Goal: Task Accomplishment & Management: Manage account settings

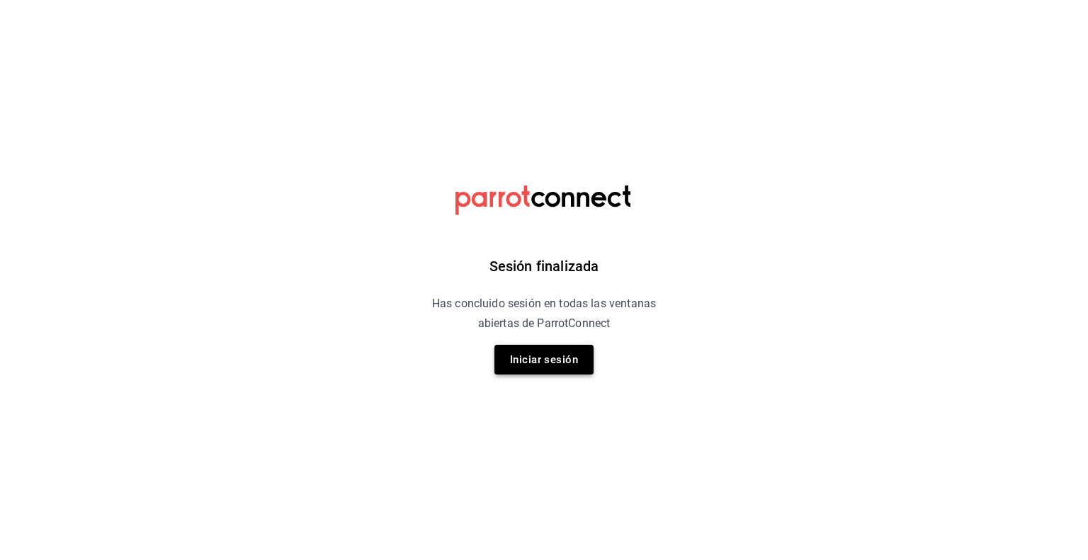
click at [577, 371] on button "Iniciar sesión" at bounding box center [544, 360] width 99 height 30
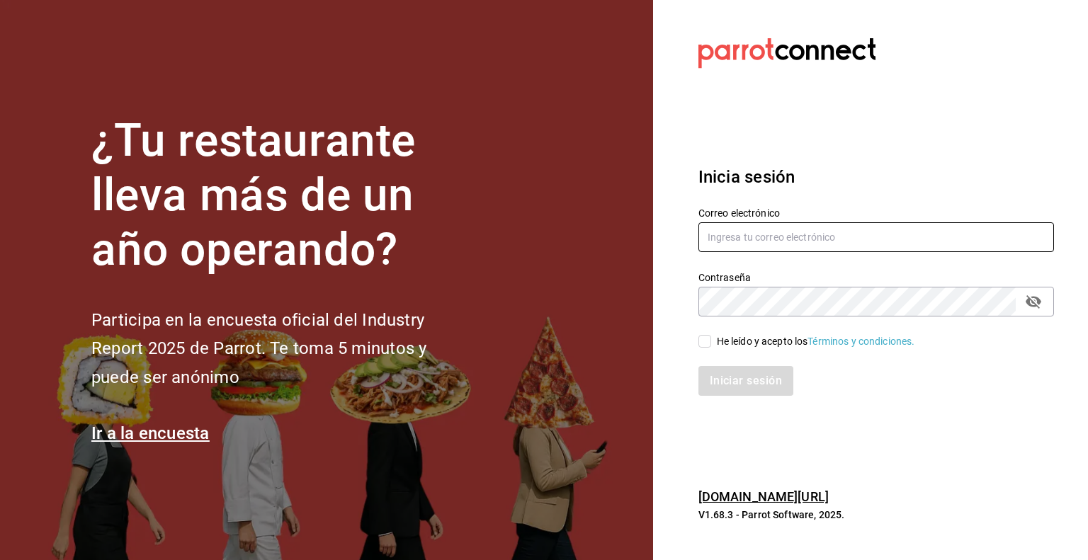
click at [760, 239] on input "text" at bounding box center [877, 237] width 356 height 30
type input "multiuser@pickup.com"
click at [726, 346] on div "He leído y acepto los Términos y condiciones." at bounding box center [816, 341] width 198 height 15
click at [711, 346] on input "He leído y acepto los Términos y condiciones." at bounding box center [705, 341] width 13 height 13
checkbox input "true"
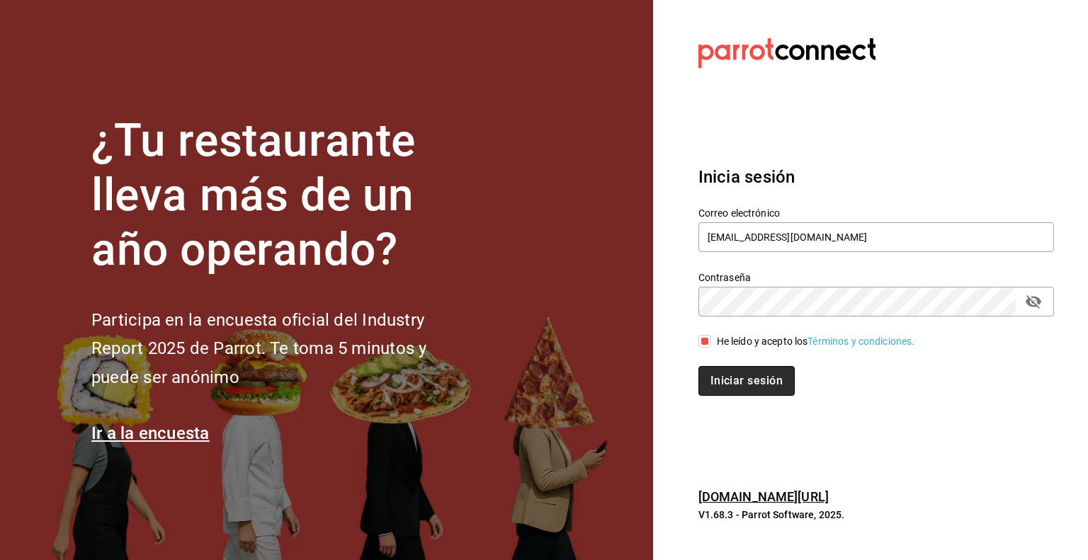
click at [742, 382] on button "Iniciar sesión" at bounding box center [747, 381] width 96 height 30
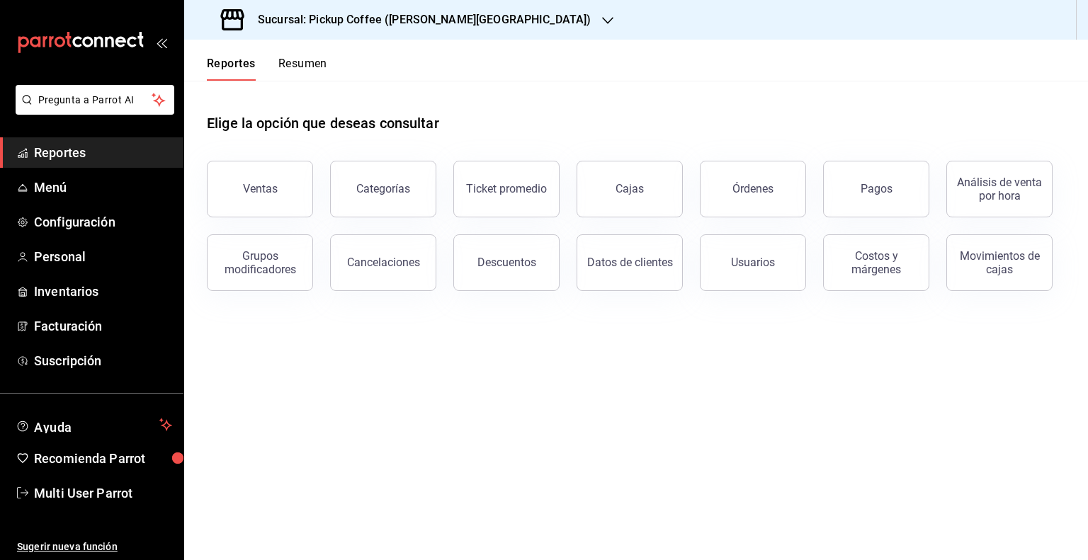
click at [458, 22] on h3 "Sucursal: Pickup Coffee (Quintana Roo)" at bounding box center [419, 19] width 344 height 17
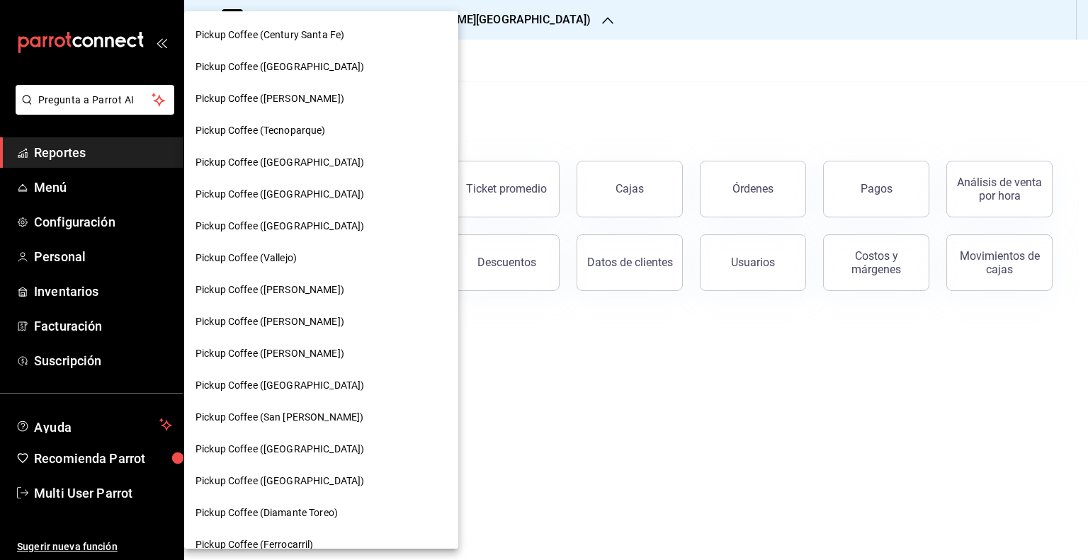
scroll to position [260, 0]
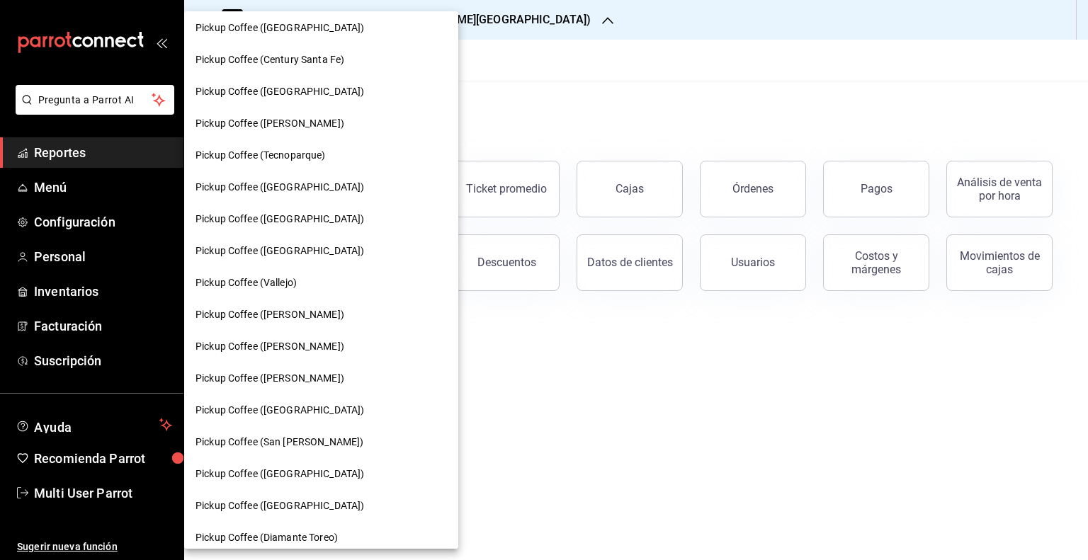
click at [281, 467] on span "Pickup Coffee (Plaza Oriente)" at bounding box center [280, 474] width 169 height 15
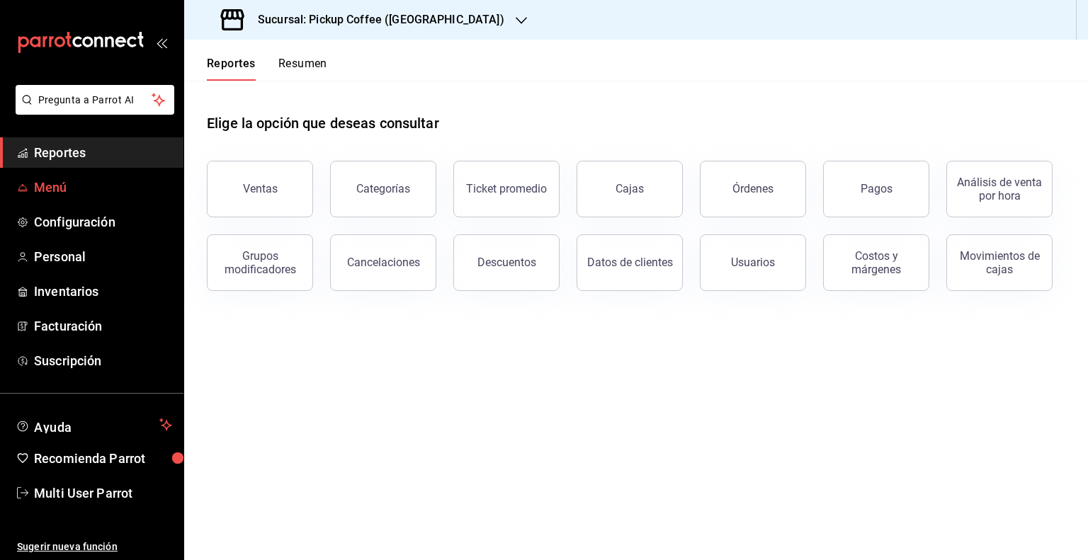
click at [38, 182] on span "Menú" at bounding box center [103, 187] width 138 height 19
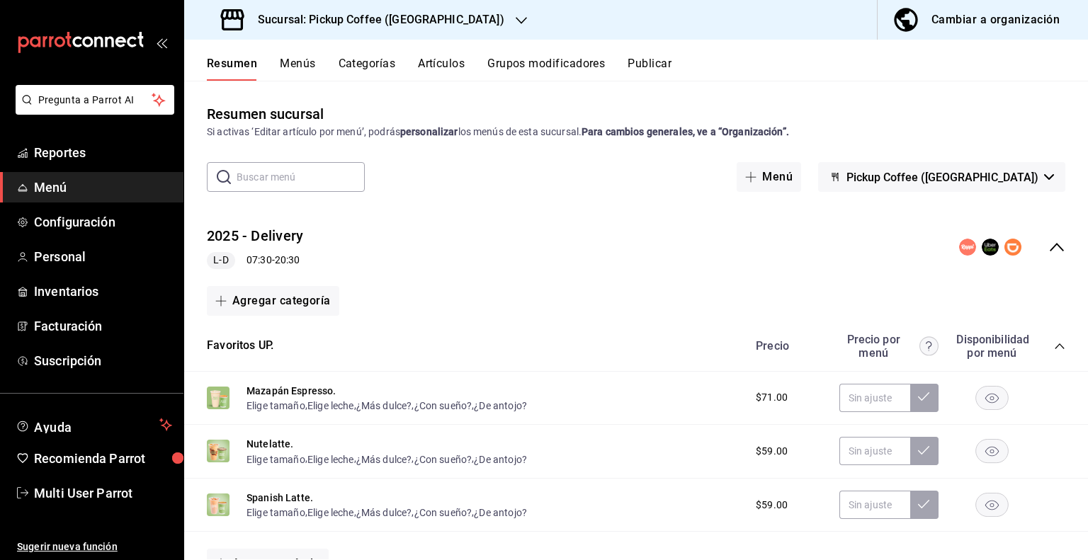
click at [1044, 258] on div "2025 - Delivery L-D 07:30 - 20:30" at bounding box center [636, 248] width 904 height 66
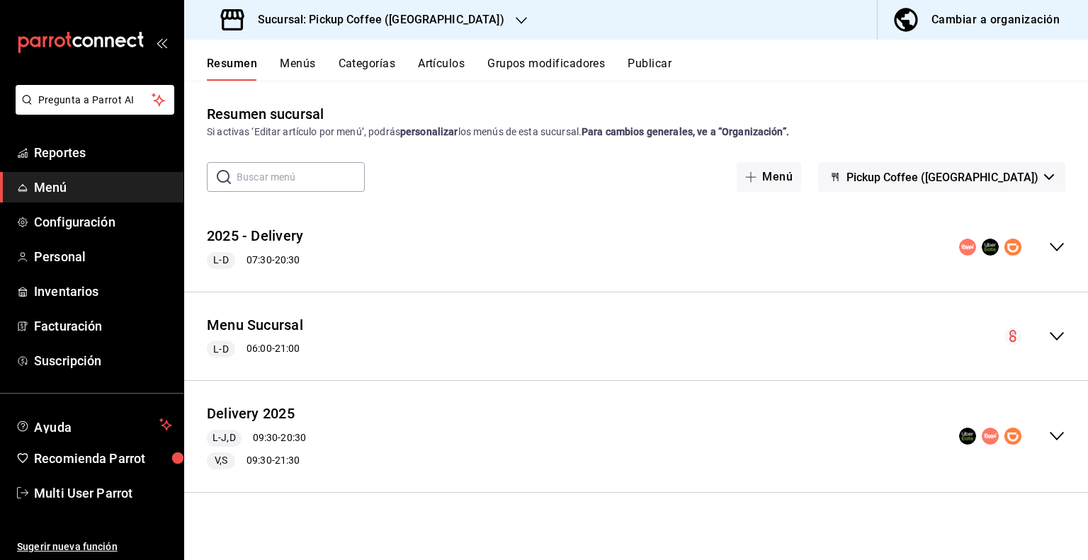
click at [659, 63] on button "Publicar" at bounding box center [650, 69] width 44 height 24
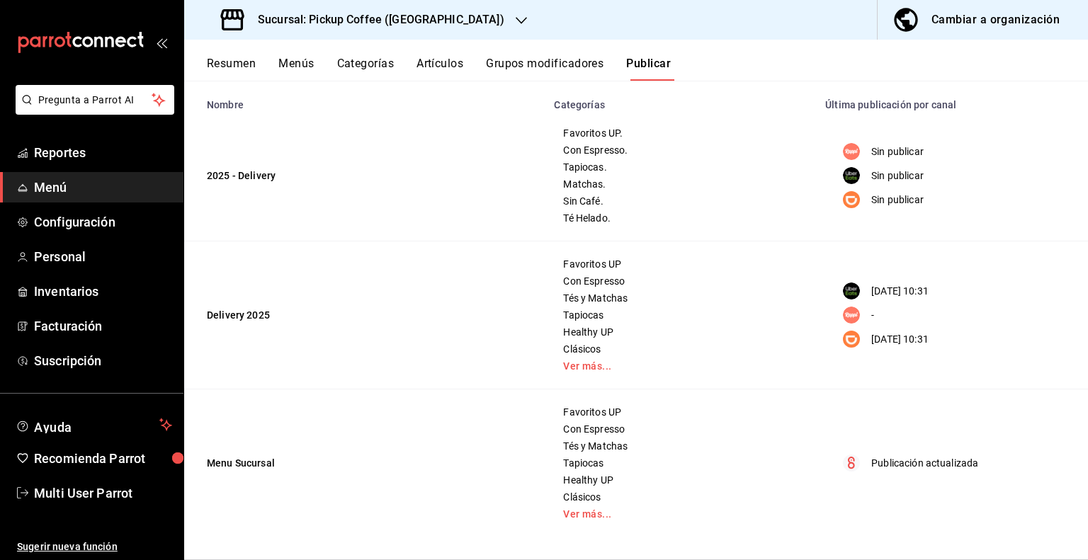
scroll to position [53, 0]
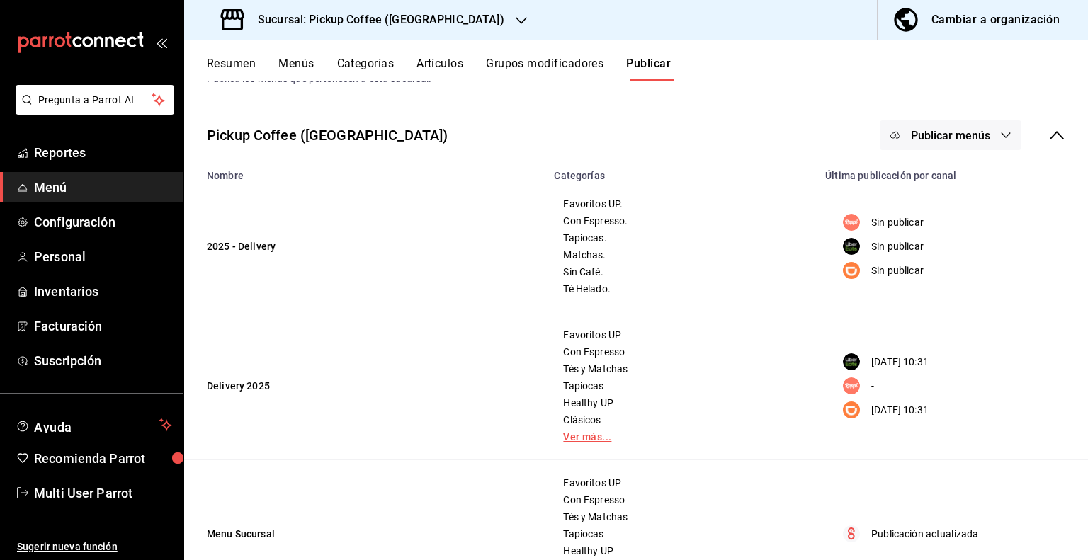
click at [570, 435] on link "Ver más..." at bounding box center [681, 437] width 236 height 10
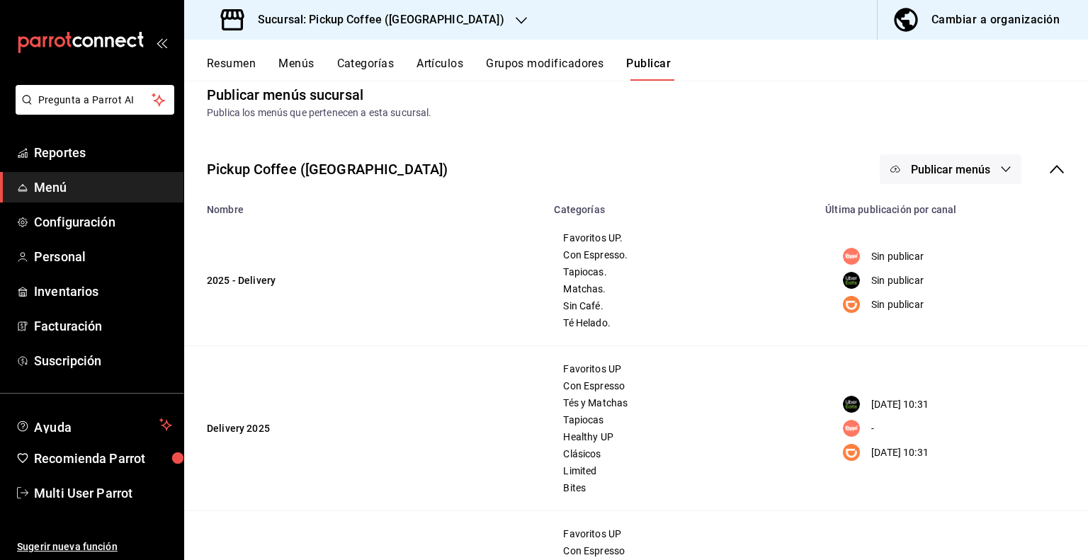
scroll to position [0, 0]
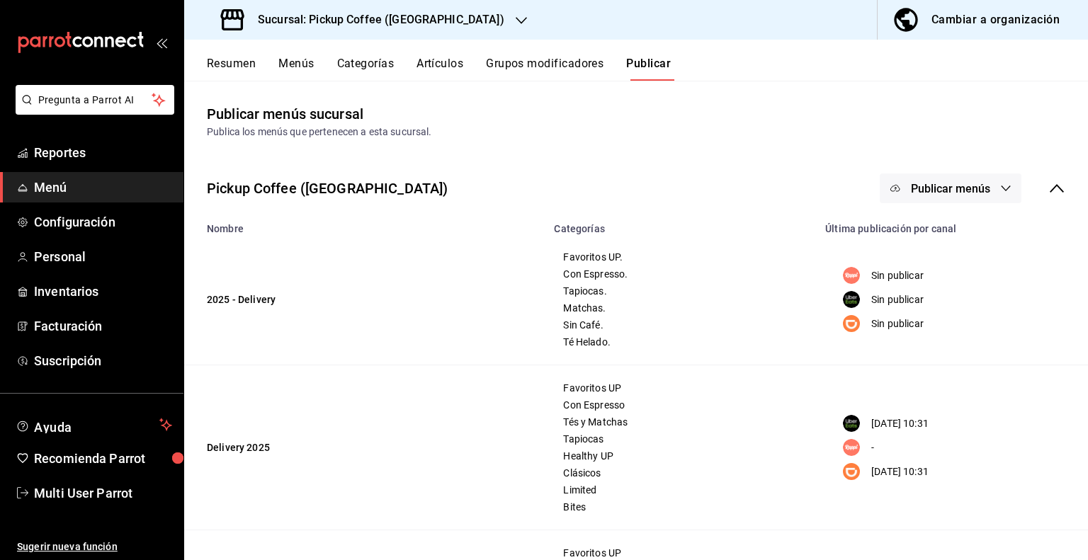
click at [981, 188] on button "Publicar menús" at bounding box center [951, 189] width 142 height 30
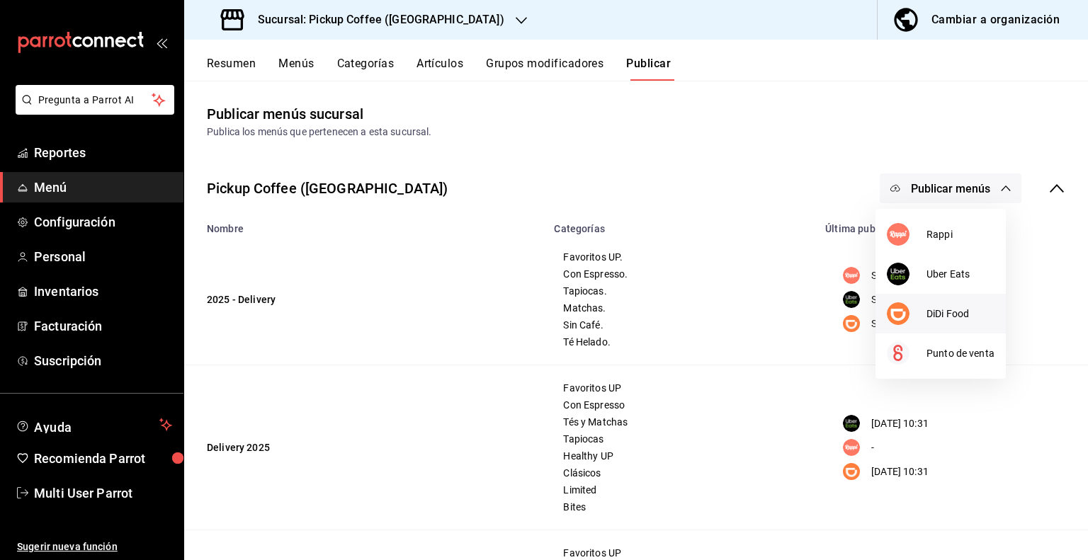
click at [919, 314] on div at bounding box center [907, 314] width 40 height 23
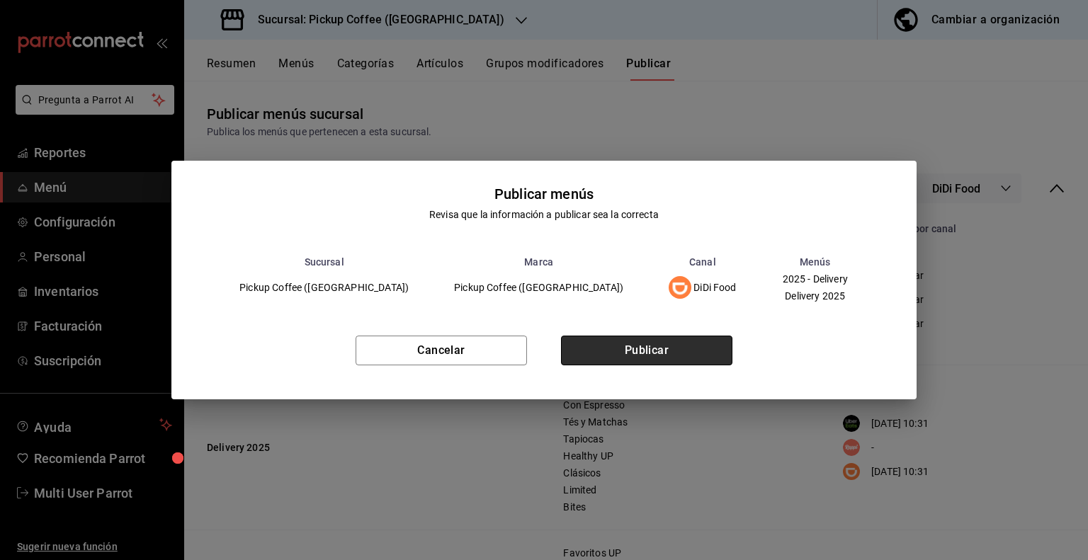
click at [633, 346] on button "Publicar" at bounding box center [646, 351] width 171 height 30
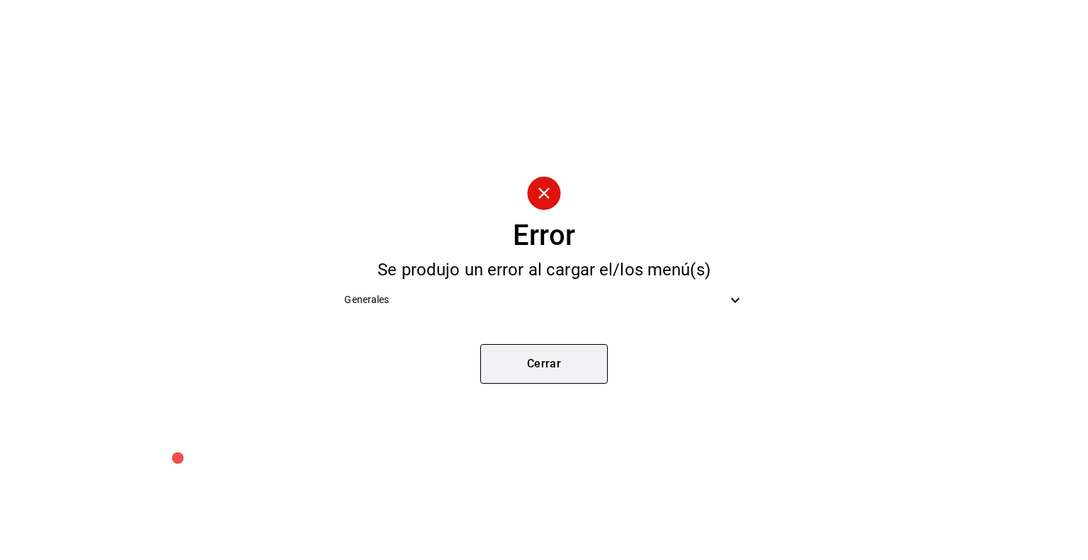
click at [518, 370] on button "Cerrar" at bounding box center [544, 364] width 128 height 40
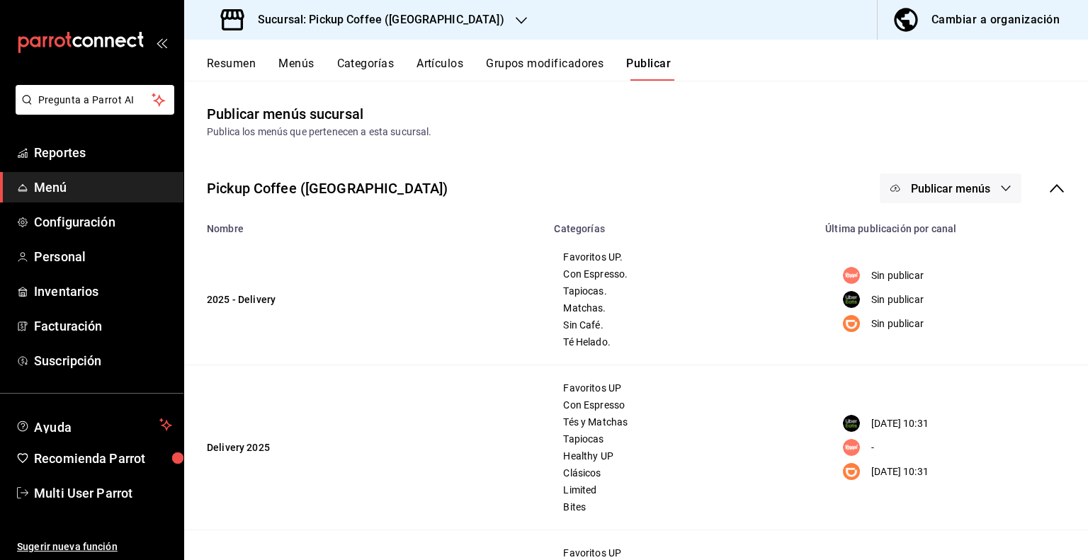
click at [1000, 184] on icon "button" at bounding box center [1005, 188] width 11 height 11
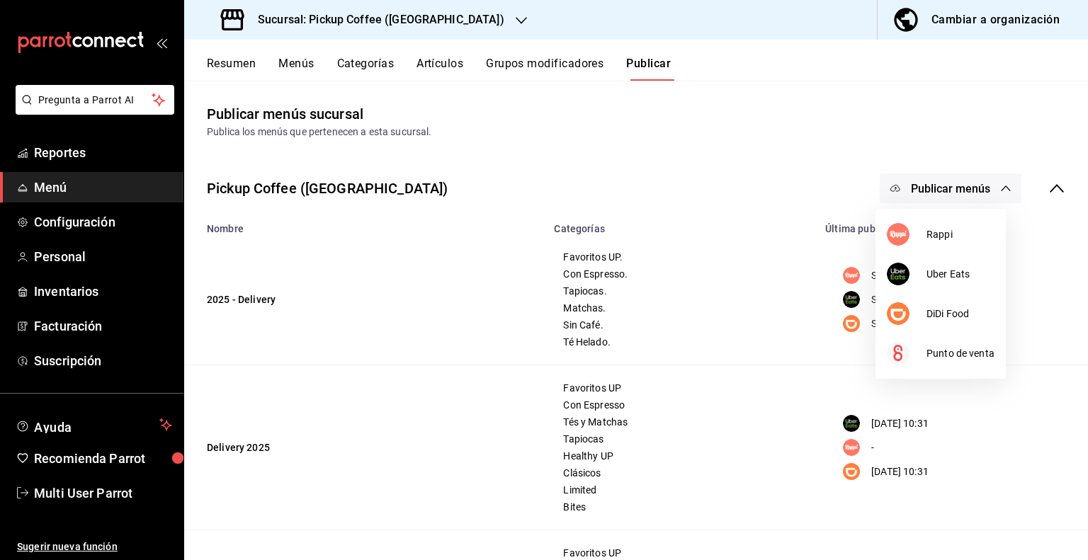
click at [701, 376] on div at bounding box center [544, 280] width 1088 height 560
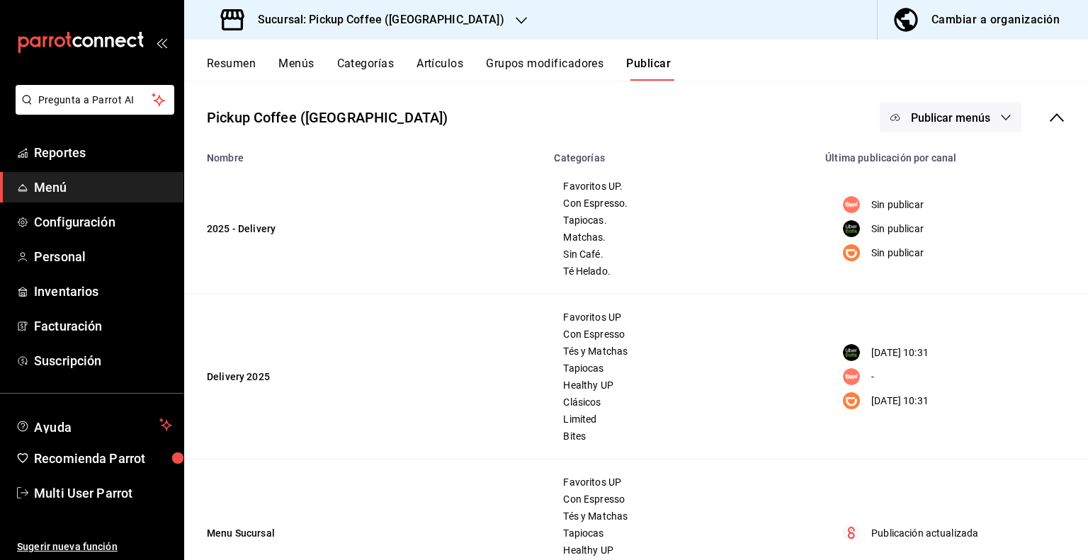
scroll to position [141, 0]
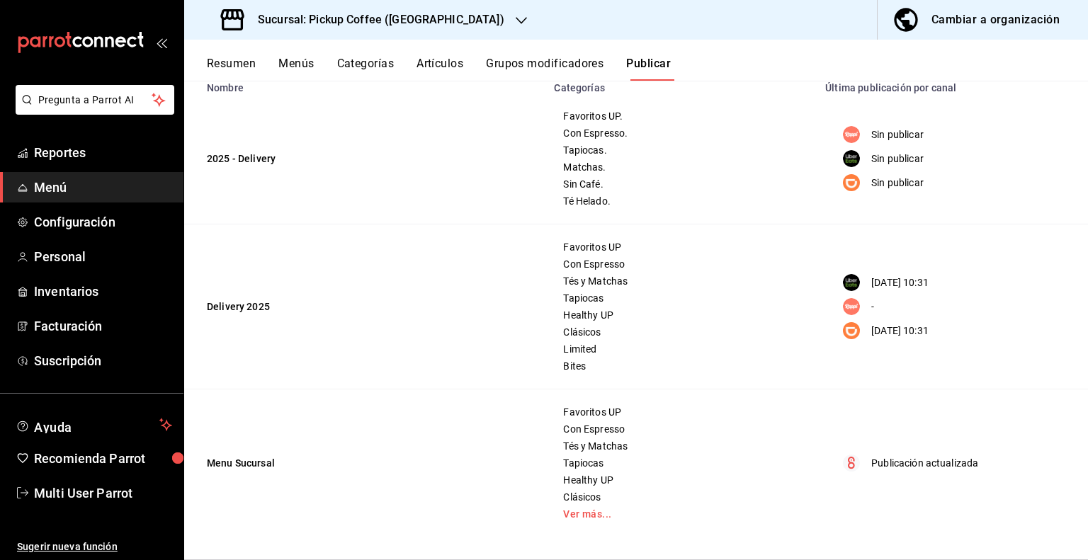
click at [241, 310] on td "Delivery 2025" at bounding box center [364, 307] width 361 height 165
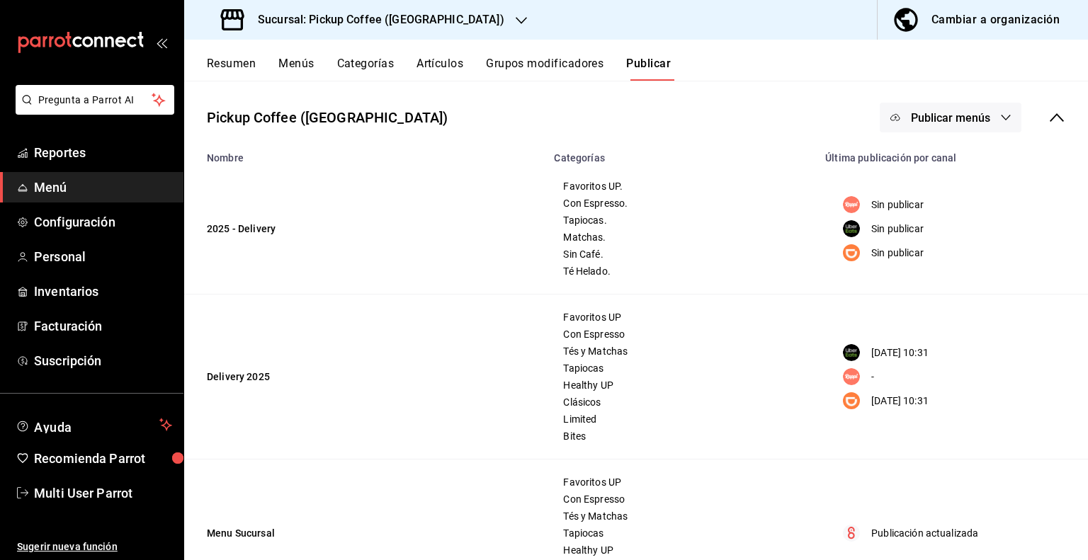
scroll to position [0, 0]
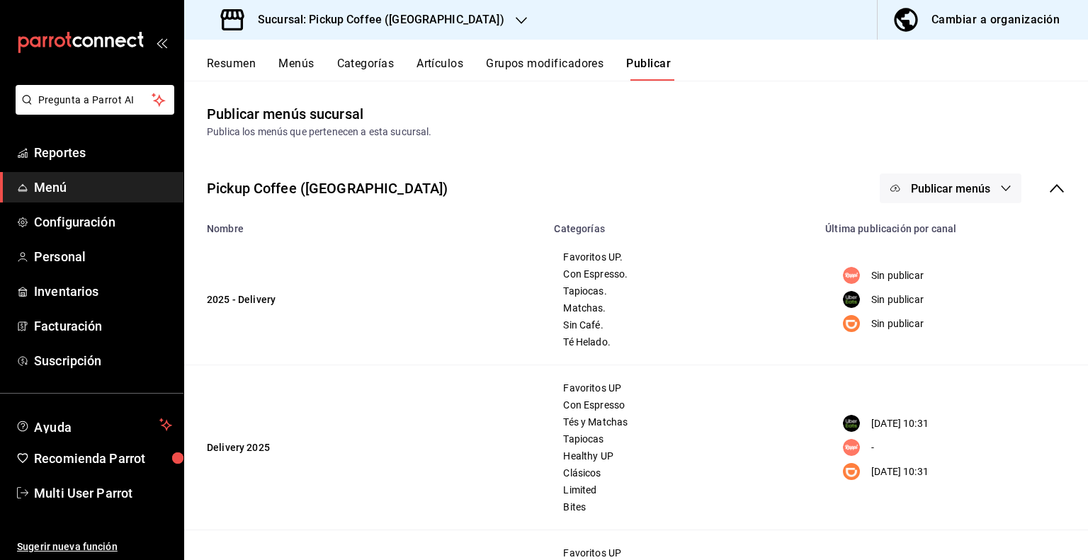
click at [306, 64] on button "Menús" at bounding box center [295, 69] width 35 height 24
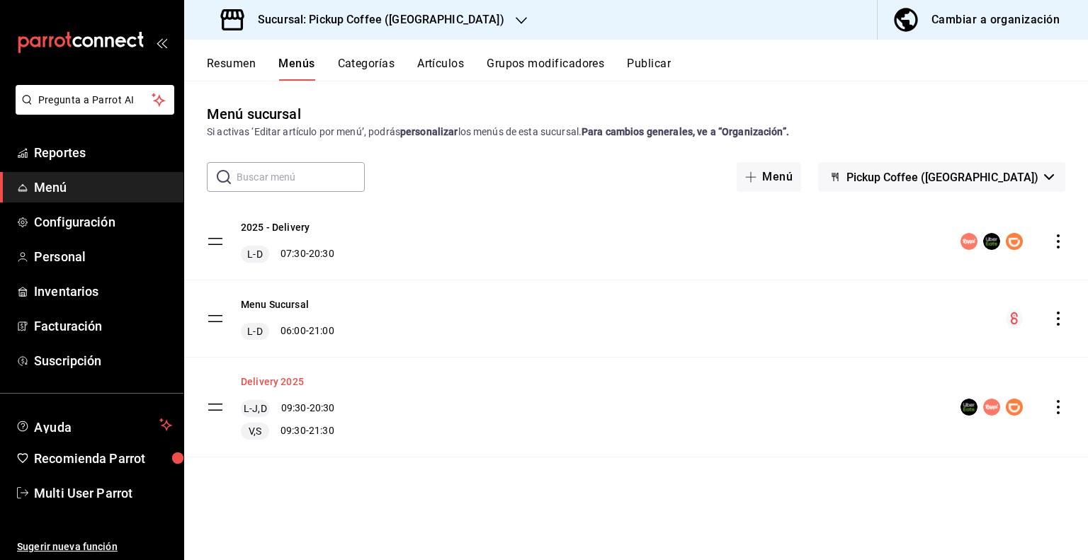
click at [286, 384] on button "Delivery 2025" at bounding box center [272, 382] width 63 height 14
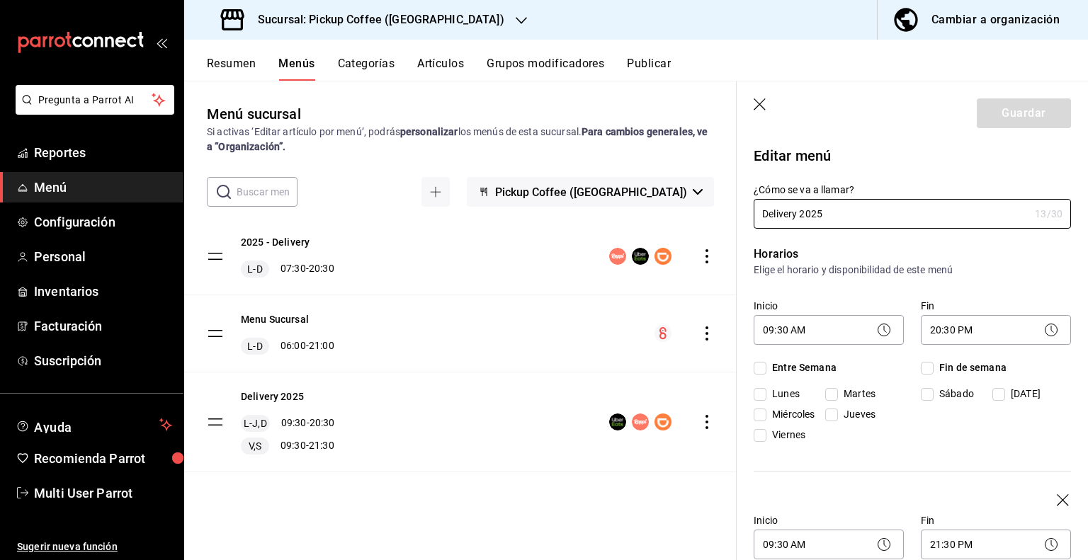
checkbox input "true"
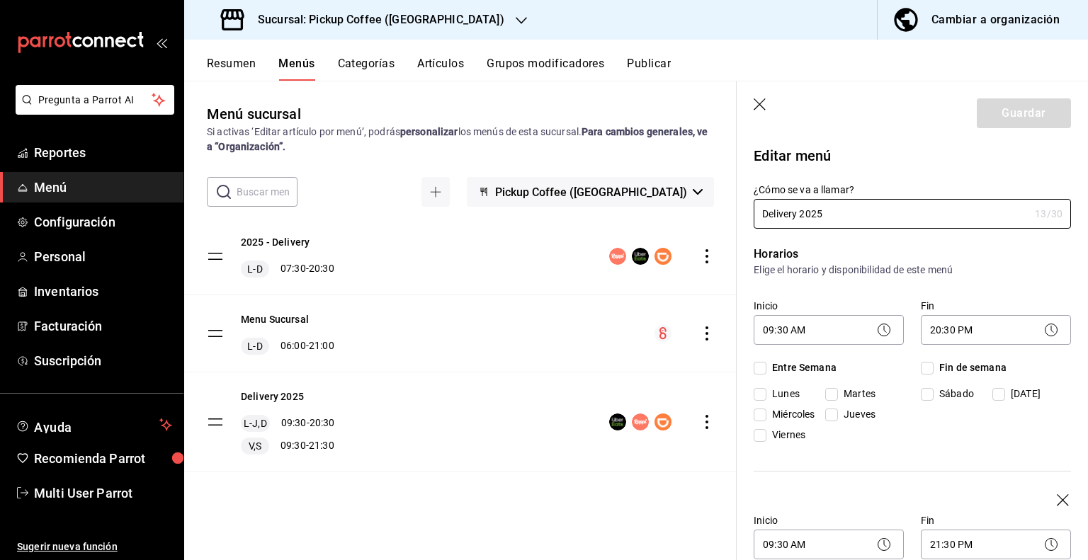
checkbox input "true"
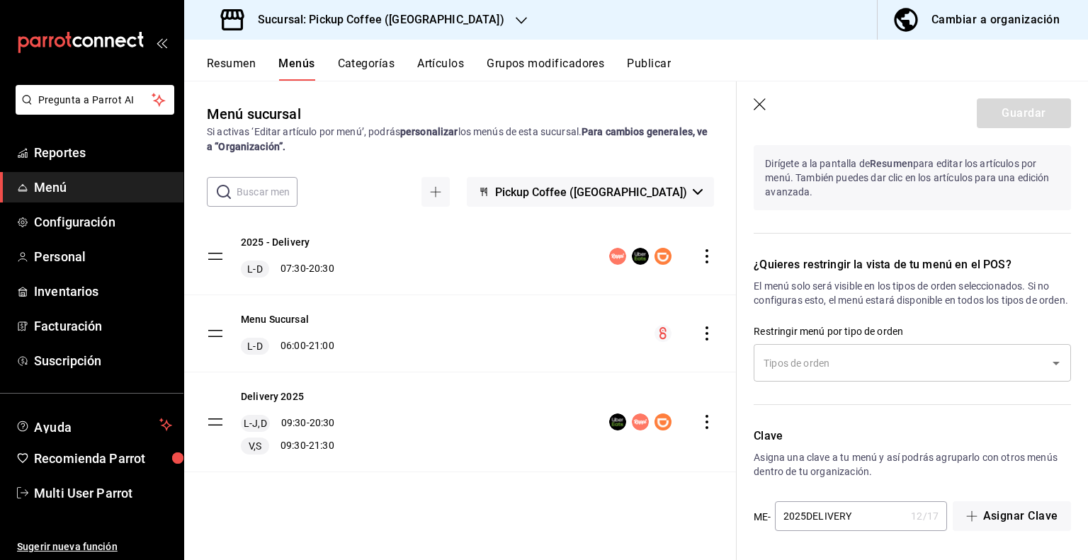
scroll to position [1358, 0]
drag, startPoint x: 758, startPoint y: 104, endPoint x: 407, endPoint y: 3, distance: 365.8
click at [758, 104] on icon "button" at bounding box center [761, 105] width 14 height 14
checkbox input "false"
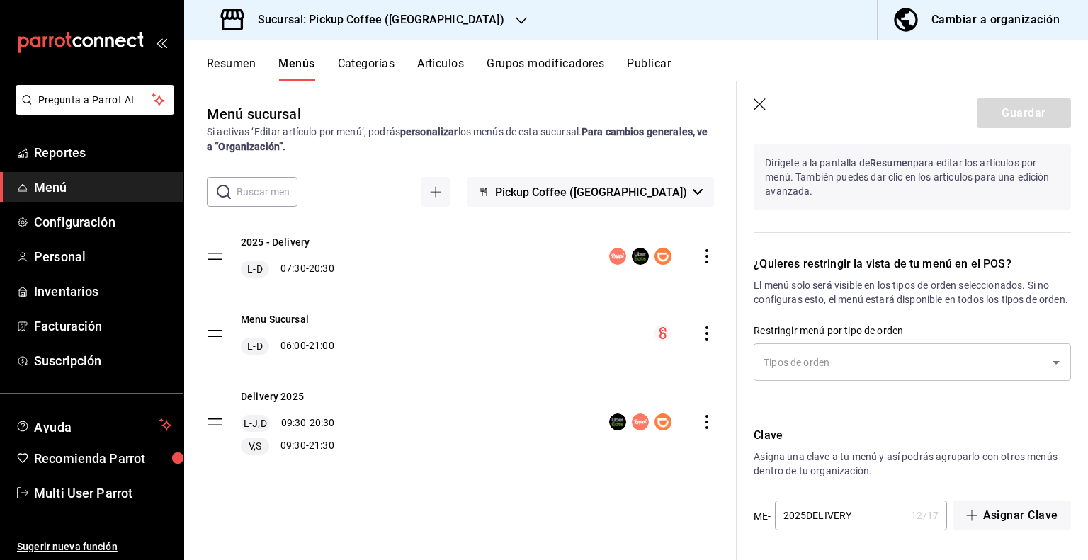
checkbox input "false"
type input "1756214426132"
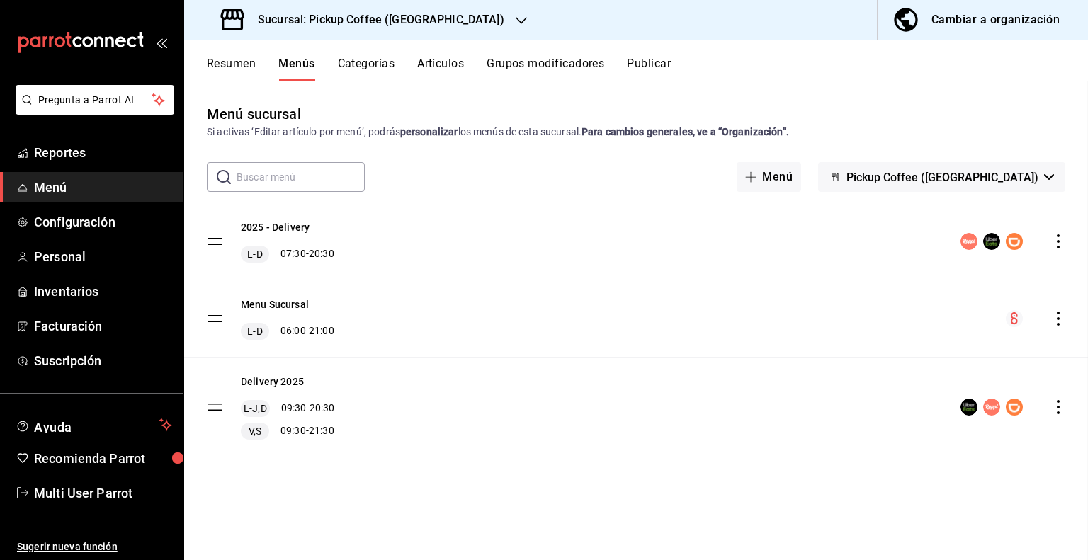
checkbox input "false"
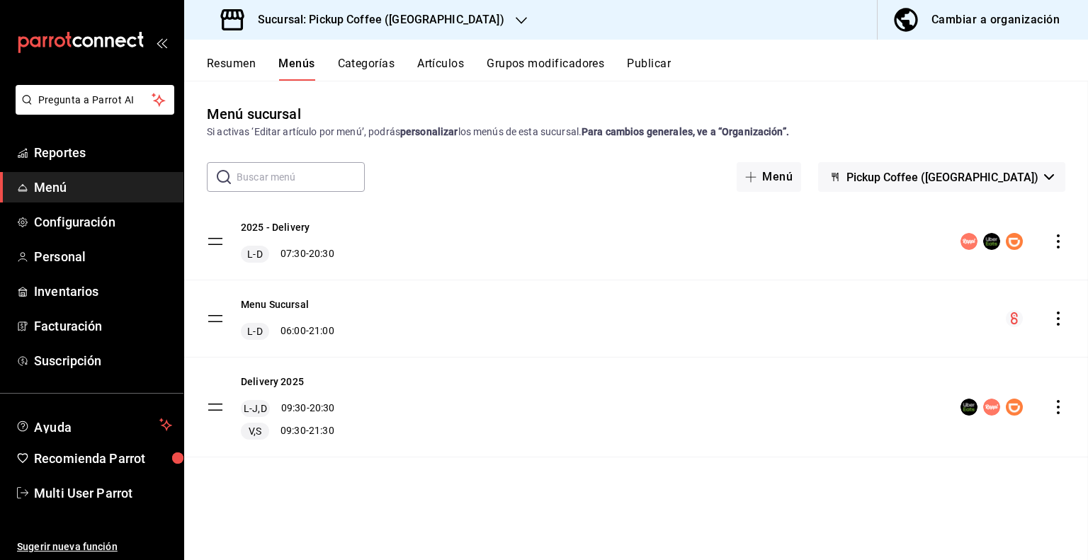
scroll to position [787, 0]
click at [436, 35] on div "Sucursal: Pickup Coffee (Plaza Oriente)" at bounding box center [364, 20] width 337 height 40
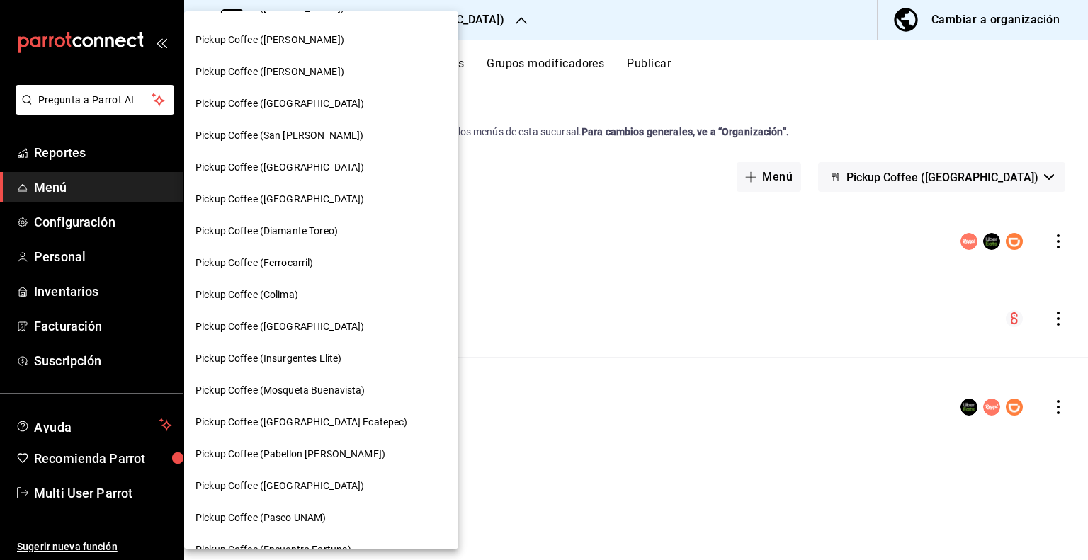
scroll to position [638, 0]
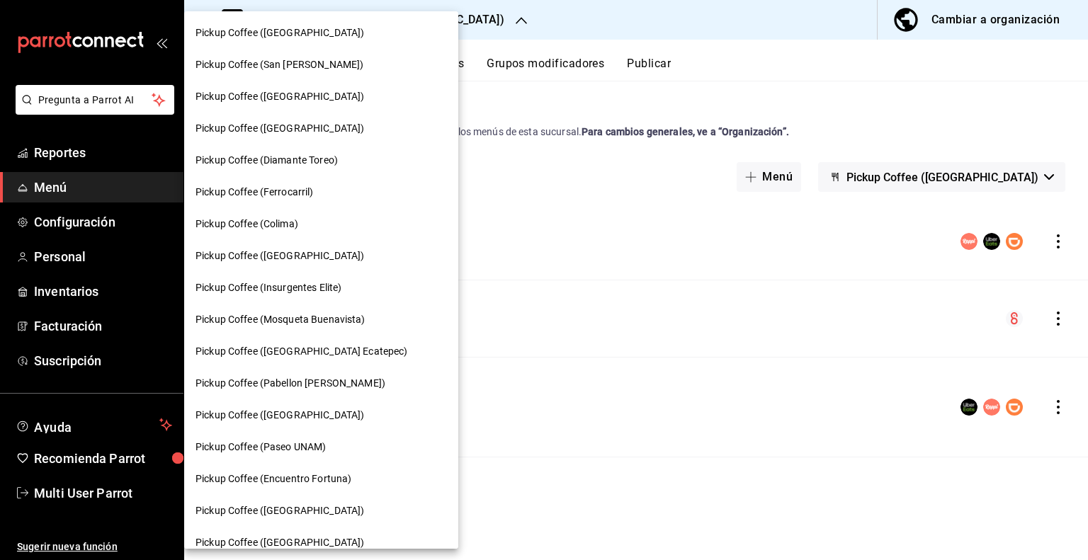
click at [484, 24] on div at bounding box center [544, 280] width 1088 height 560
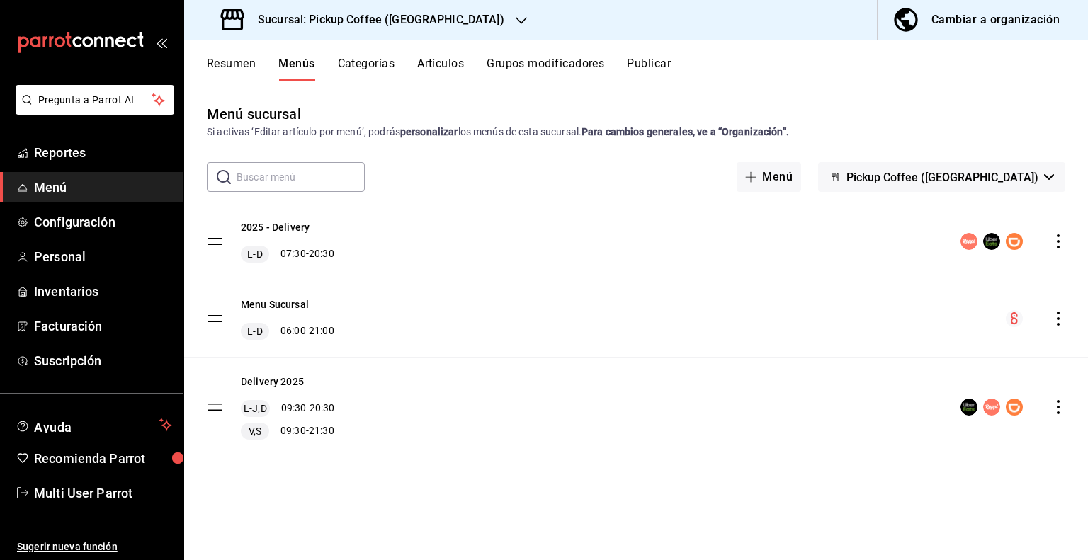
click at [472, 25] on div "Pickup Coffee (Quintana Roo) Pickup Coffee (Tlalpan) Pickup Coffee (Santa Fe) P…" at bounding box center [544, 280] width 1088 height 560
click at [453, 26] on h3 "Sucursal: Pickup Coffee (Plaza Oriente)" at bounding box center [376, 19] width 258 height 17
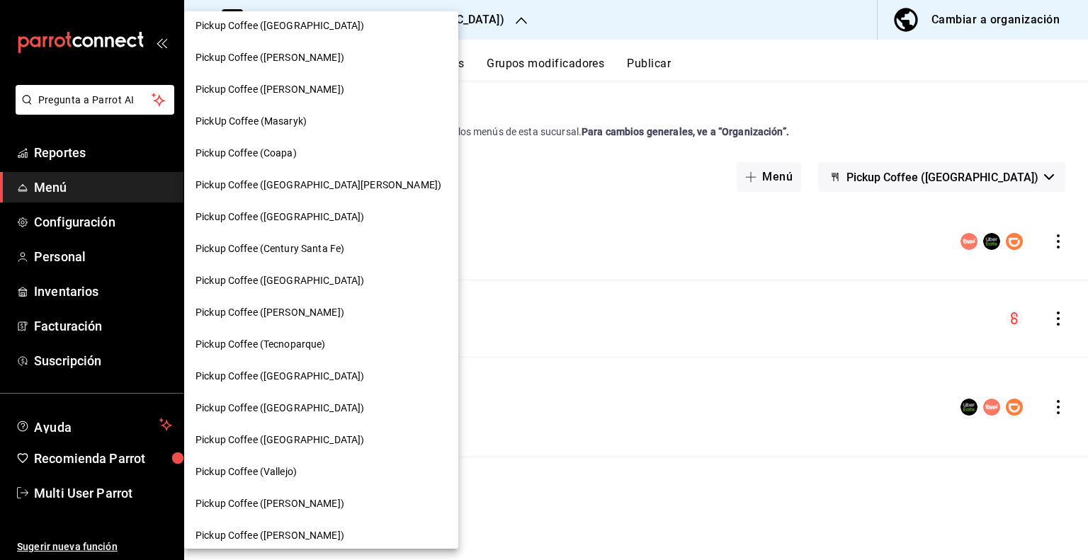
scroll to position [0, 0]
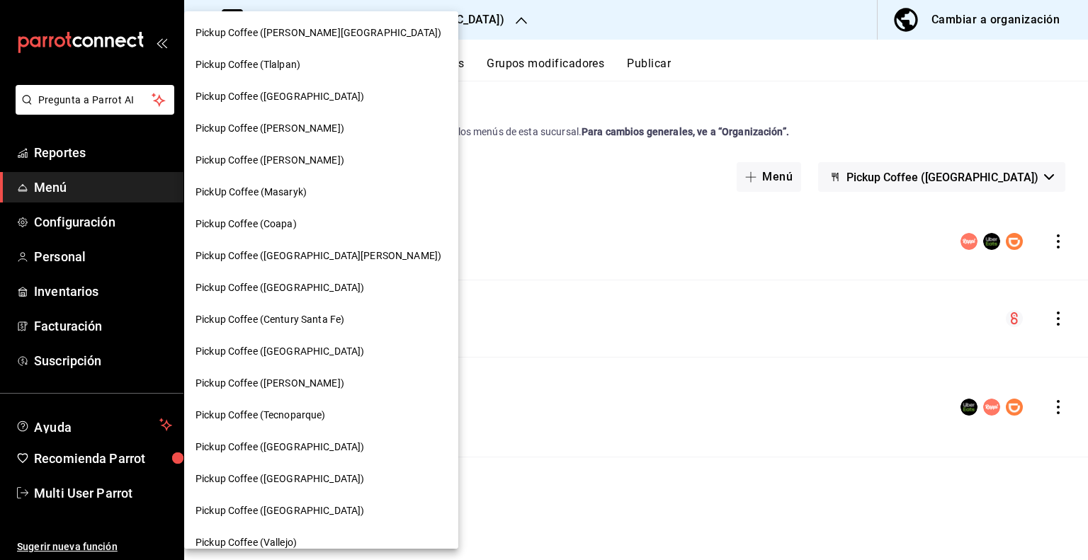
click at [300, 38] on span "Pickup Coffee (Quintana Roo)" at bounding box center [319, 33] width 246 height 15
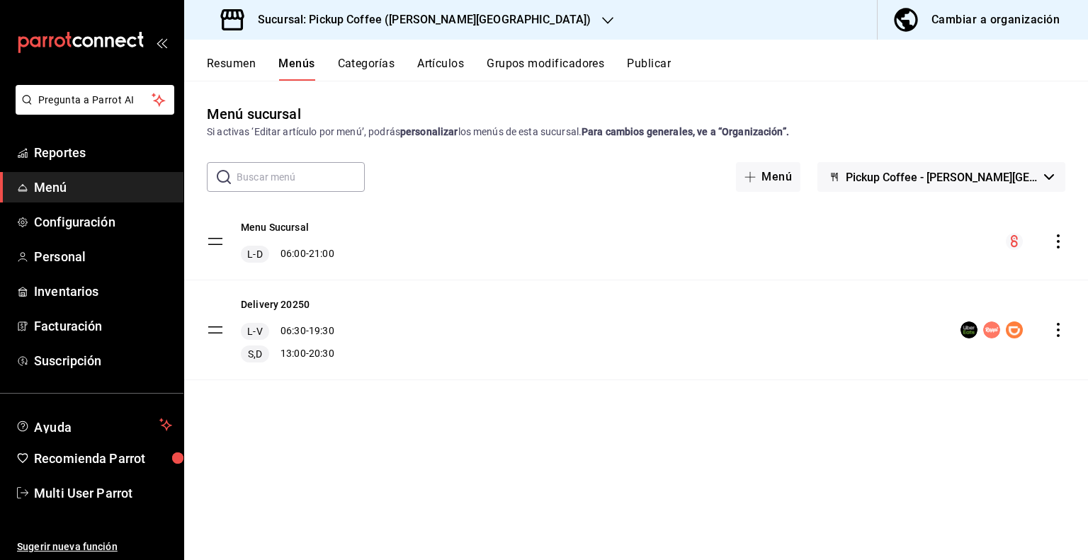
click at [241, 60] on button "Resumen" at bounding box center [231, 69] width 49 height 24
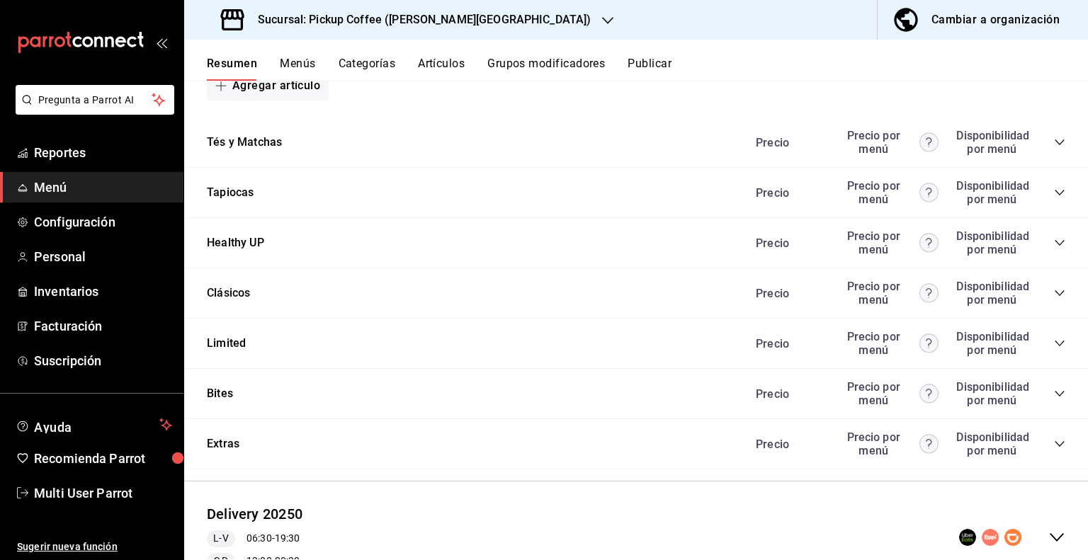
scroll to position [1134, 0]
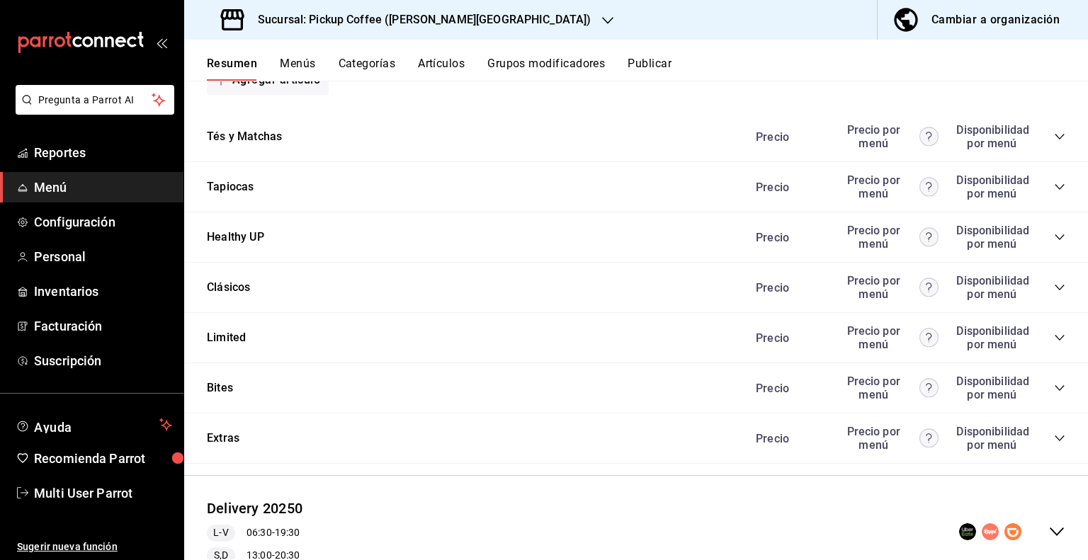
click at [1054, 344] on icon "collapse-category-row" at bounding box center [1059, 337] width 11 height 11
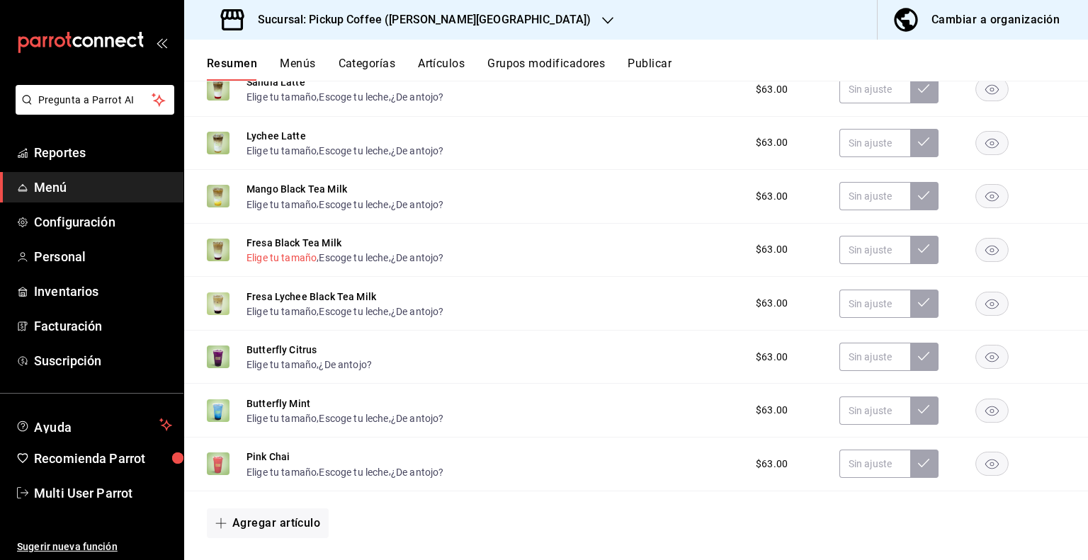
scroll to position [1559, 0]
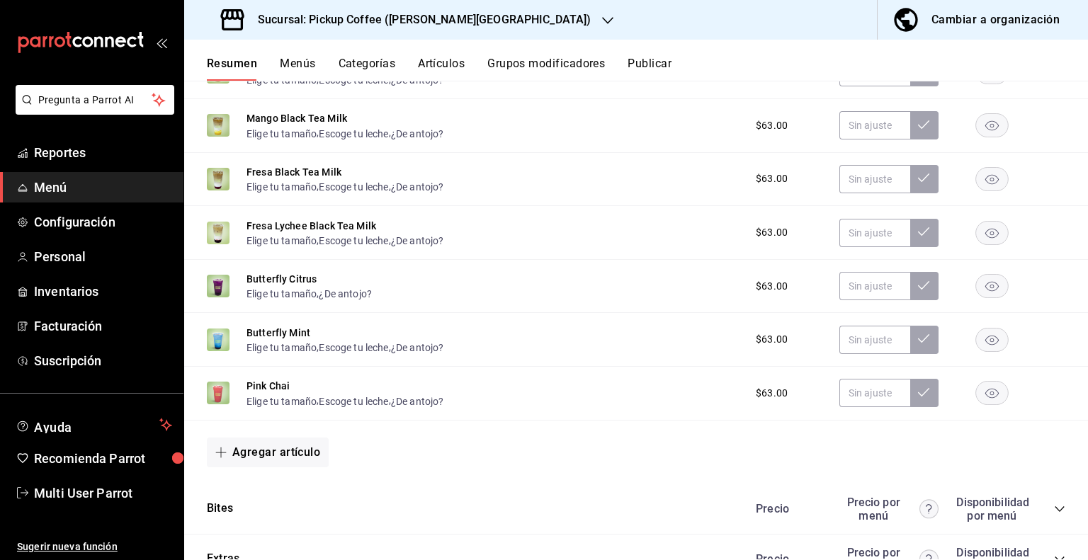
click at [986, 297] on rect "button" at bounding box center [992, 286] width 33 height 23
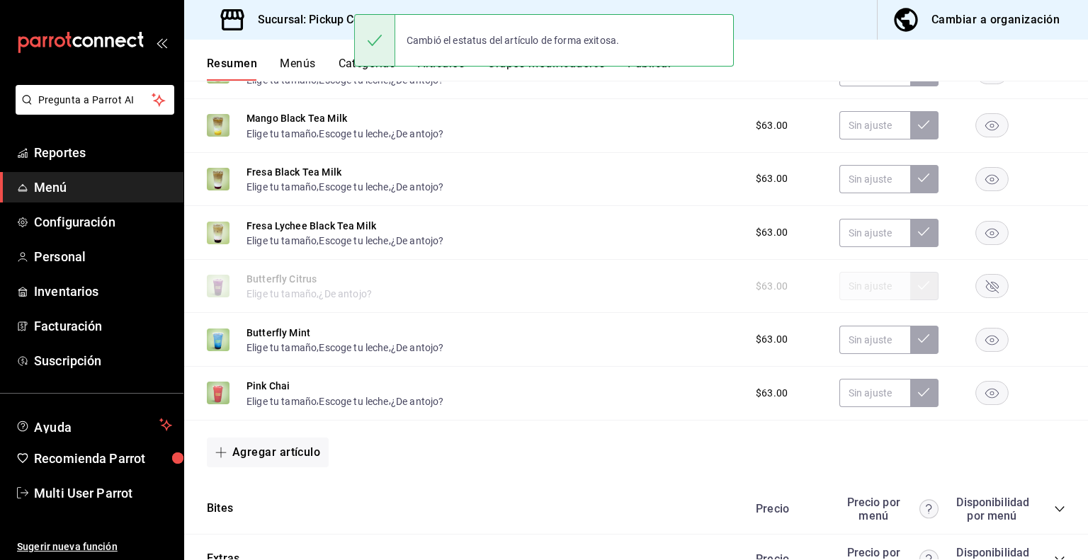
click at [977, 349] on rect "button" at bounding box center [992, 339] width 33 height 23
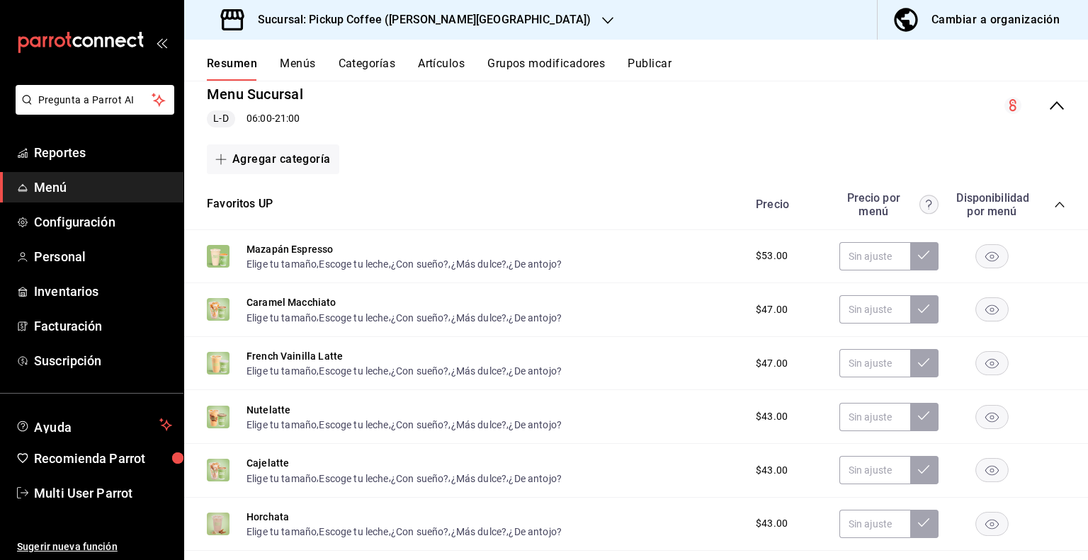
scroll to position [0, 0]
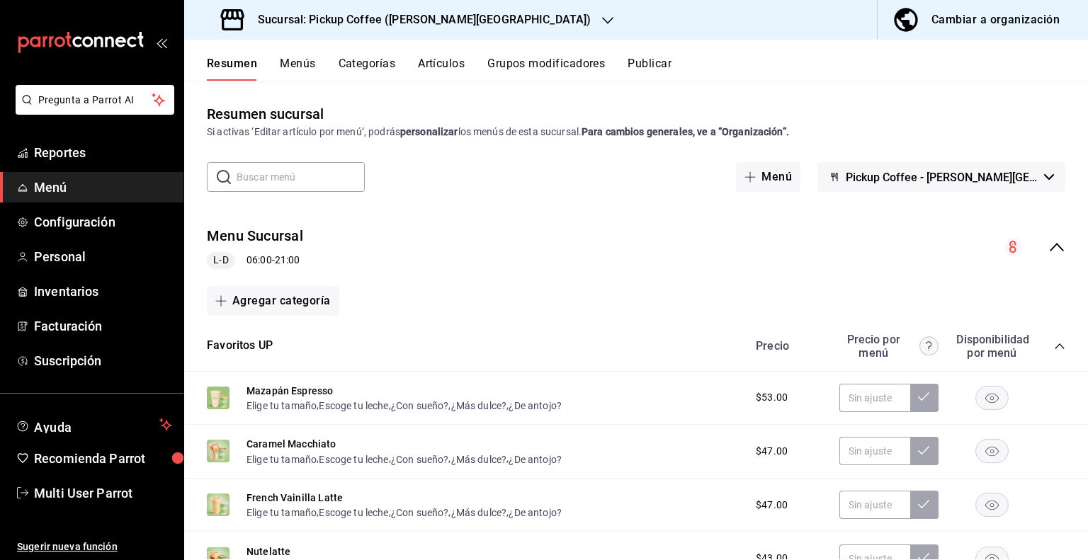
click at [664, 64] on button "Publicar" at bounding box center [650, 69] width 44 height 24
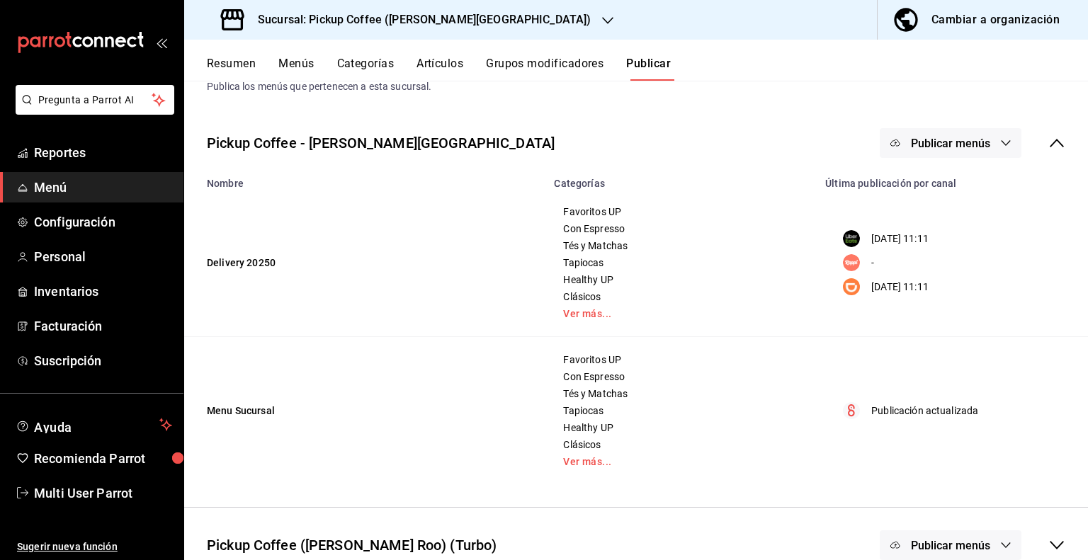
scroll to position [68, 0]
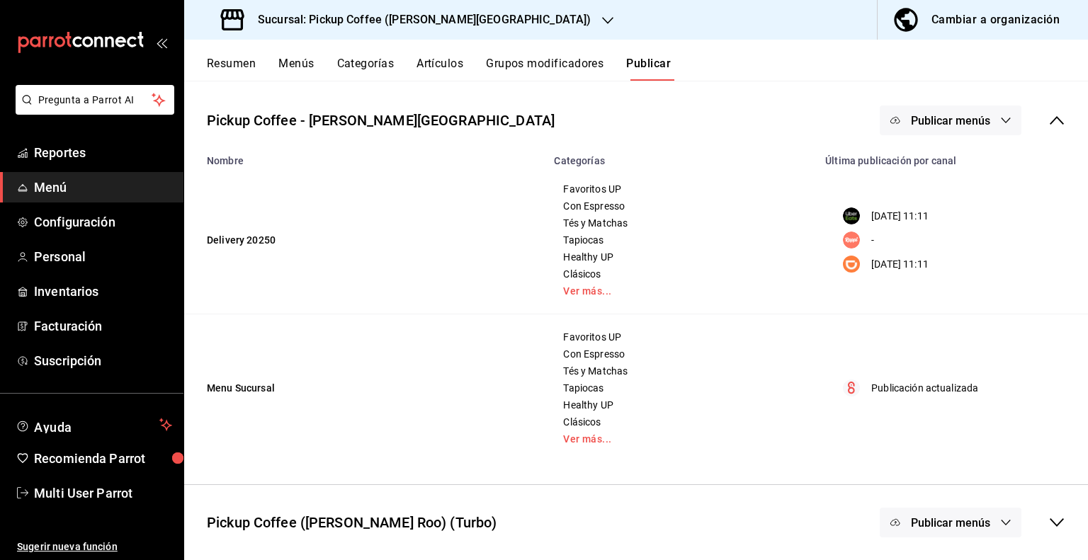
click at [462, 6] on div "Sucursal: Pickup Coffee (Quintana Roo)" at bounding box center [408, 20] width 424 height 40
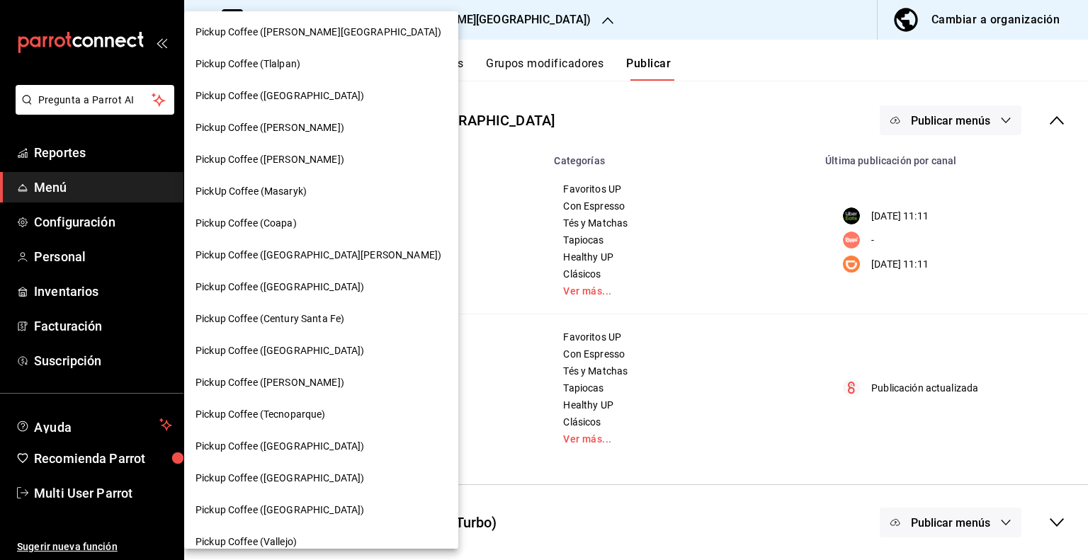
scroll to position [0, 0]
click at [271, 224] on span "Pickup Coffee (Coapa)" at bounding box center [246, 224] width 101 height 15
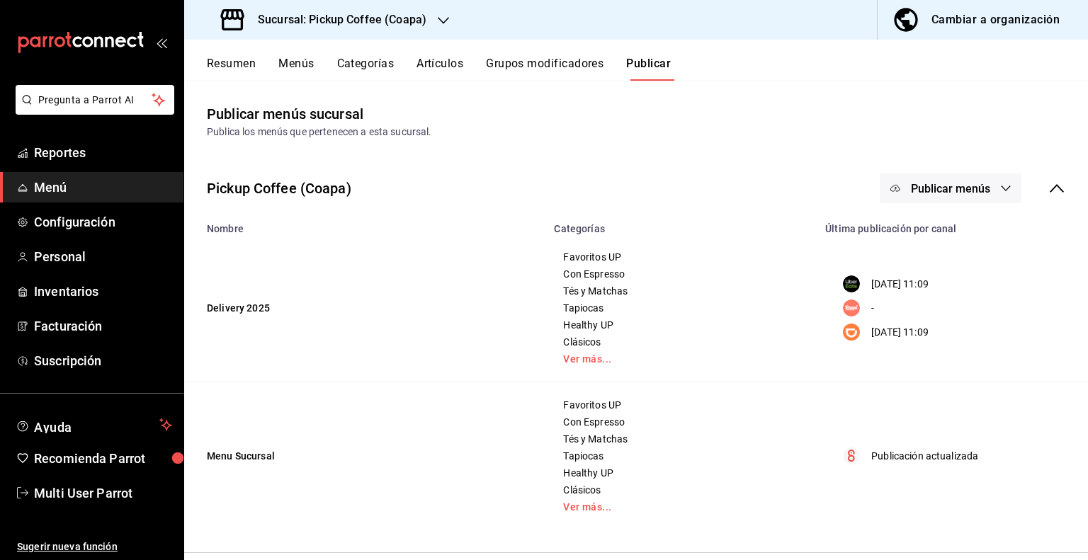
click at [242, 64] on button "Resumen" at bounding box center [231, 69] width 49 height 24
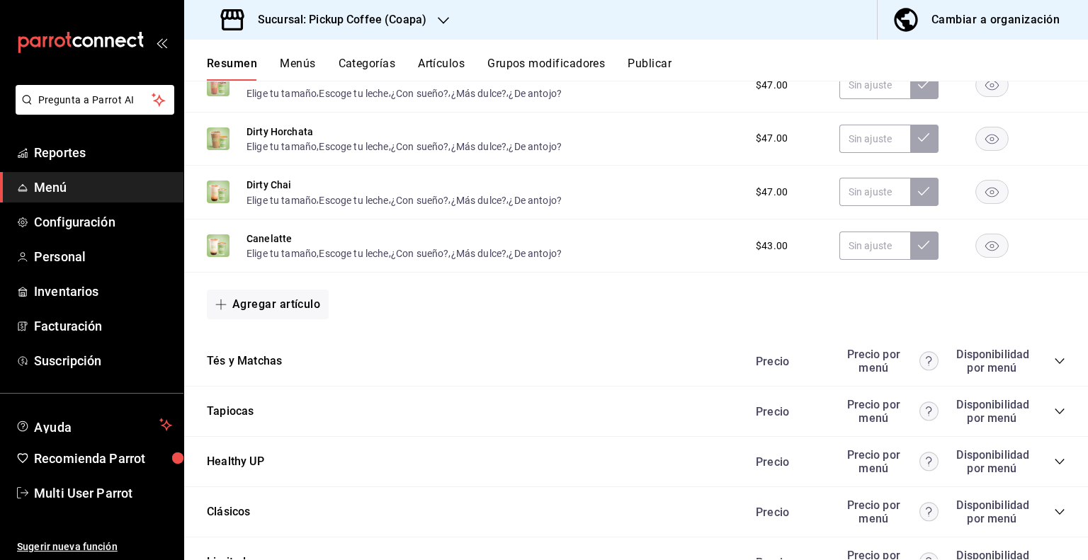
scroll to position [1063, 0]
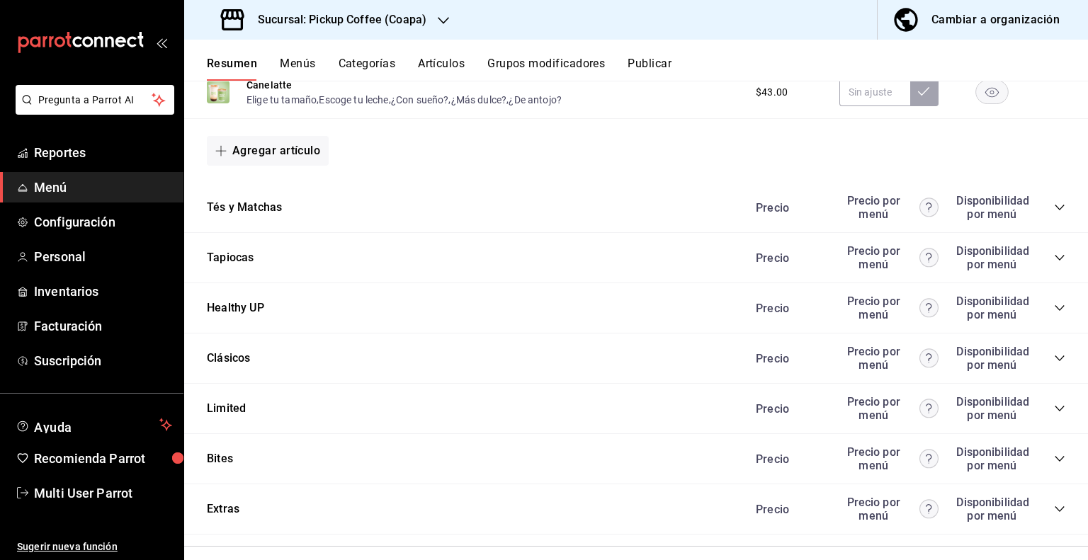
click at [1054, 409] on icon "collapse-category-row" at bounding box center [1059, 408] width 11 height 11
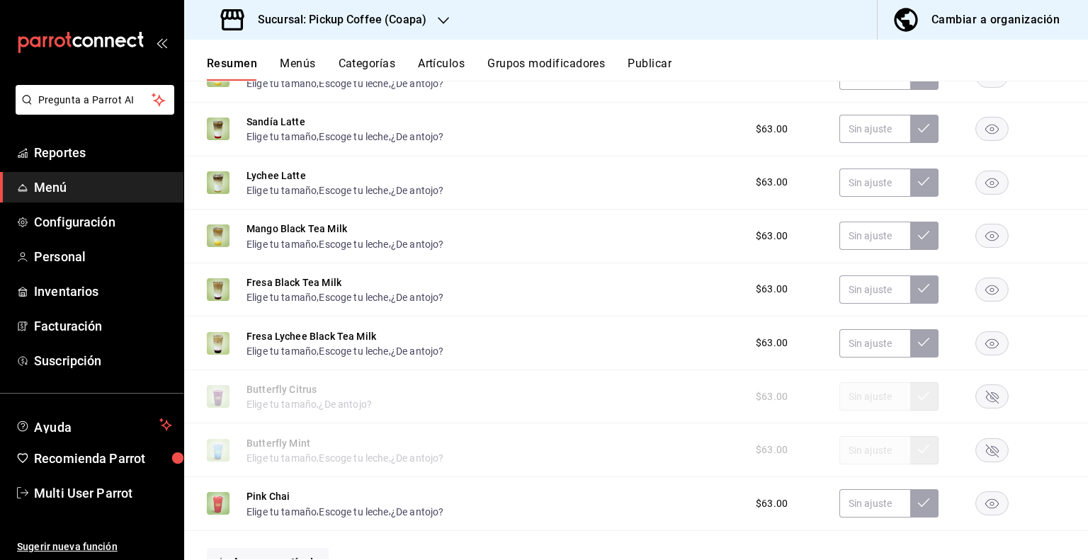
scroll to position [1519, 0]
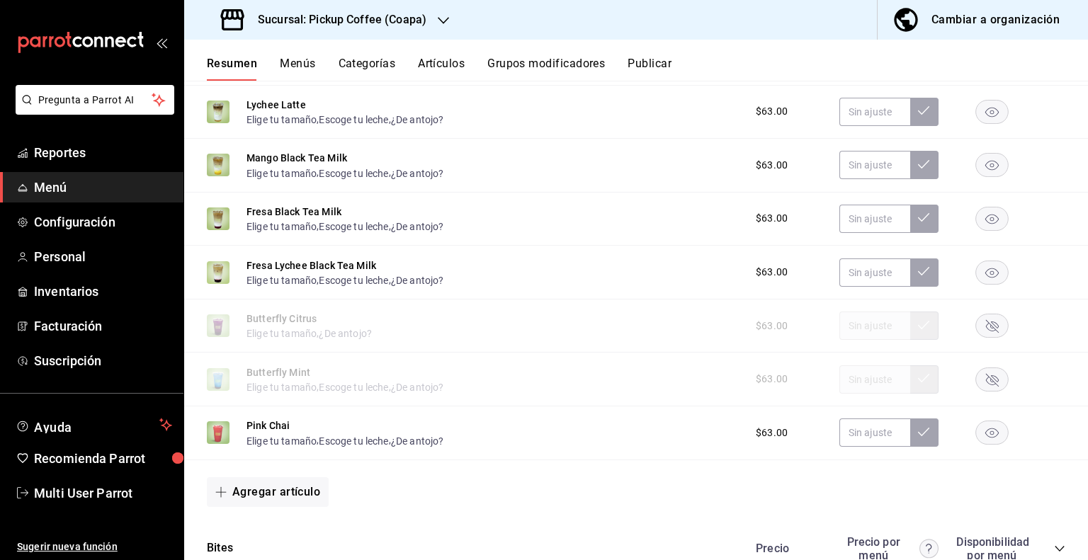
click at [437, 30] on div "Sucursal: Pickup Coffee (Coapa)" at bounding box center [325, 20] width 259 height 40
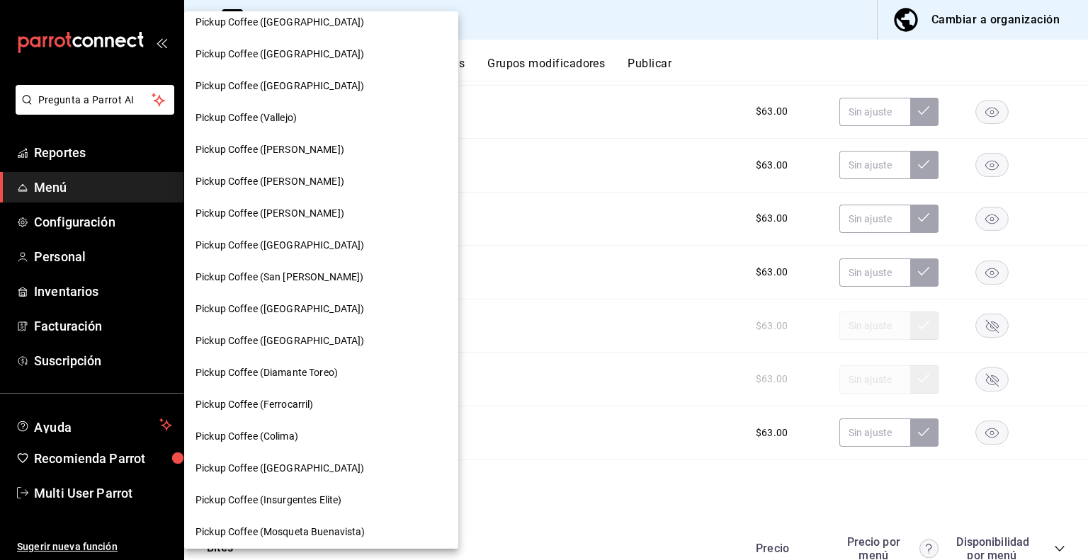
scroll to position [496, 0]
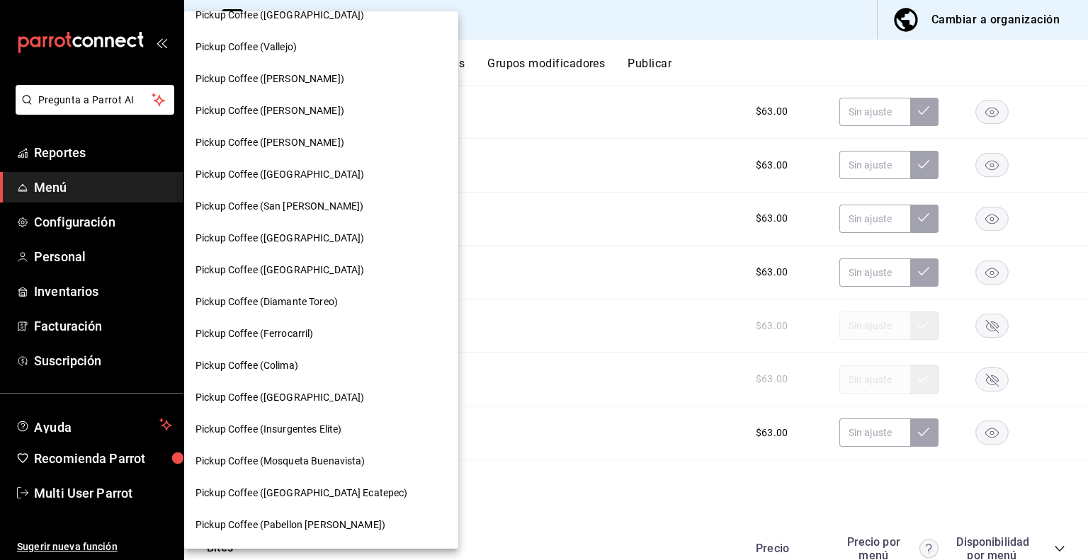
click at [289, 361] on span "Pickup Coffee (Colima)" at bounding box center [247, 366] width 103 height 15
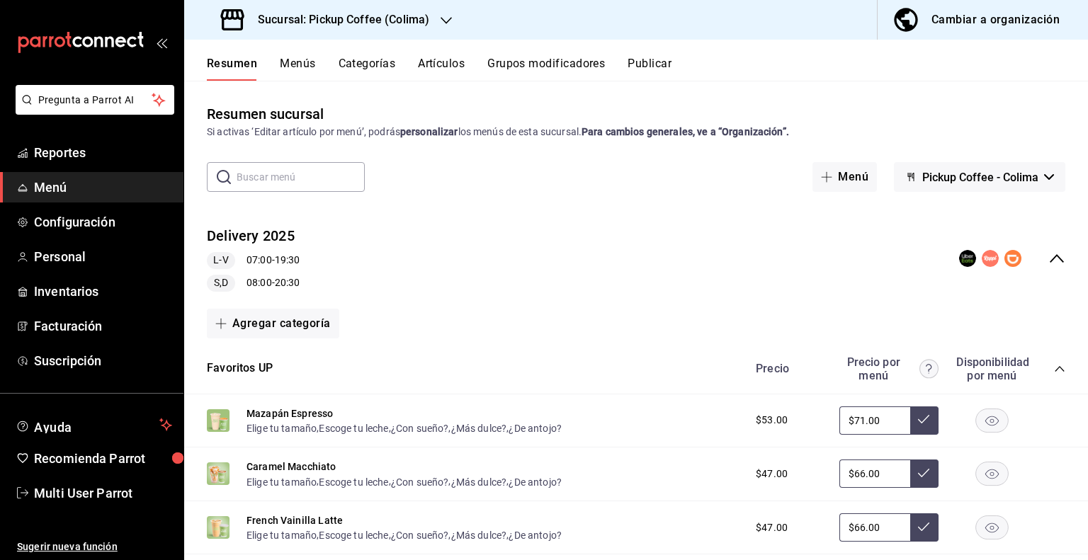
click at [1049, 259] on icon "collapse-menu-row" at bounding box center [1057, 258] width 17 height 17
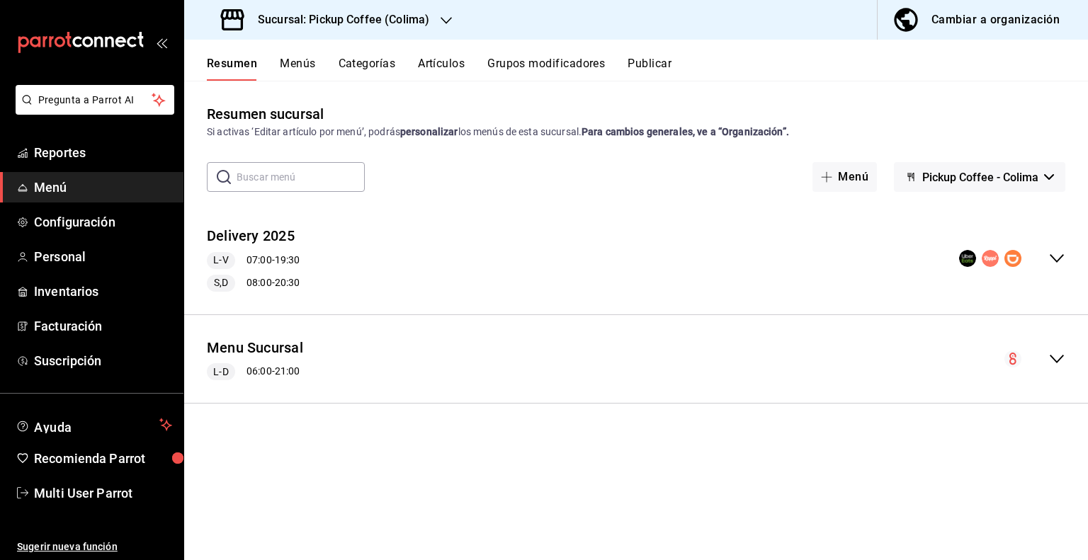
click at [1067, 354] on div "Menu Sucursal L-D 06:00 - 21:00" at bounding box center [636, 360] width 904 height 66
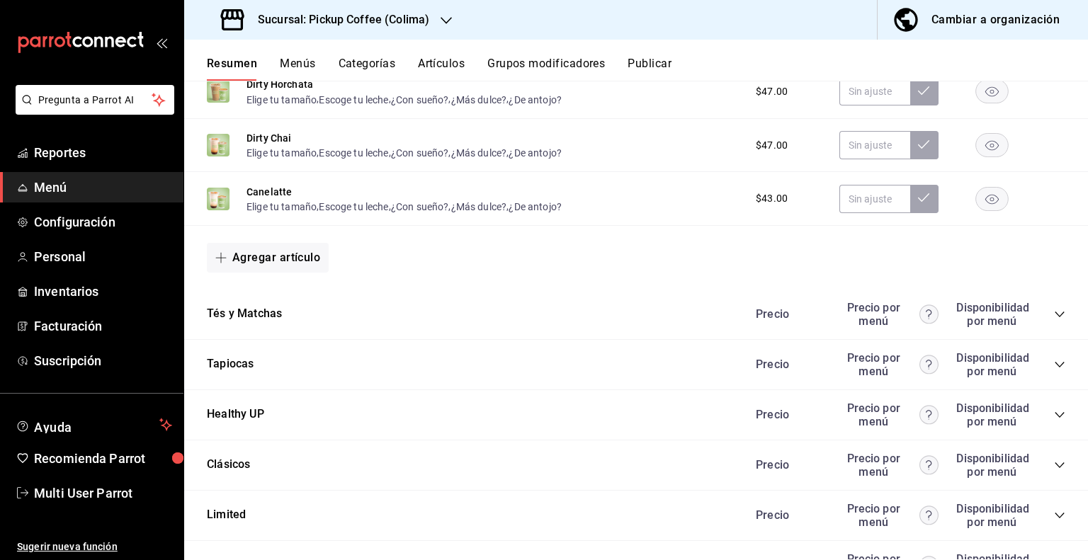
scroll to position [1193, 0]
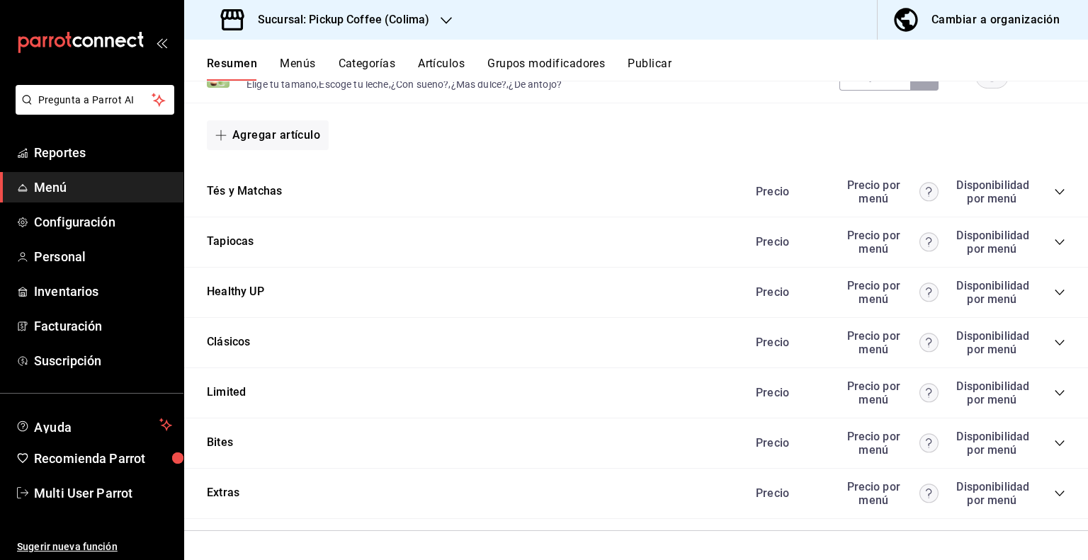
click at [1054, 396] on icon "collapse-category-row" at bounding box center [1059, 393] width 11 height 11
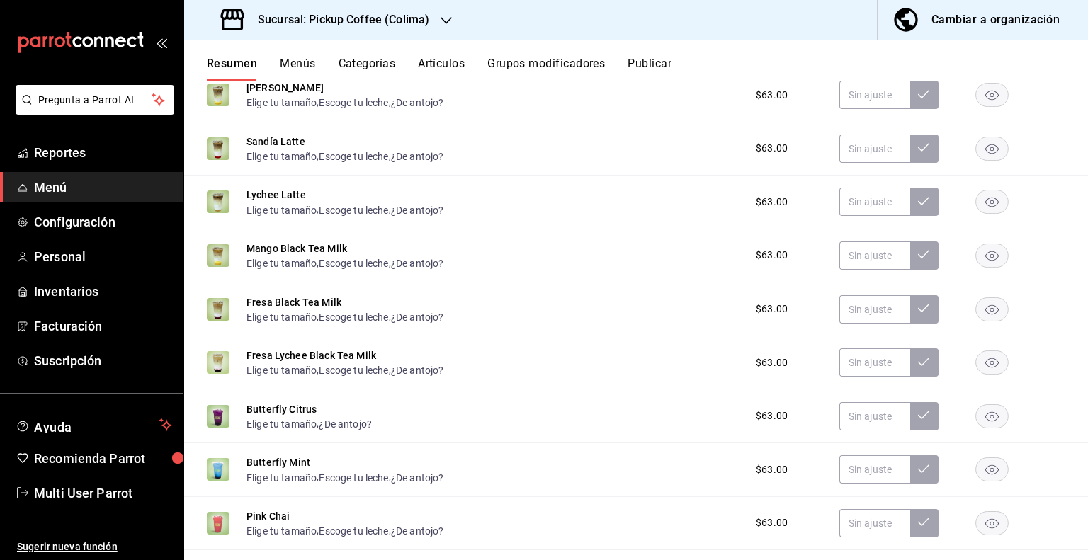
scroll to position [1584, 0]
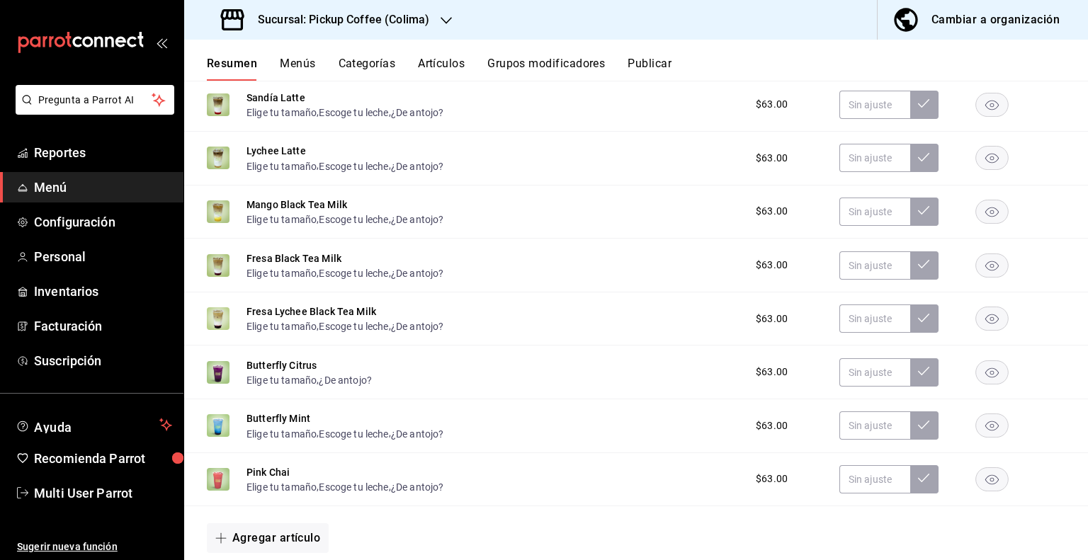
drag, startPoint x: 977, startPoint y: 378, endPoint x: 979, endPoint y: 402, distance: 24.1
click at [978, 378] on rect "button" at bounding box center [992, 372] width 33 height 23
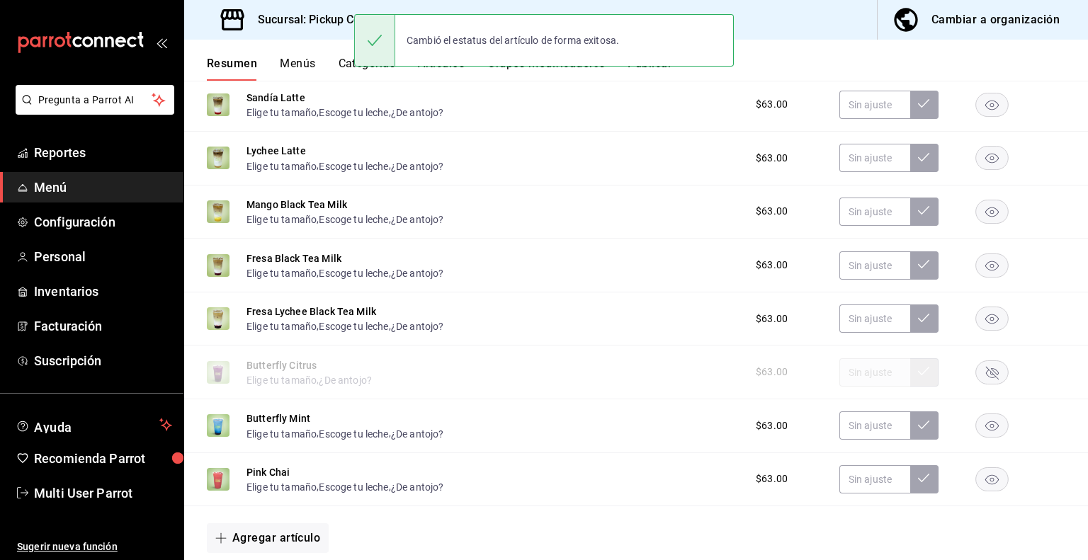
click at [986, 430] on icon "button" at bounding box center [992, 427] width 13 height 10
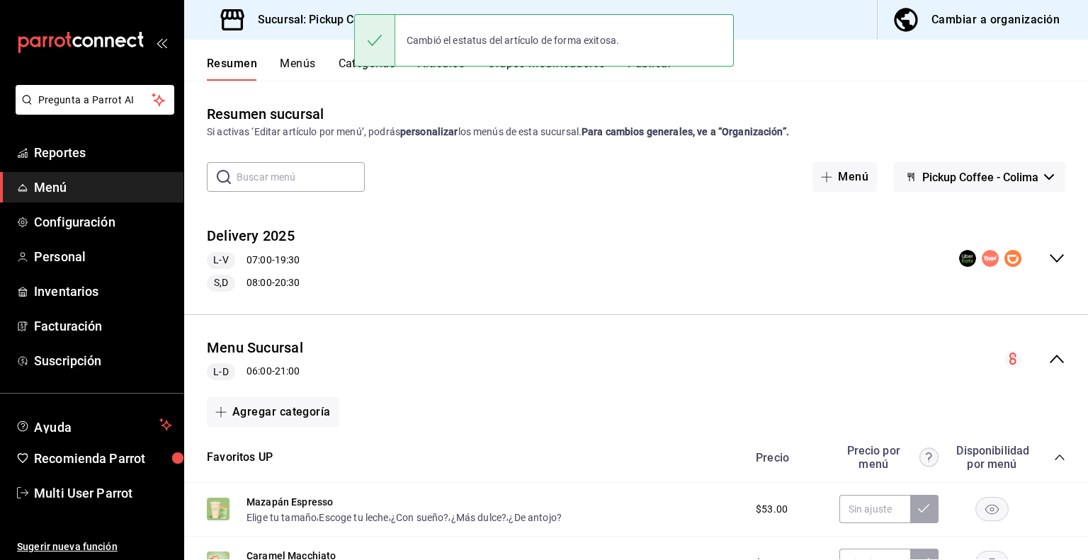
scroll to position [0, 0]
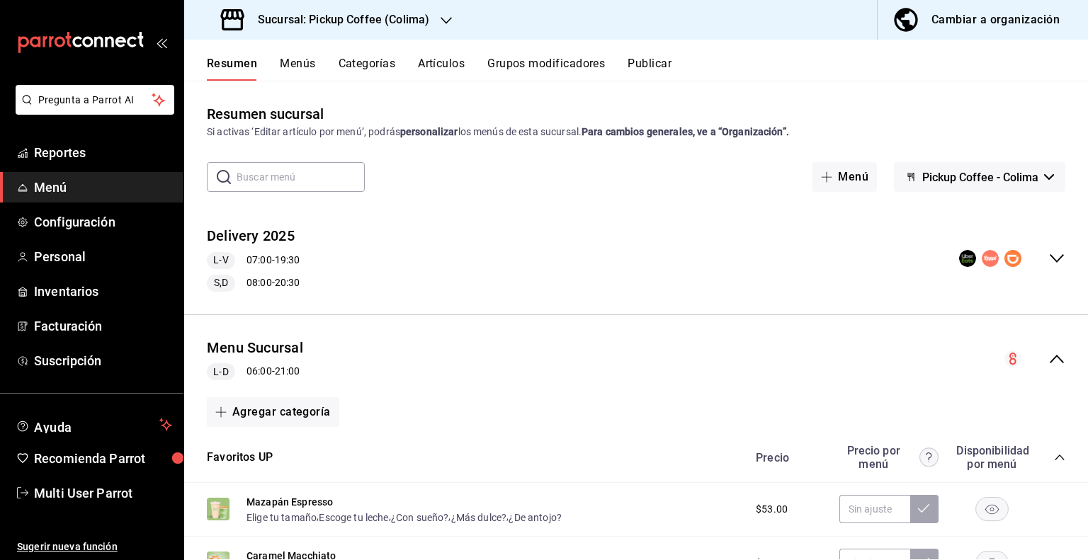
click at [663, 70] on button "Publicar" at bounding box center [650, 69] width 44 height 24
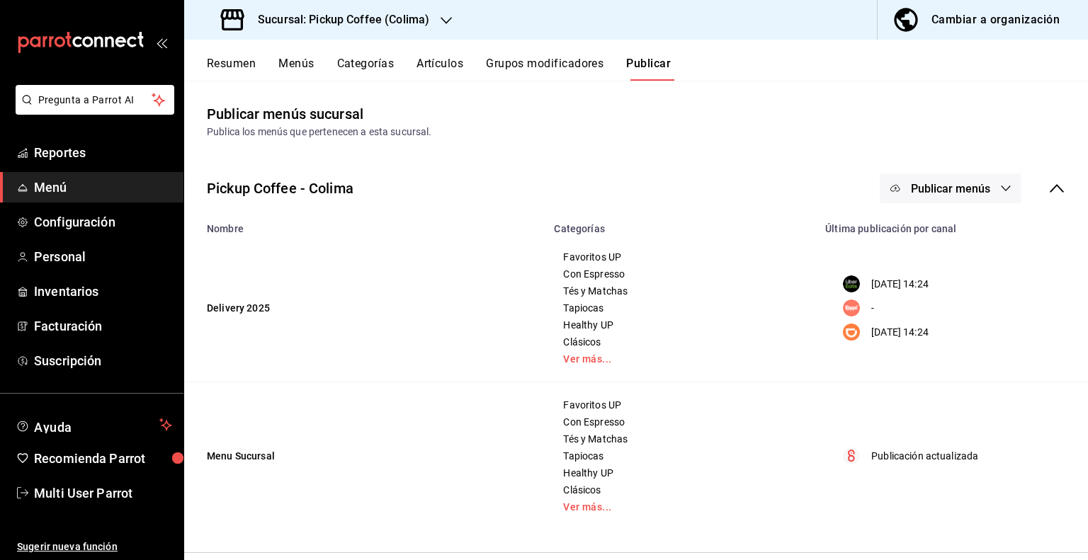
scroll to position [68, 0]
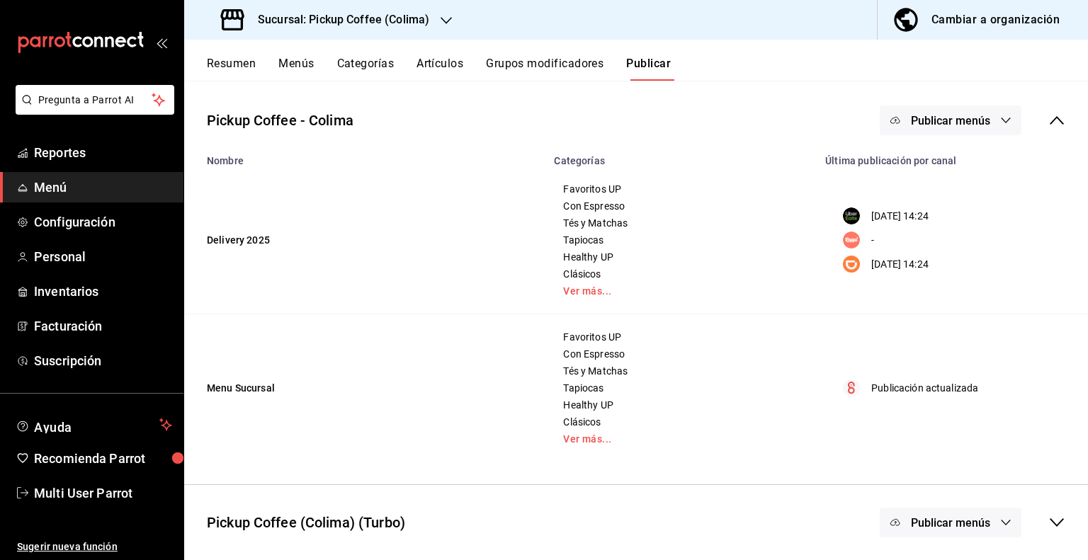
click at [993, 113] on button "Publicar menús" at bounding box center [951, 121] width 142 height 30
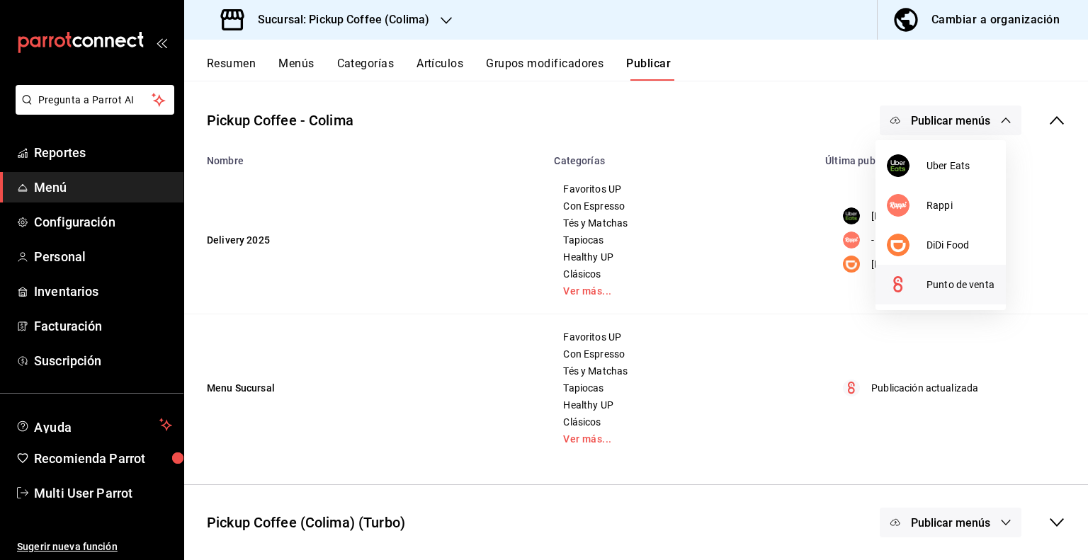
click at [950, 282] on span "Punto de venta" at bounding box center [961, 285] width 68 height 15
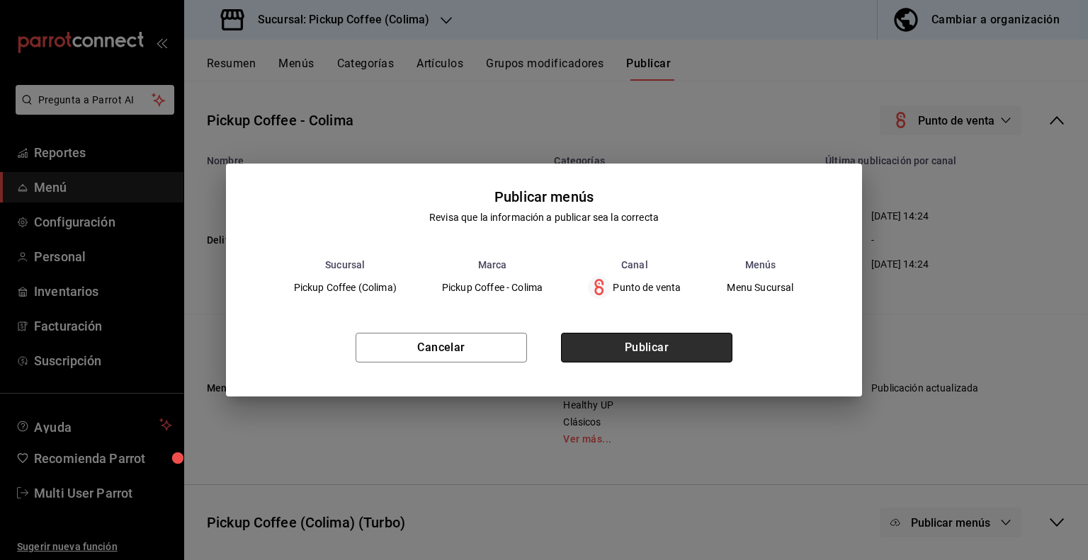
click at [634, 353] on button "Publicar" at bounding box center [646, 348] width 171 height 30
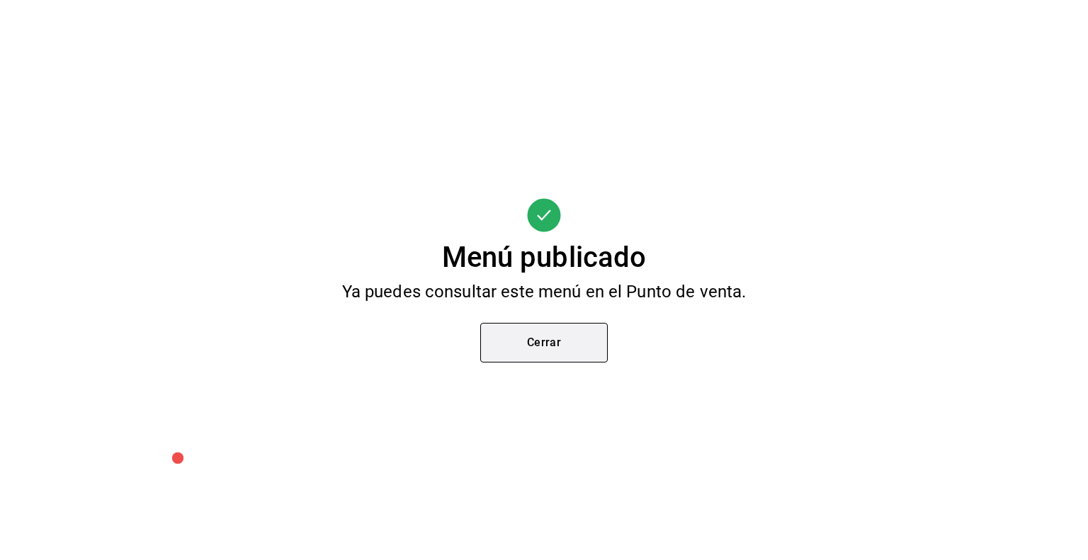
scroll to position [0, 0]
click at [538, 344] on button "Cerrar" at bounding box center [544, 343] width 128 height 40
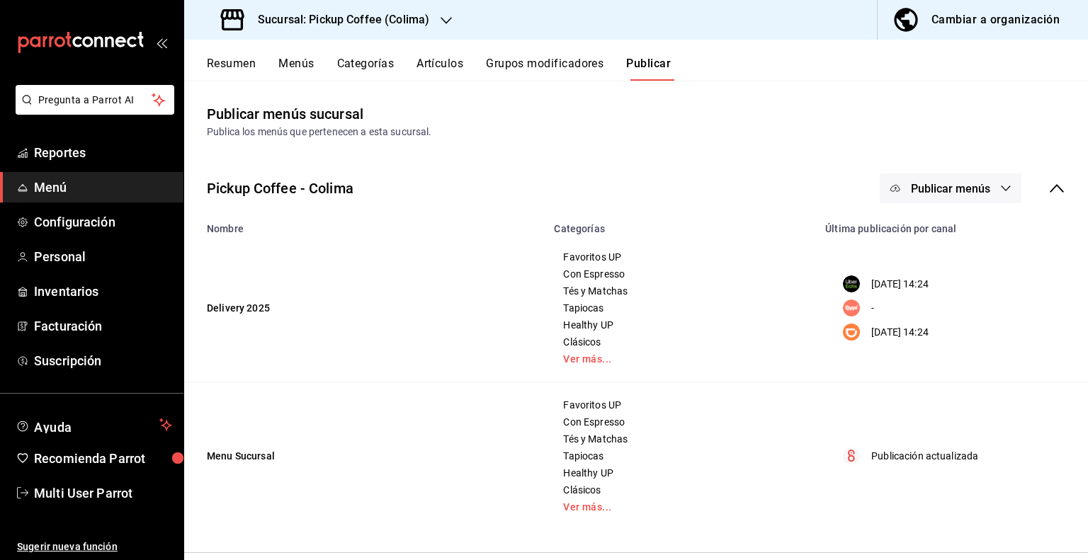
click at [415, 13] on h3 "Sucursal: Pickup Coffee (Colima)" at bounding box center [338, 19] width 183 height 17
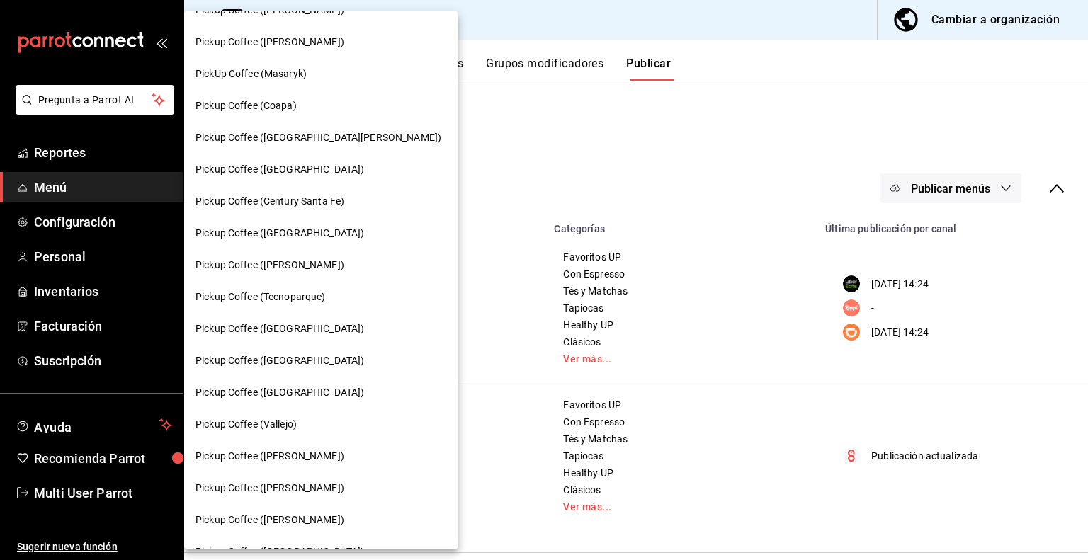
scroll to position [260, 0]
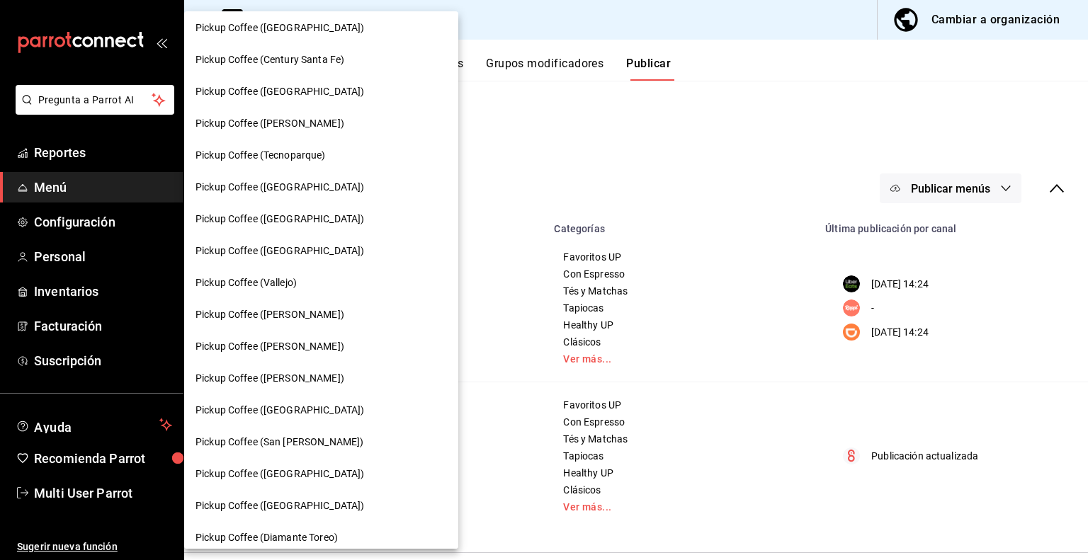
click at [289, 223] on span "Pickup Coffee (Nápoles)" at bounding box center [280, 219] width 169 height 15
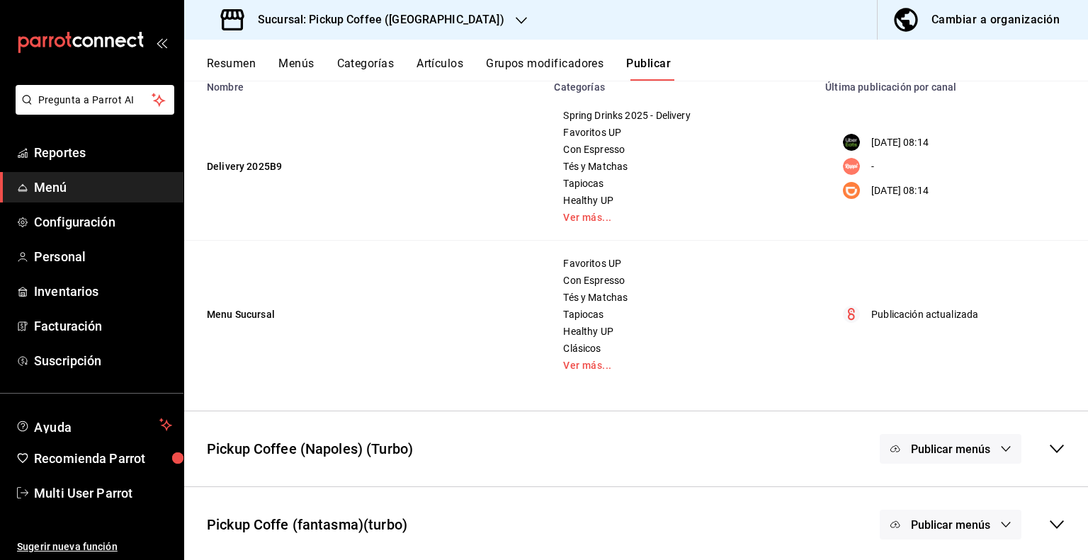
scroll to position [0, 0]
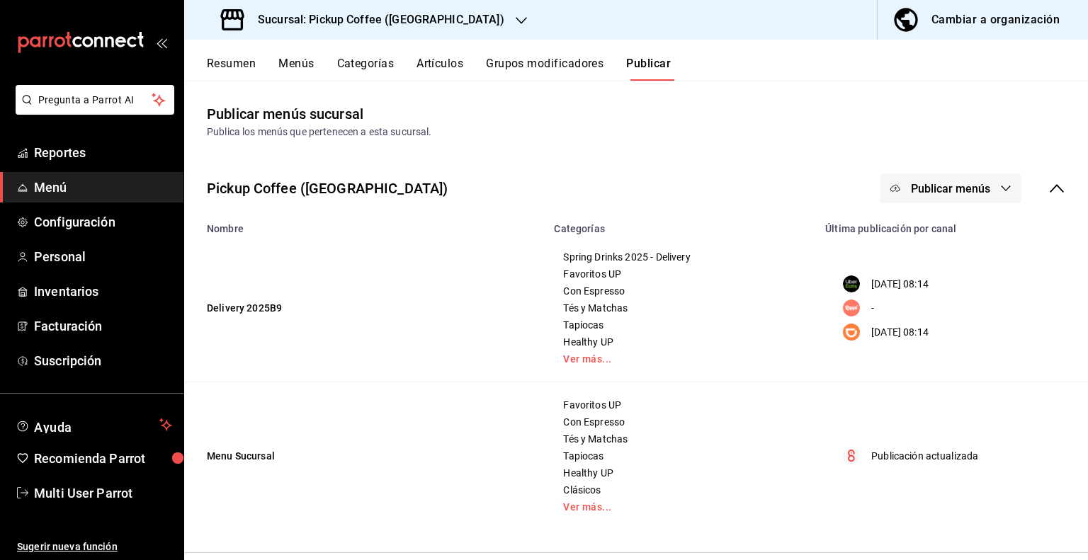
click at [247, 73] on button "Resumen" at bounding box center [231, 69] width 49 height 24
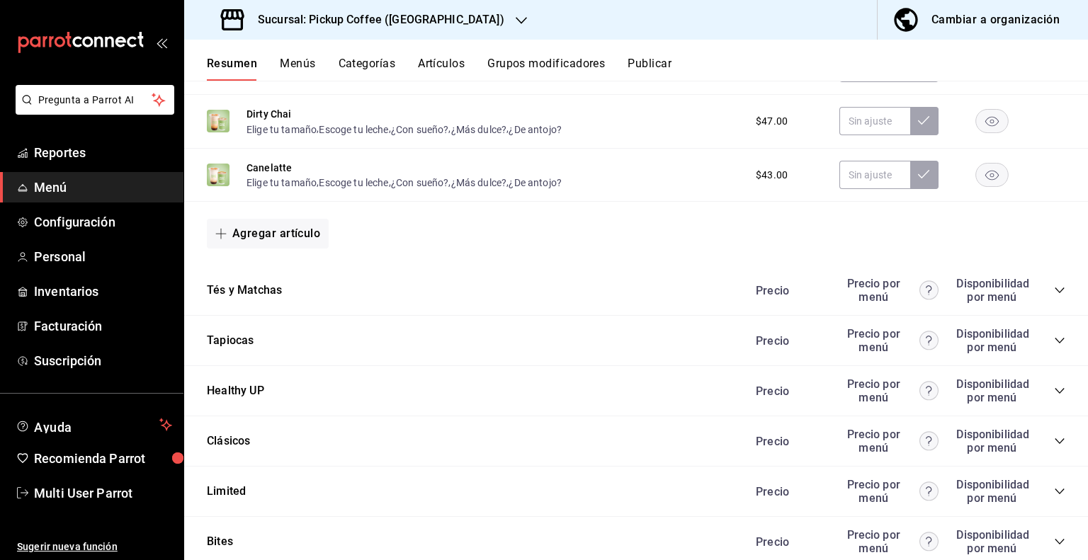
scroll to position [1063, 0]
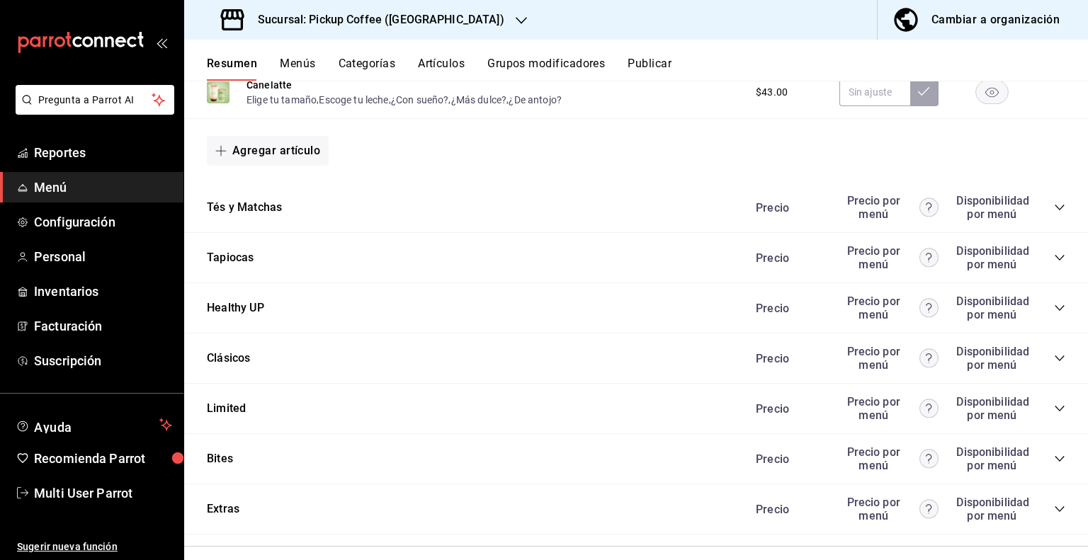
click at [1040, 412] on div "Precio Precio por menú Disponibilidad por menú" at bounding box center [904, 408] width 324 height 27
click at [1054, 412] on icon "collapse-category-row" at bounding box center [1059, 408] width 11 height 11
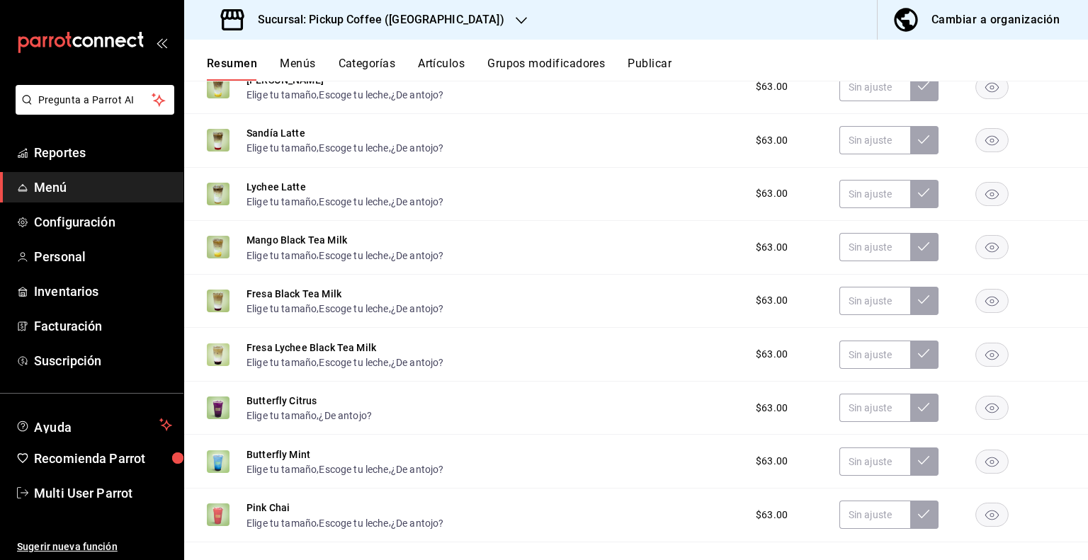
scroll to position [1488, 0]
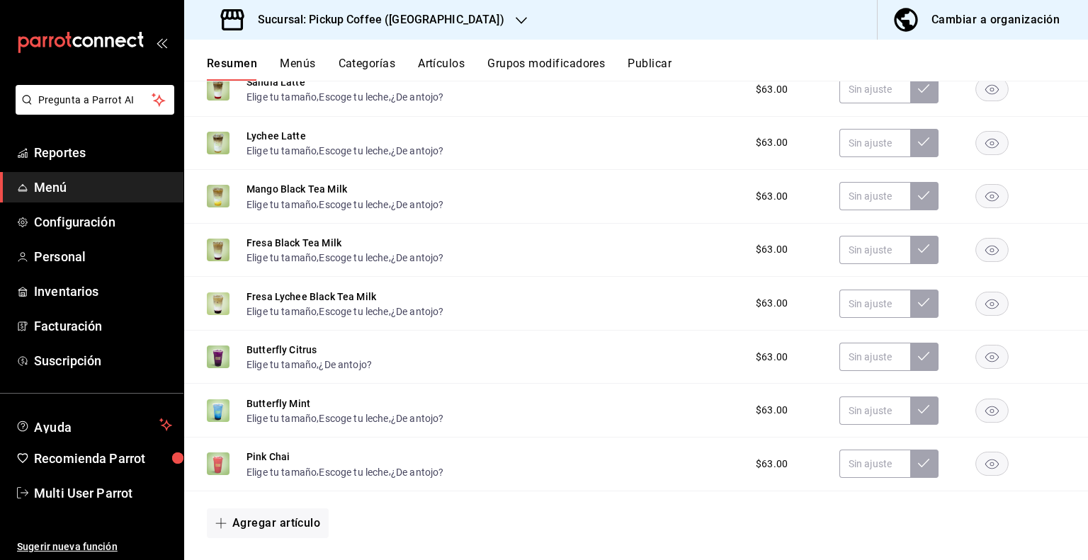
drag, startPoint x: 986, startPoint y: 361, endPoint x: 982, endPoint y: 399, distance: 38.5
click at [986, 361] on rect "button" at bounding box center [992, 357] width 33 height 23
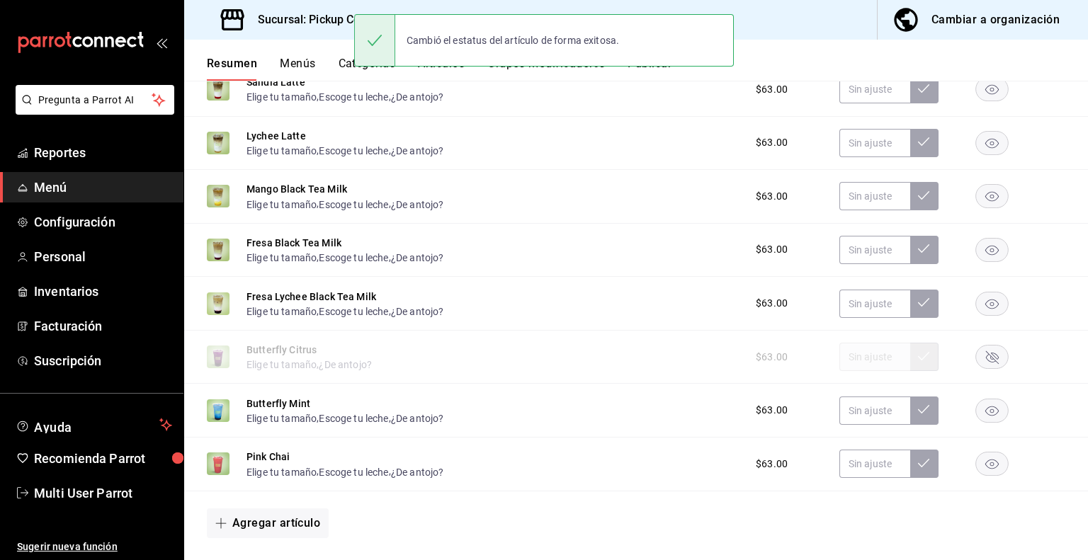
click at [981, 420] on rect "button" at bounding box center [992, 410] width 33 height 23
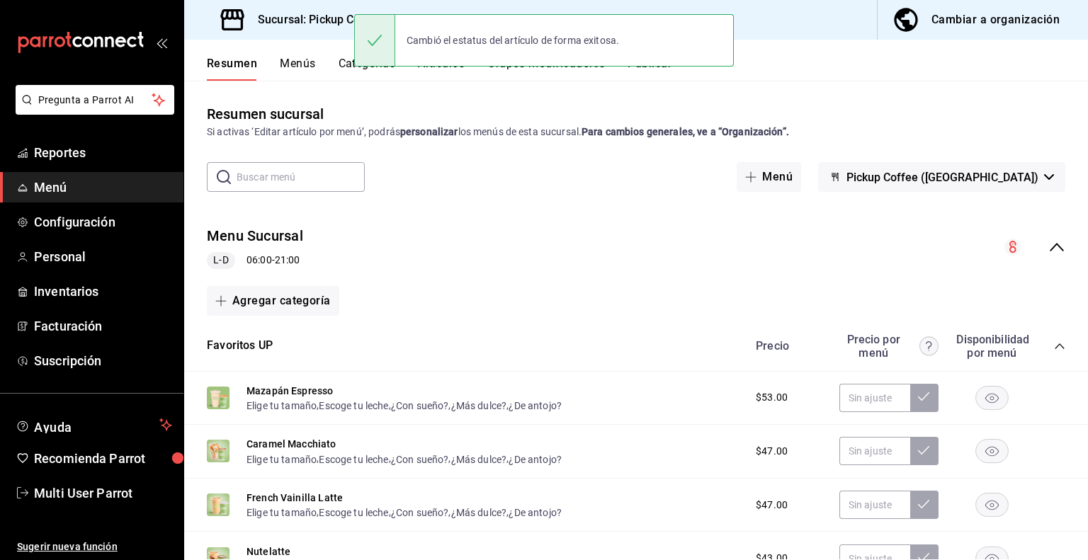
scroll to position [0, 0]
click at [662, 68] on div "Cambió el estatus del artículo de forma exitosa." at bounding box center [544, 40] width 380 height 61
click at [662, 72] on button "Publicar" at bounding box center [650, 69] width 44 height 24
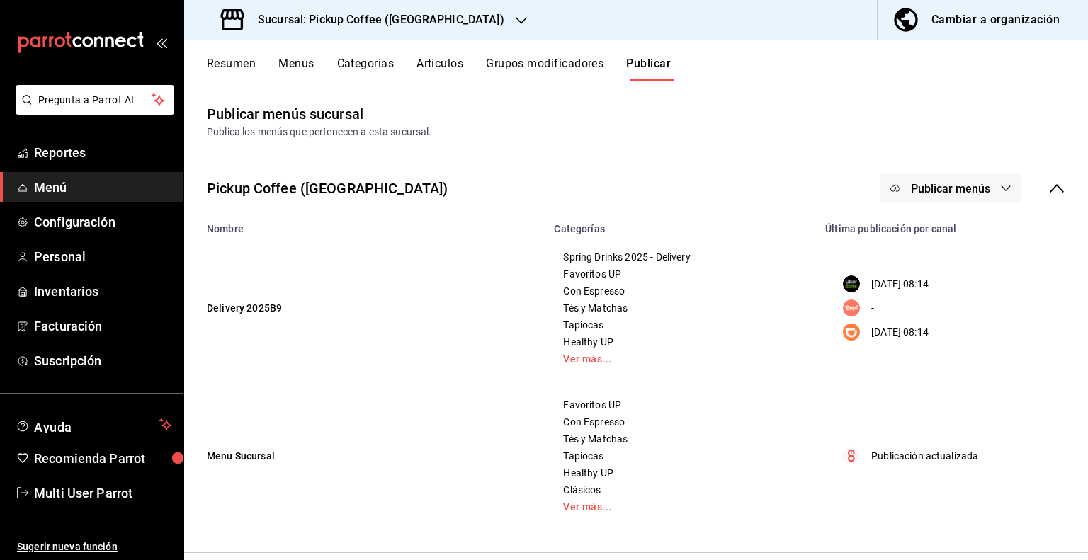
click at [983, 192] on button "Publicar menús" at bounding box center [951, 189] width 142 height 30
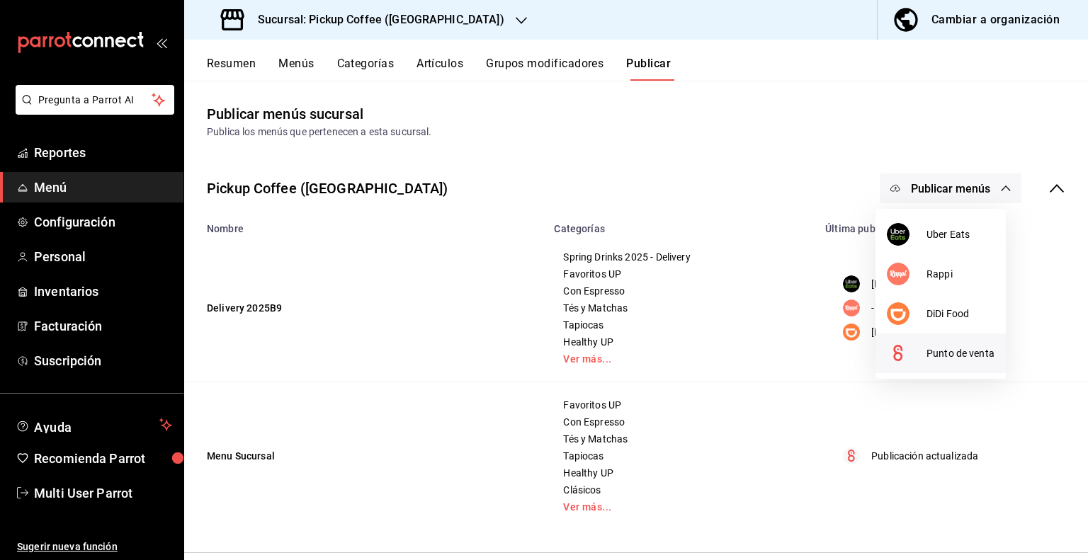
click at [939, 349] on span "Punto de venta" at bounding box center [961, 353] width 68 height 15
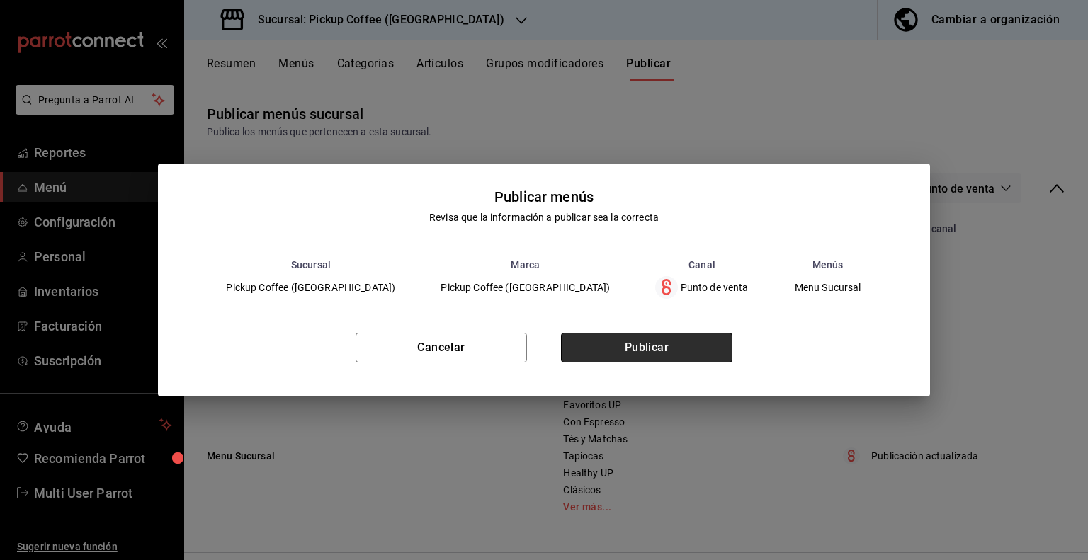
click at [683, 351] on button "Publicar" at bounding box center [646, 348] width 171 height 30
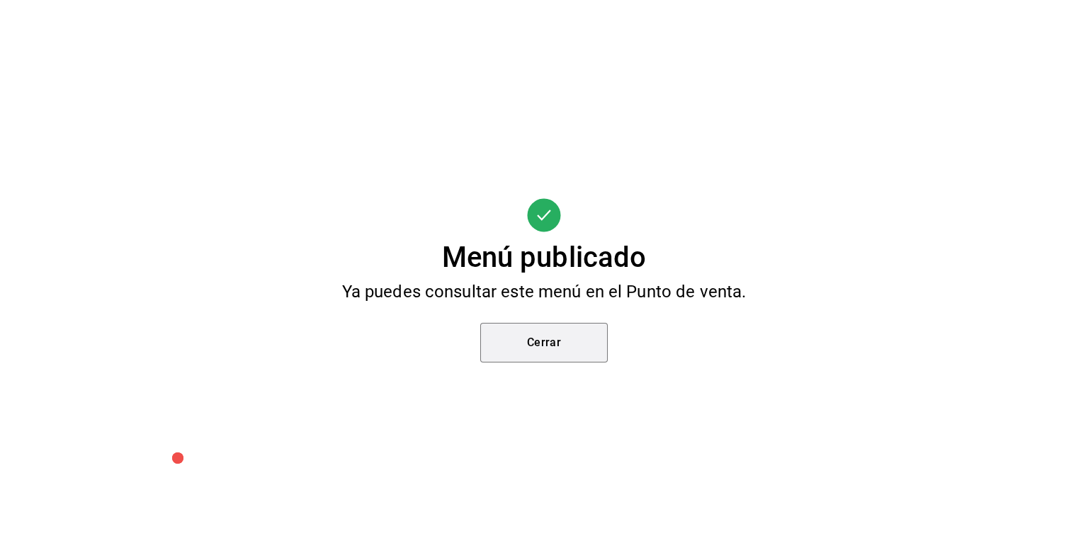
click at [583, 348] on button "Cerrar" at bounding box center [544, 343] width 128 height 40
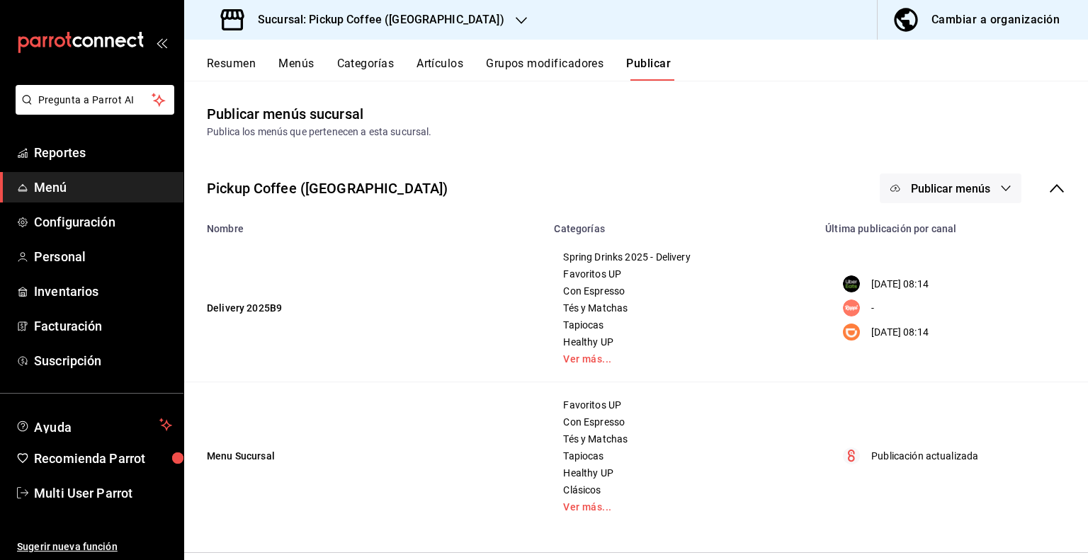
click at [295, 65] on button "Menús" at bounding box center [295, 69] width 35 height 24
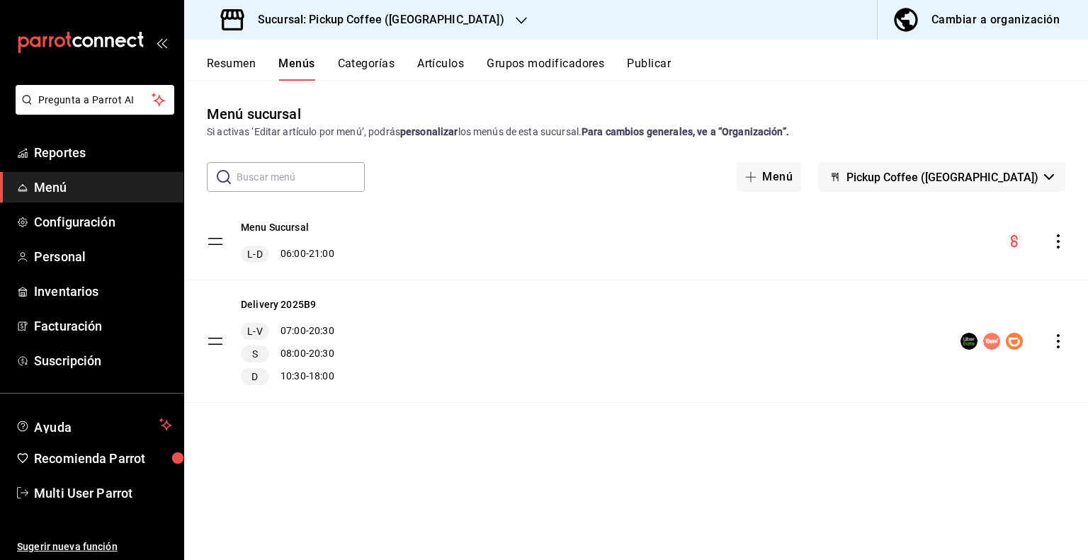
click at [1056, 238] on icon "actions" at bounding box center [1059, 242] width 14 height 14
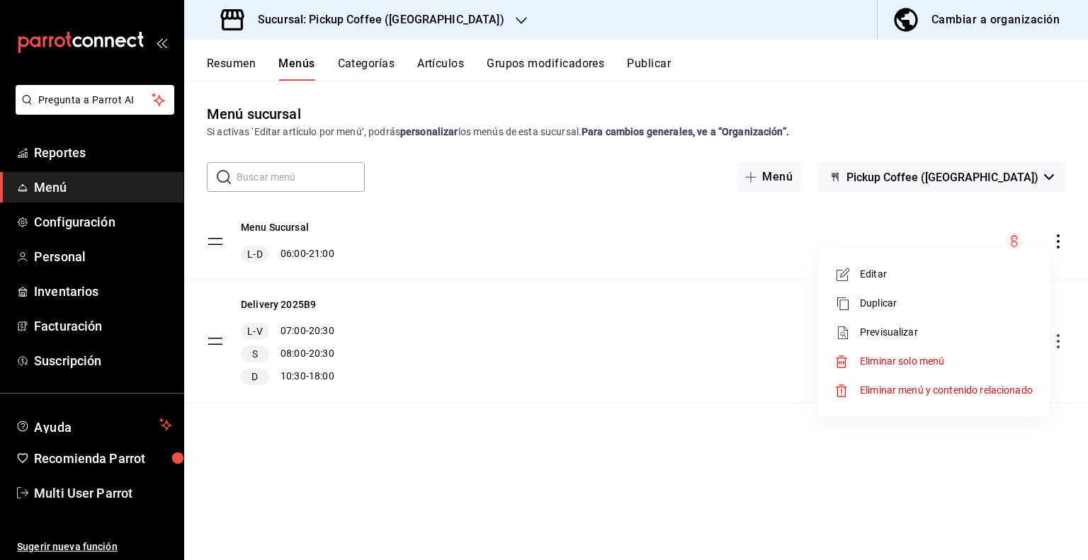
click at [906, 328] on span "Previsualizar" at bounding box center [946, 332] width 173 height 15
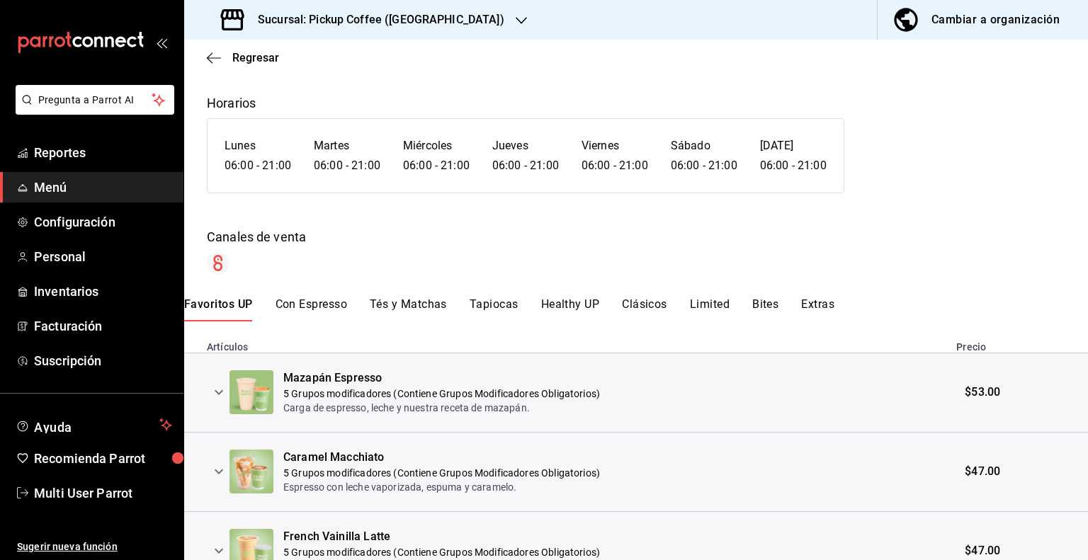
scroll to position [142, 0]
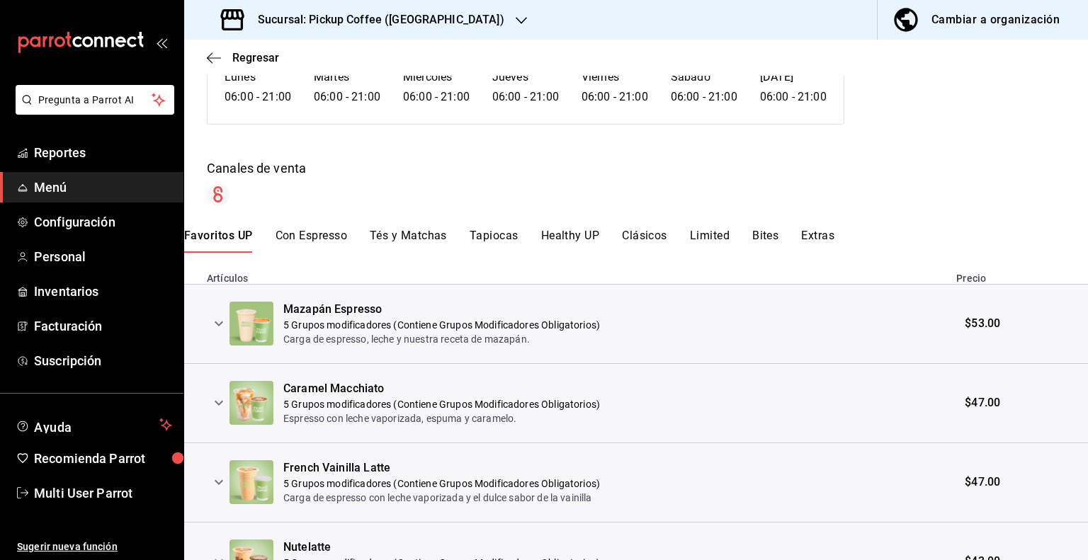
click at [721, 239] on button "Limited" at bounding box center [710, 241] width 40 height 24
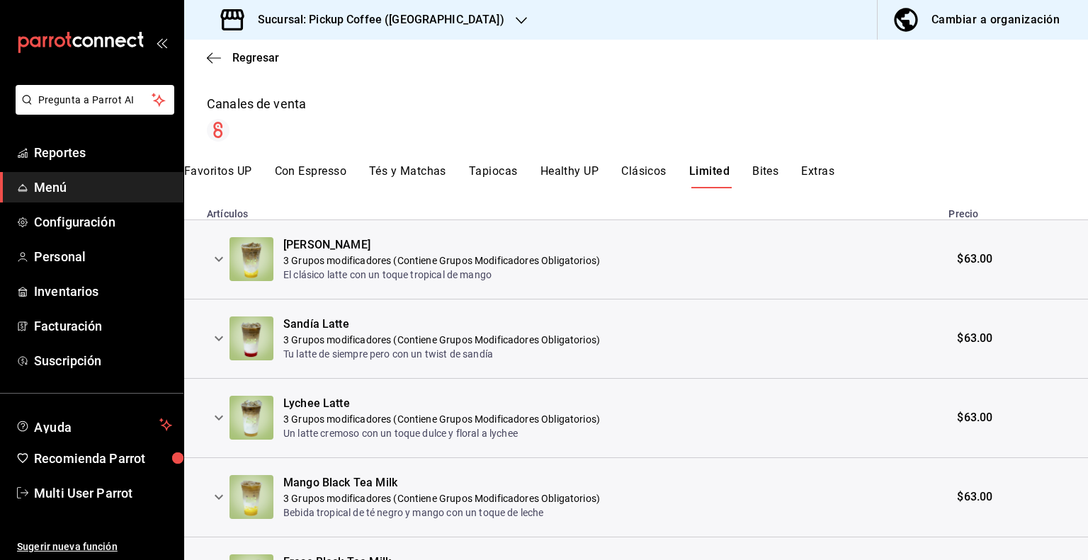
scroll to position [0, 0]
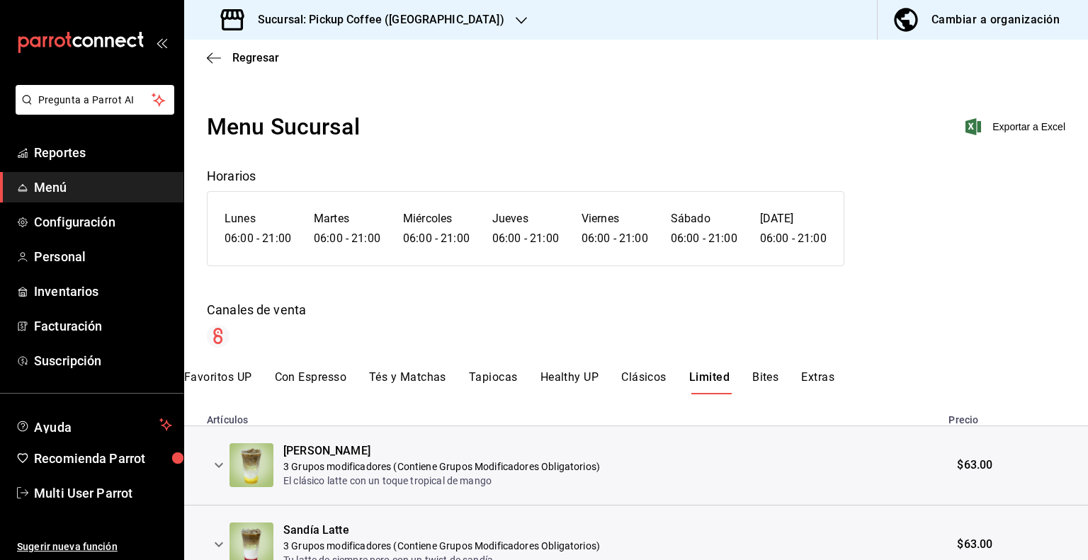
click at [439, 19] on div "Sucursal: Pickup Coffee (Nápoles)" at bounding box center [364, 20] width 337 height 40
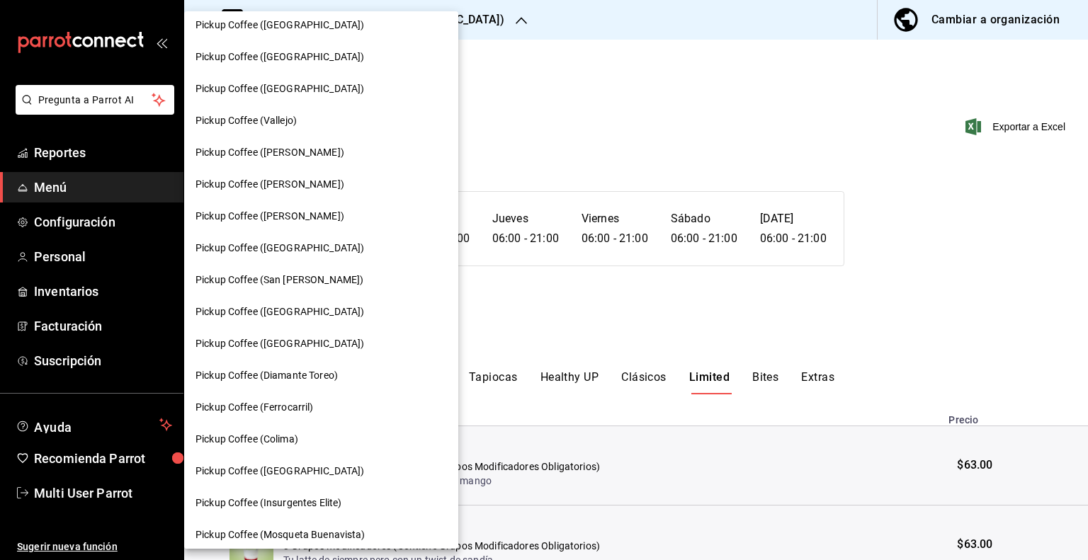
scroll to position [425, 0]
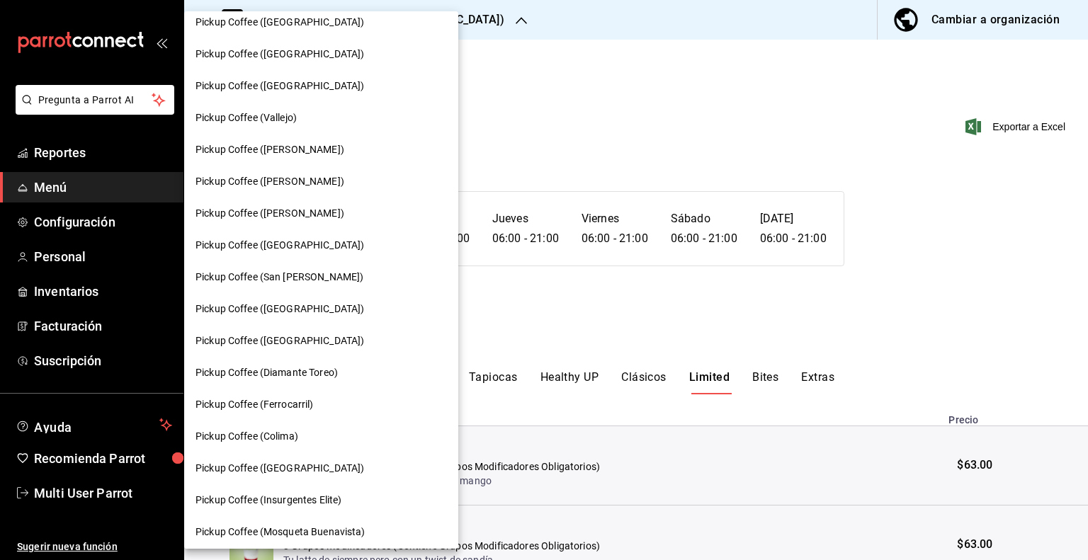
click at [300, 238] on span "Pickup Coffee (Buenavista)" at bounding box center [280, 245] width 169 height 15
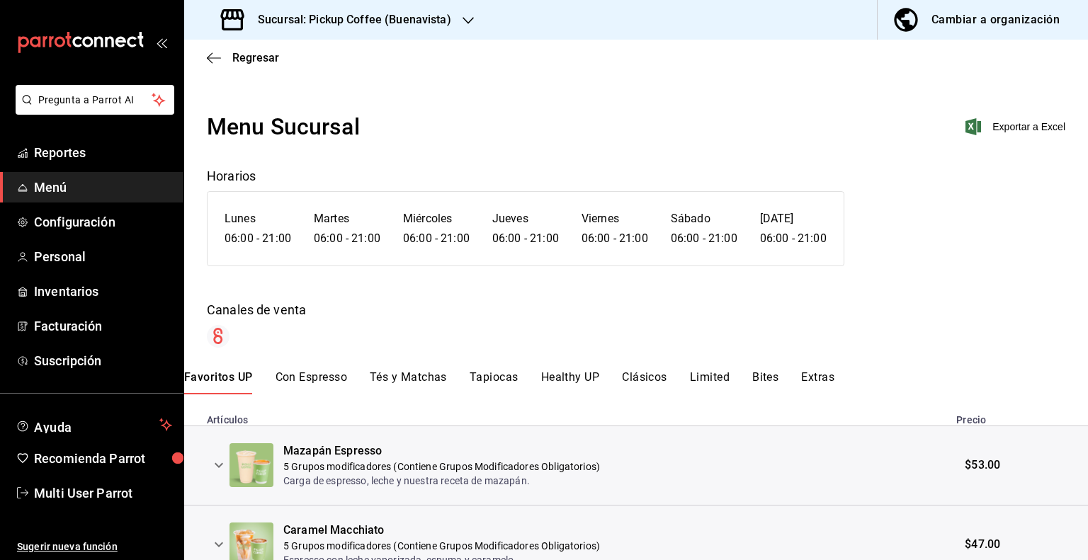
click at [708, 383] on button "Limited" at bounding box center [710, 383] width 40 height 24
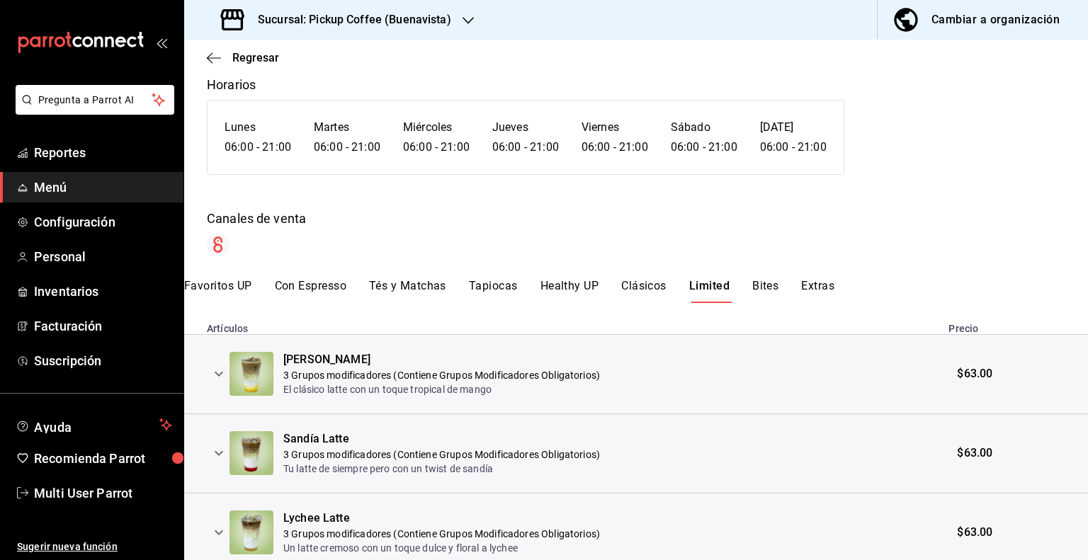
scroll to position [0, 0]
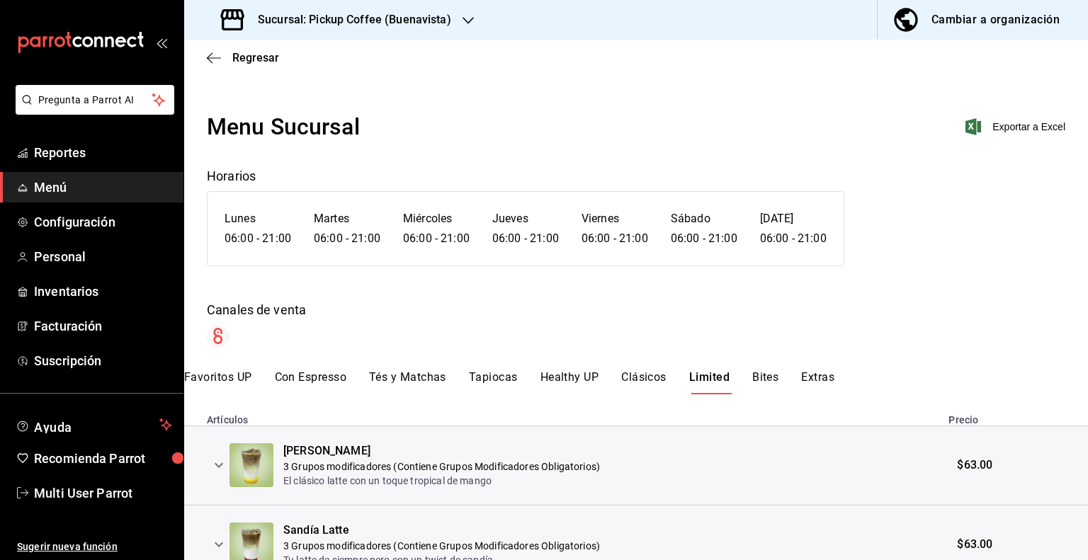
click at [428, 11] on h3 "Sucursal: Pickup Coffee (Buenavista)" at bounding box center [349, 19] width 205 height 17
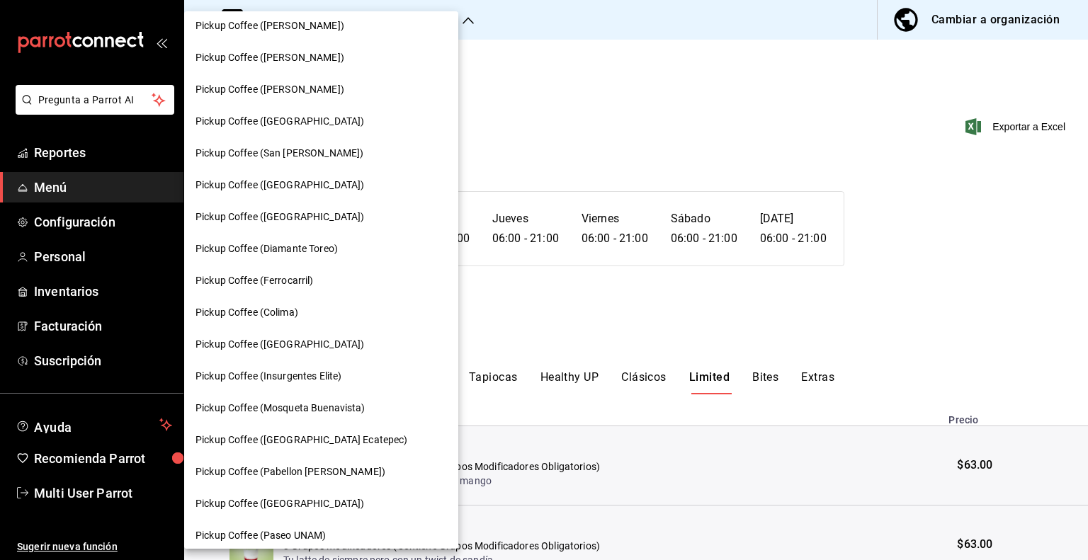
scroll to position [543, 0]
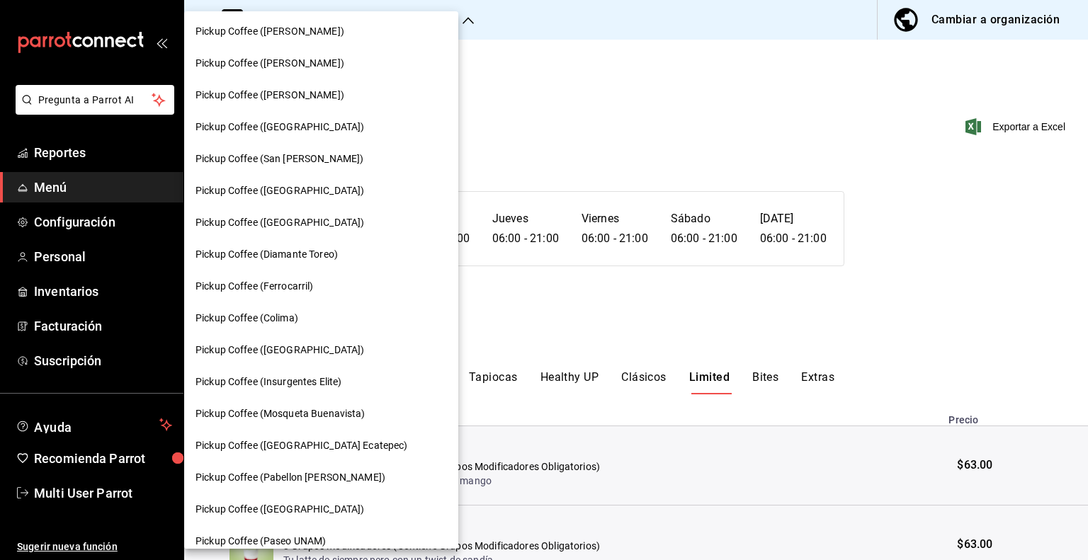
click at [300, 255] on span "Pickup Coffee (Diamante Toreo)" at bounding box center [267, 254] width 142 height 15
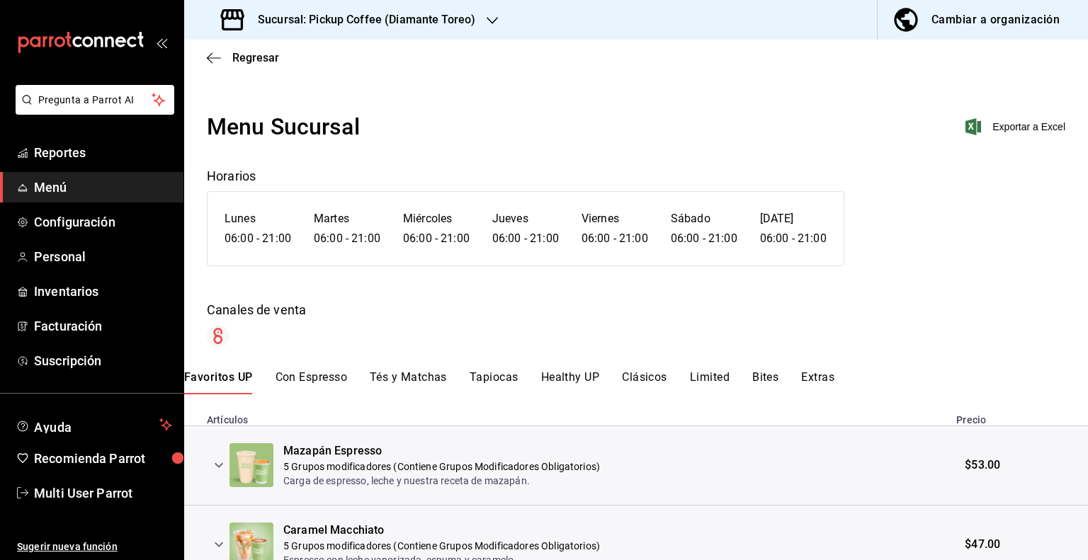
click at [706, 372] on button "Limited" at bounding box center [710, 383] width 40 height 24
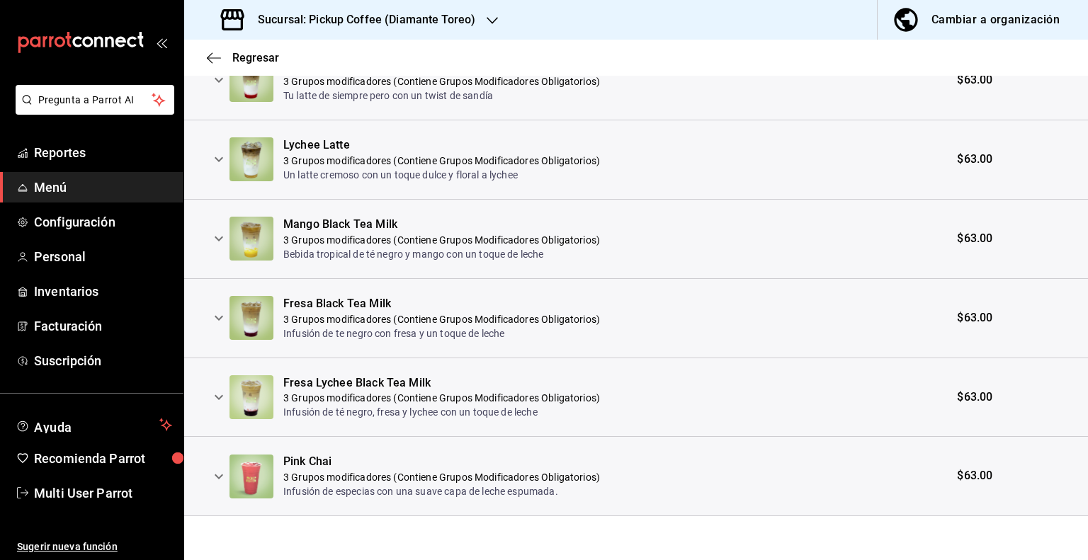
scroll to position [0, 0]
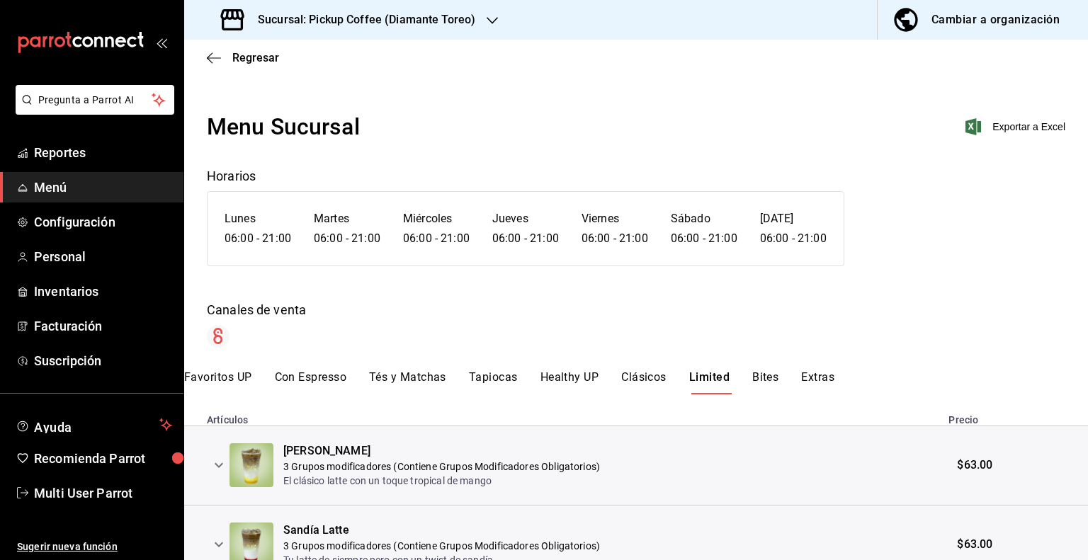
click at [374, 13] on h3 "Sucursal: Pickup Coffee (Diamante Toreo)" at bounding box center [361, 19] width 229 height 17
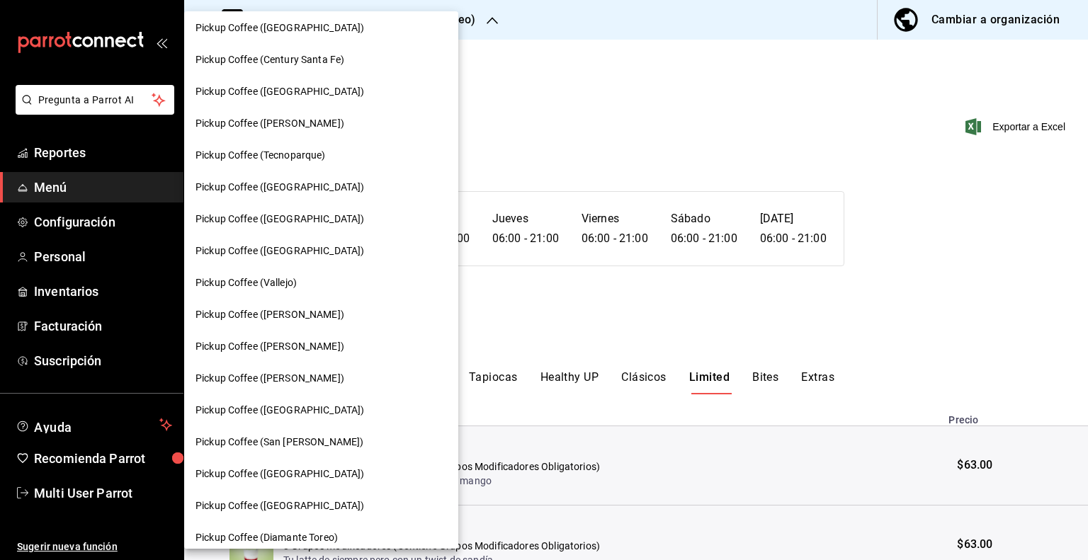
scroll to position [189, 0]
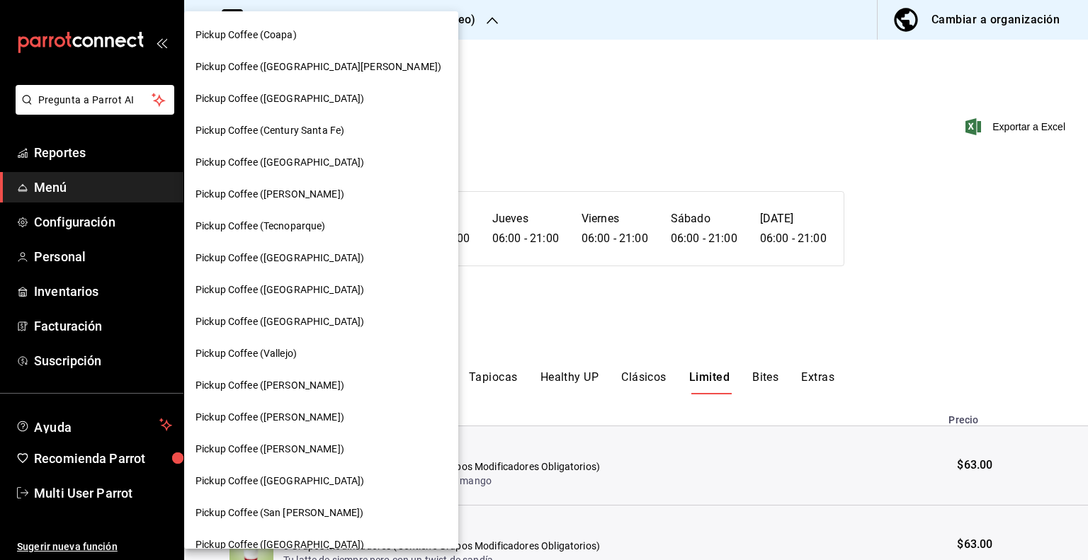
click at [288, 163] on span "Pickup Coffee (Uruguay)" at bounding box center [280, 162] width 169 height 15
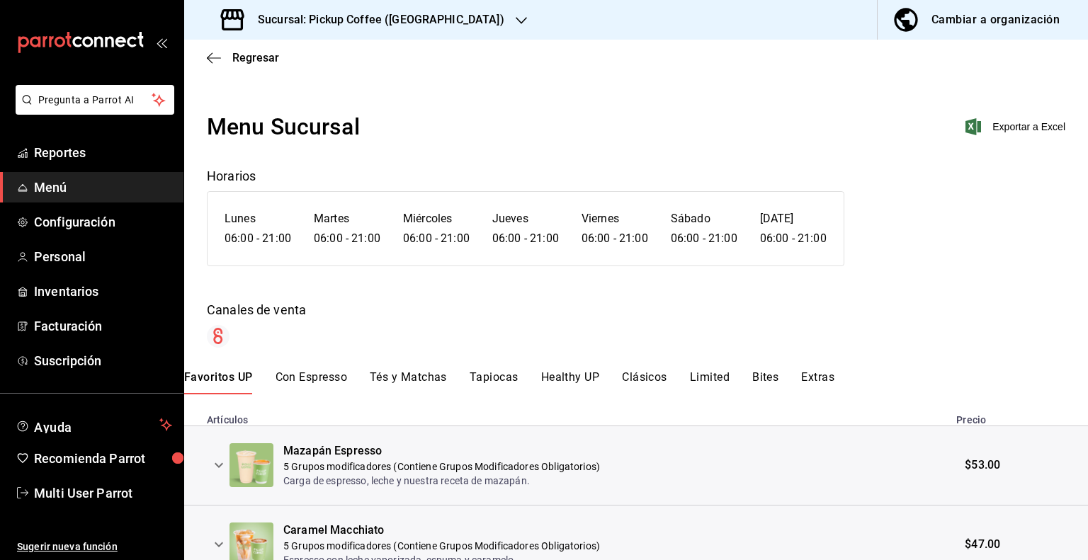
click at [698, 373] on button "Limited" at bounding box center [710, 383] width 40 height 24
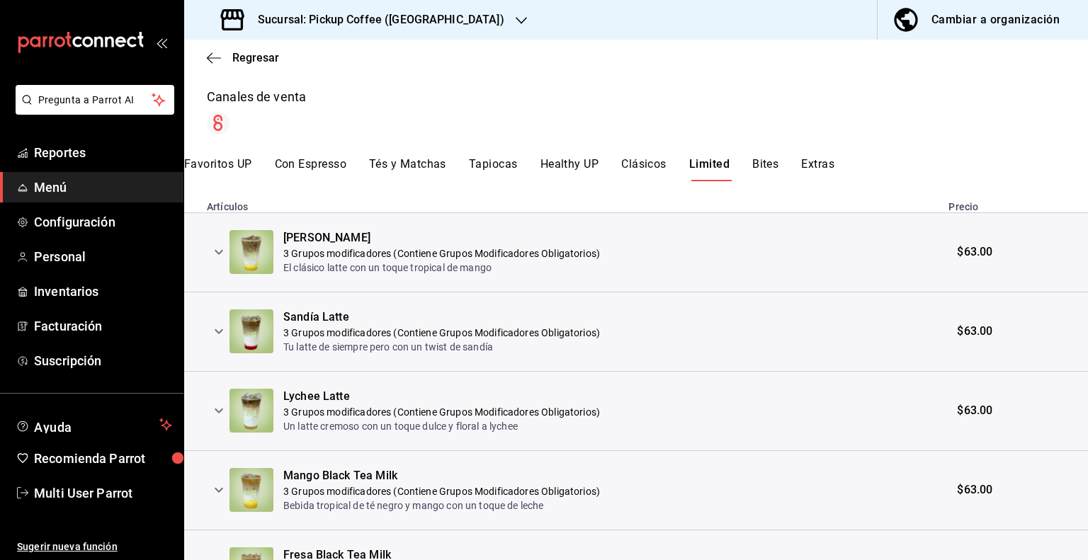
scroll to position [181, 0]
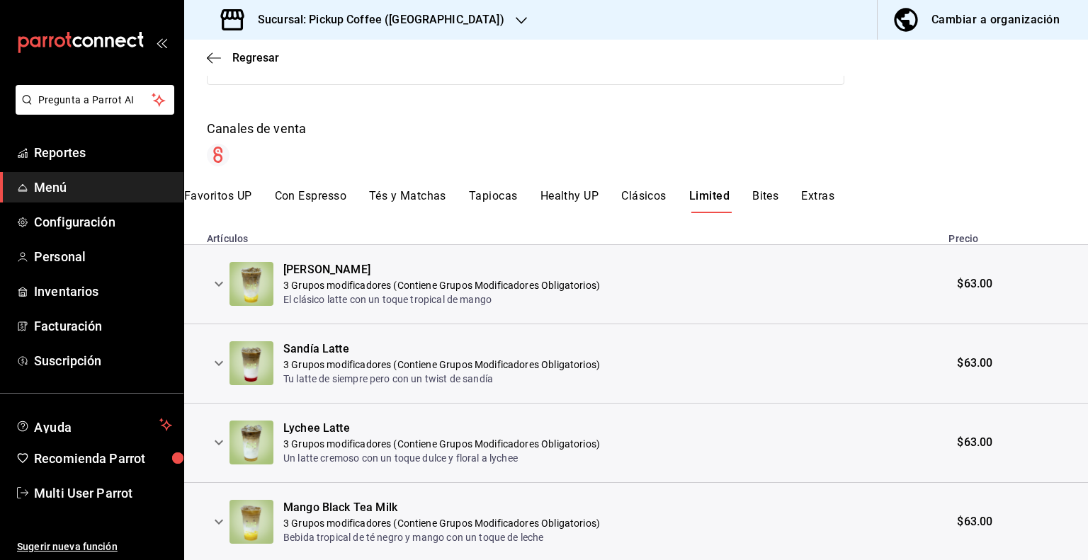
click at [410, 13] on h3 "Sucursal: Pickup Coffee (Uruguay)" at bounding box center [376, 19] width 258 height 17
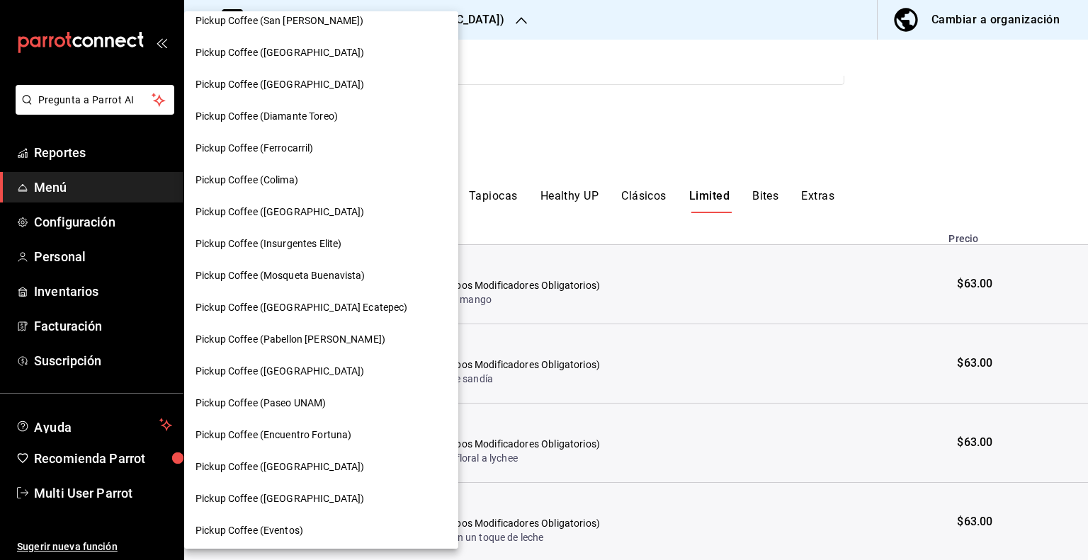
scroll to position [685, 0]
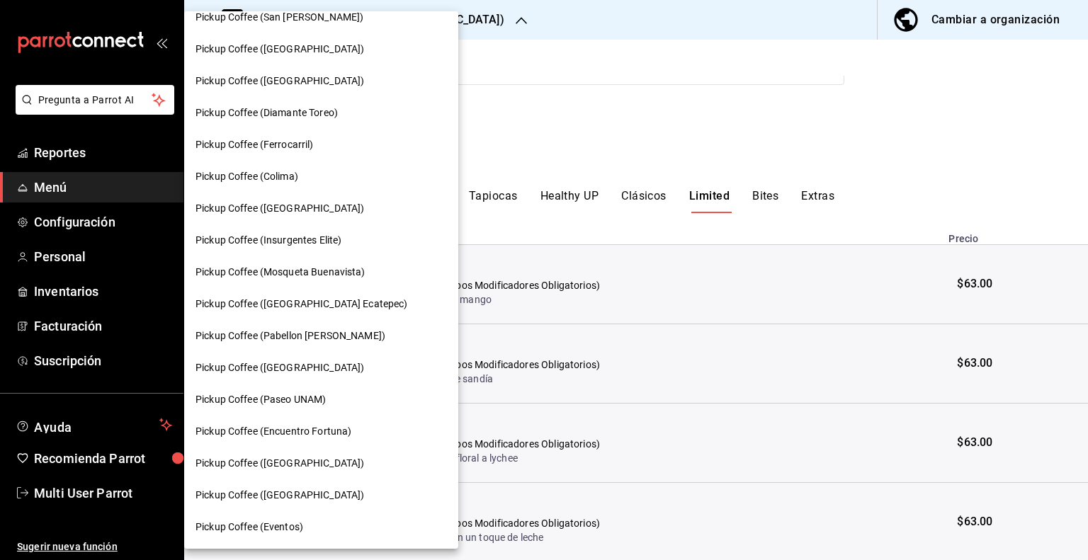
click at [273, 490] on span "Pickup Coffee (Monterrey)" at bounding box center [280, 495] width 169 height 15
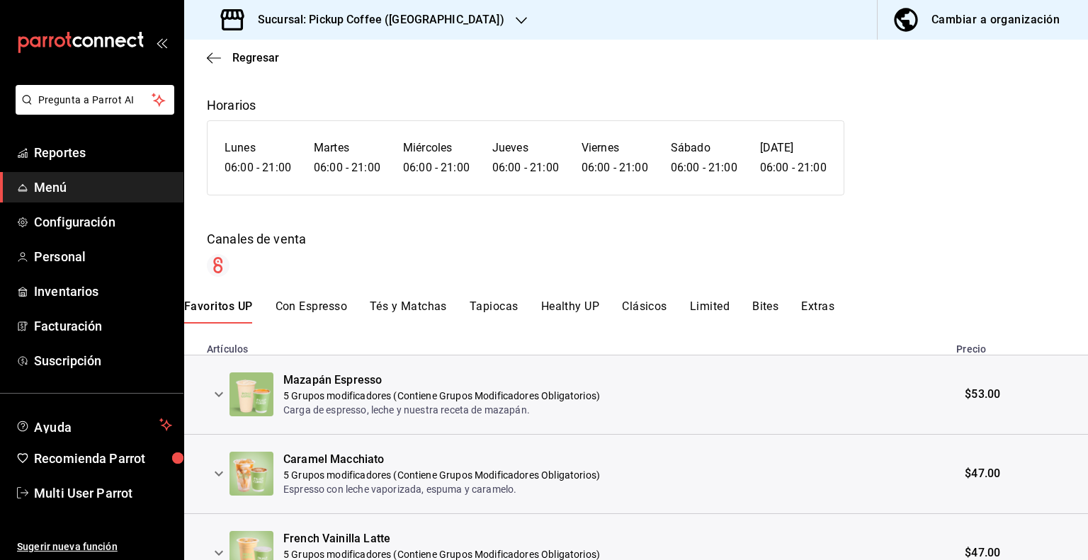
scroll to position [142, 0]
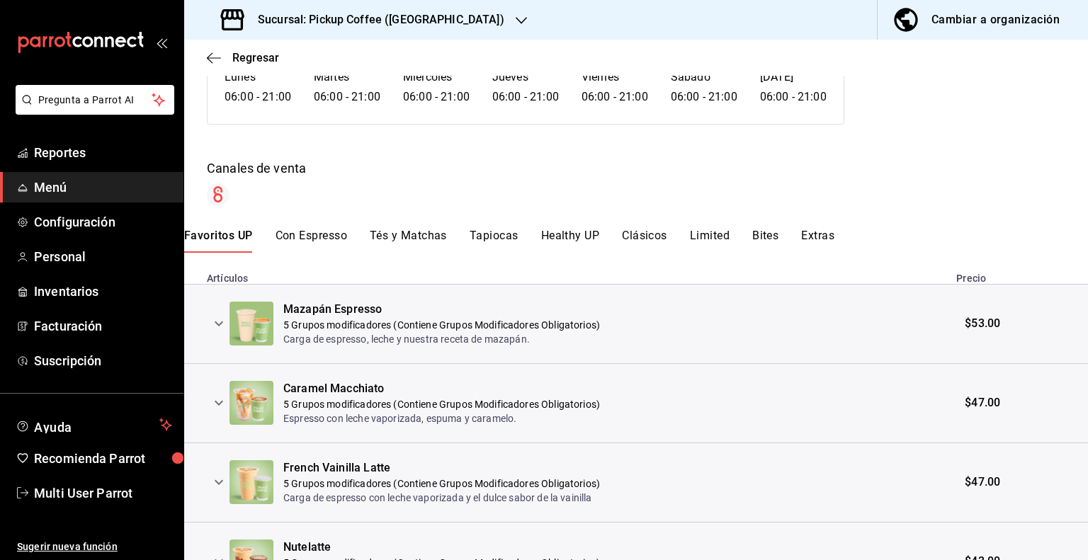
click at [710, 235] on button "Limited" at bounding box center [710, 241] width 40 height 24
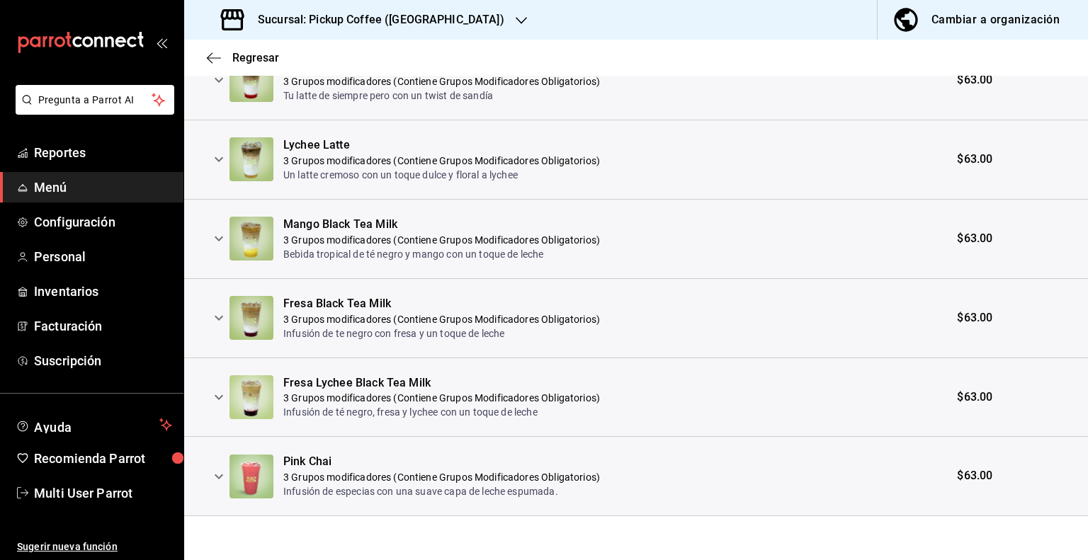
scroll to position [0, 0]
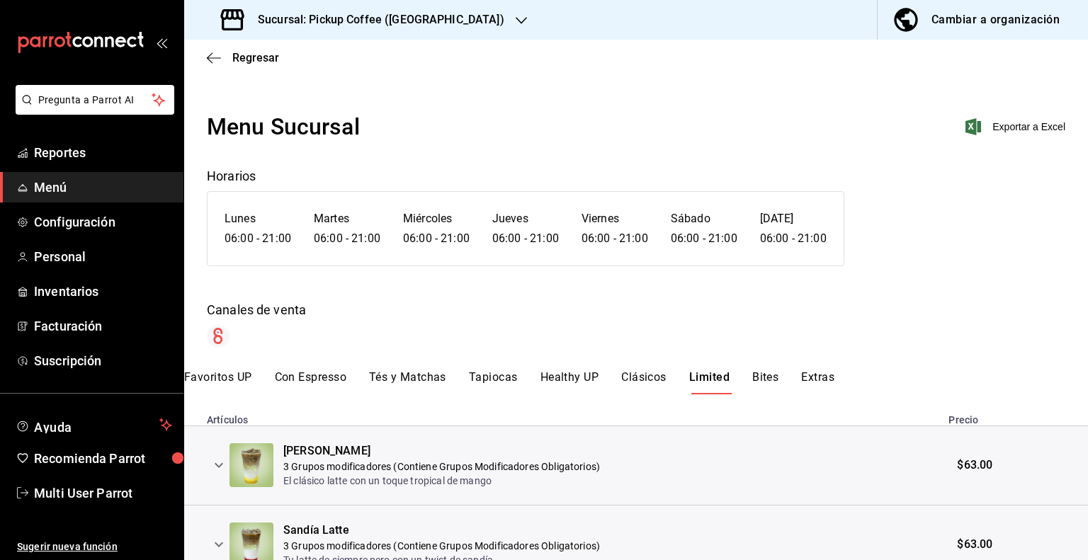
click at [436, 13] on h3 "Sucursal: Pickup Coffee (Monterrey)" at bounding box center [376, 19] width 258 height 17
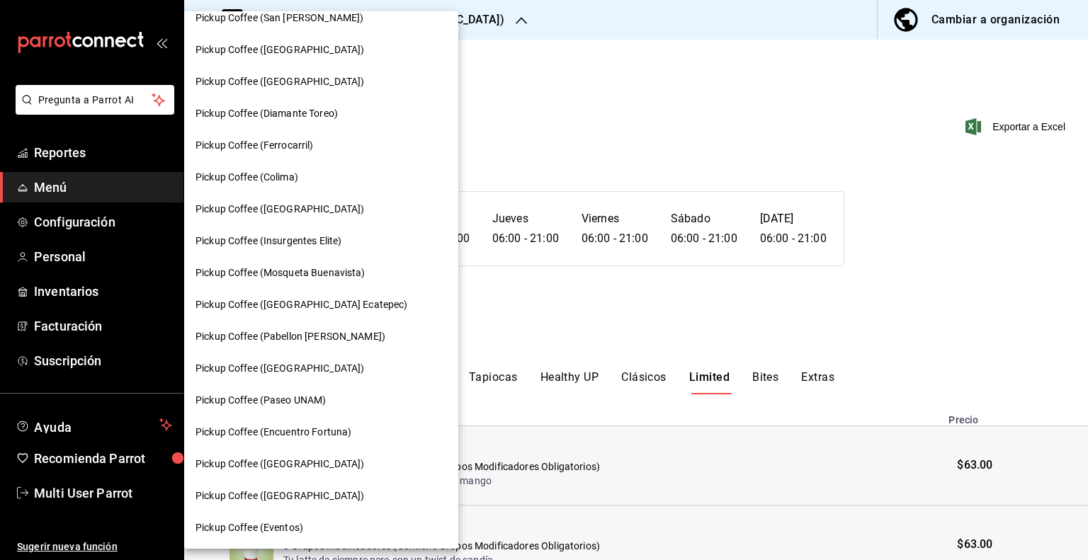
scroll to position [685, 0]
click at [288, 461] on span "Pickup Coffee (Londres)" at bounding box center [280, 463] width 169 height 15
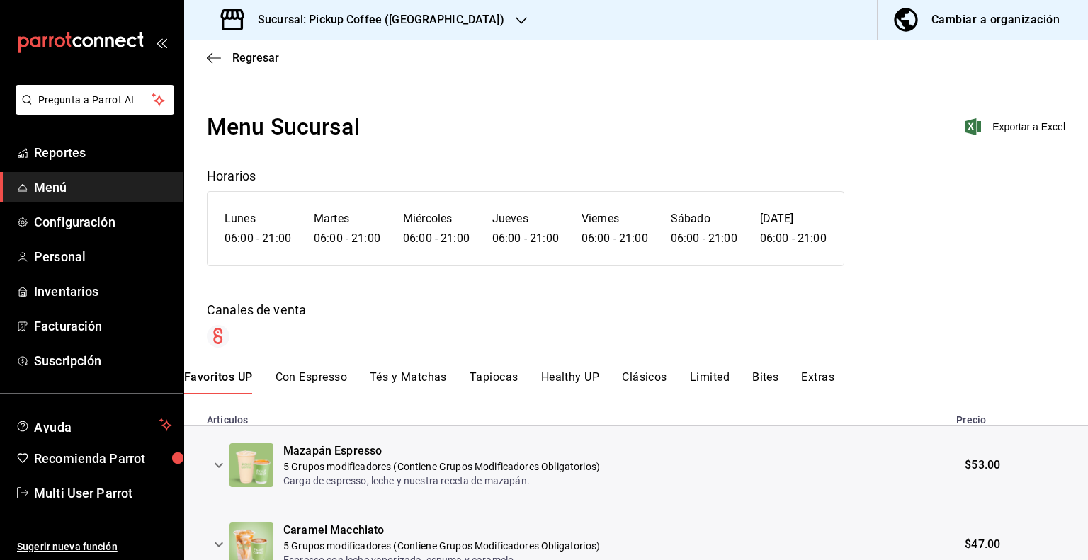
click at [711, 380] on button "Limited" at bounding box center [710, 383] width 40 height 24
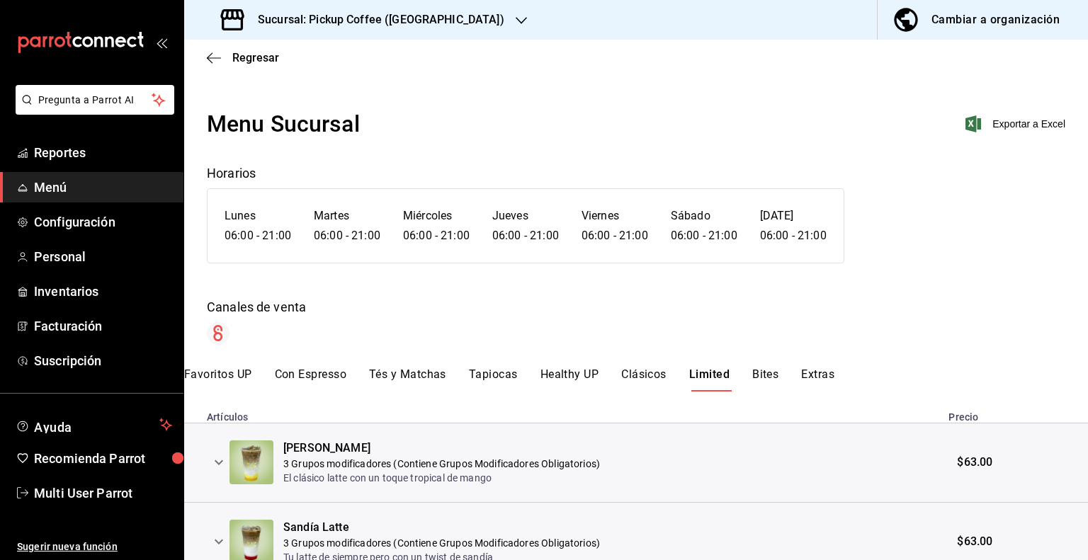
scroll to position [0, 0]
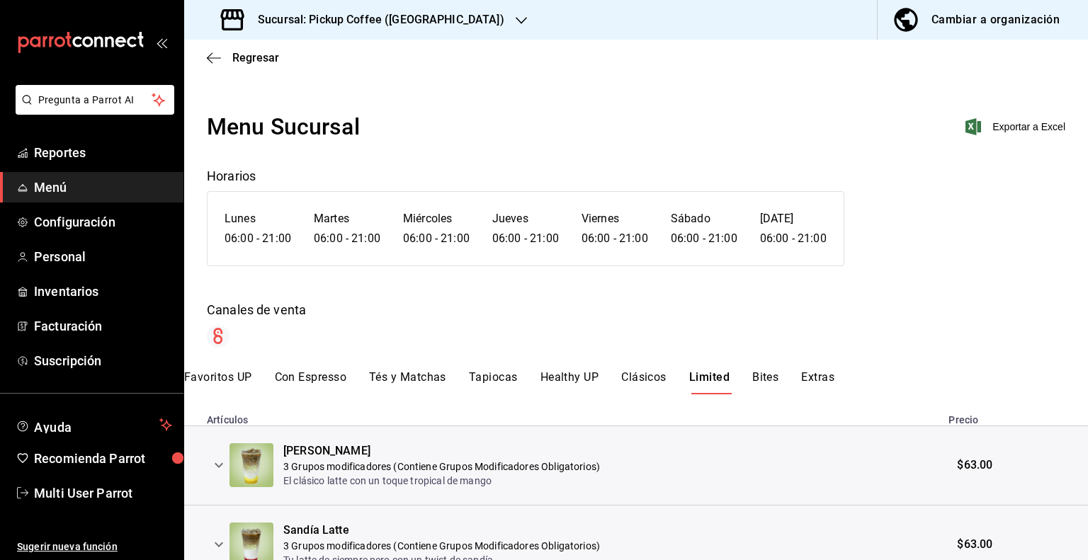
click at [374, 14] on h3 "Sucursal: Pickup Coffee (Londres)" at bounding box center [376, 19] width 258 height 17
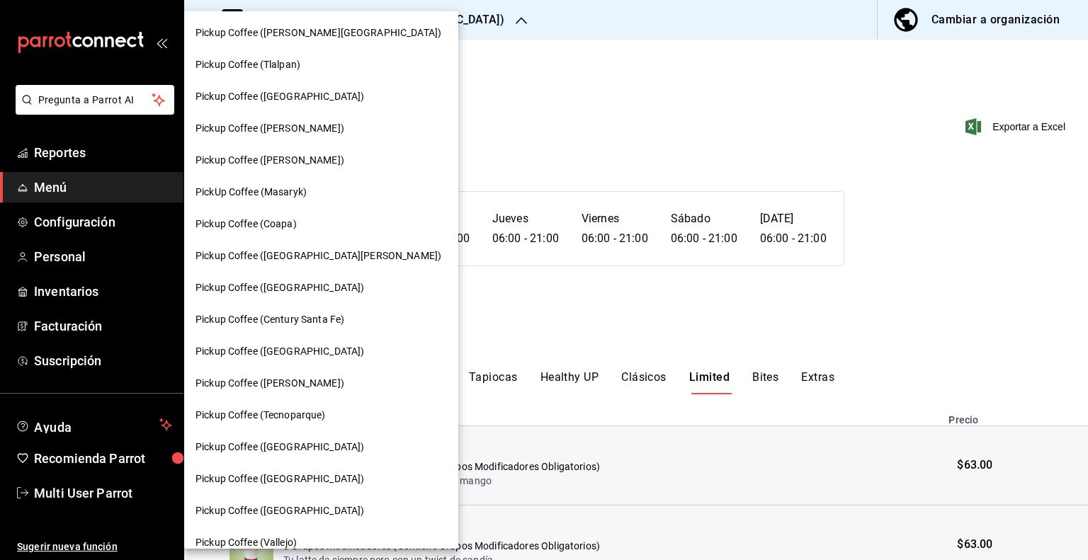
click at [292, 181] on div "PickUp Coffee (Masaryk)" at bounding box center [321, 192] width 274 height 32
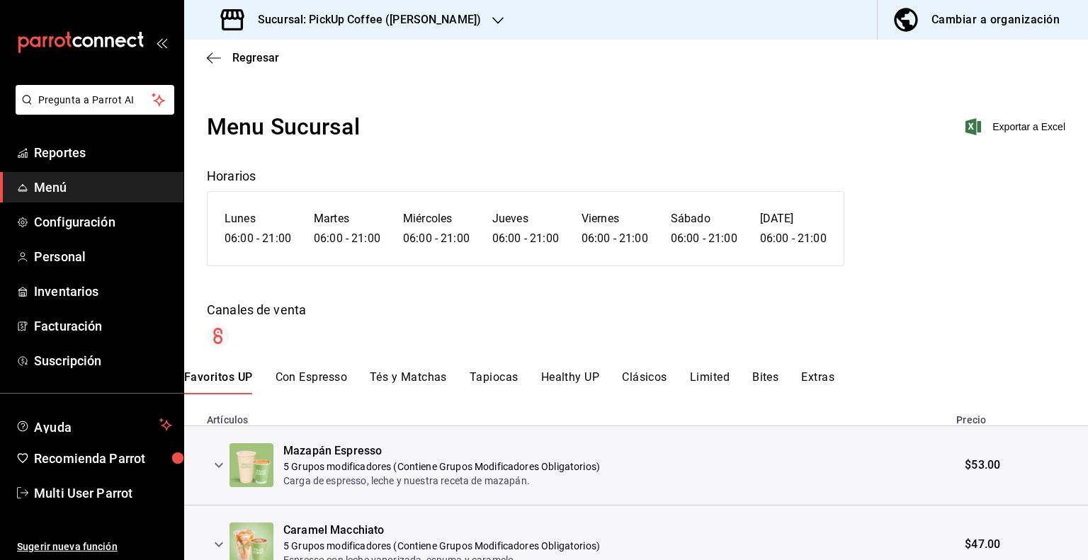
click at [717, 376] on button "Limited" at bounding box center [710, 383] width 40 height 24
